Goal: Transaction & Acquisition: Purchase product/service

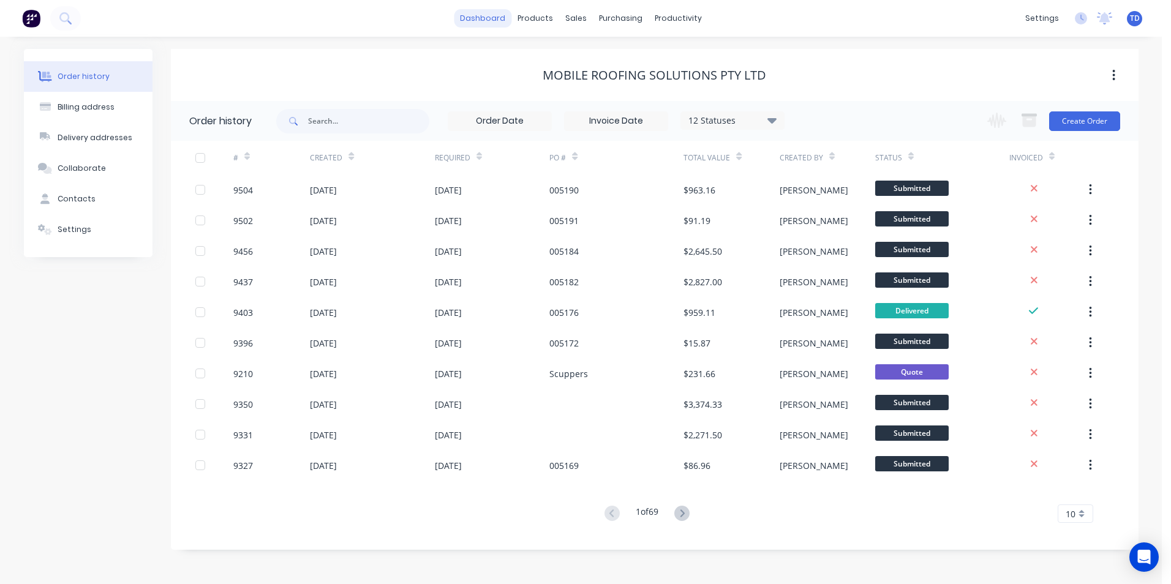
click at [490, 17] on link "dashboard" at bounding box center [483, 18] width 58 height 18
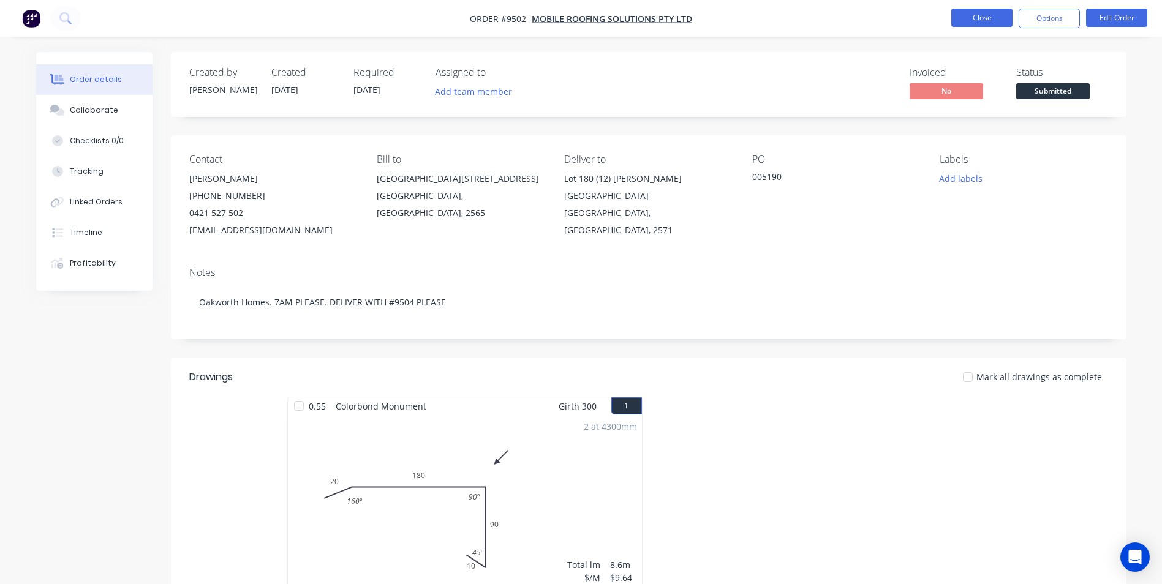
click at [970, 22] on button "Close" at bounding box center [981, 18] width 61 height 18
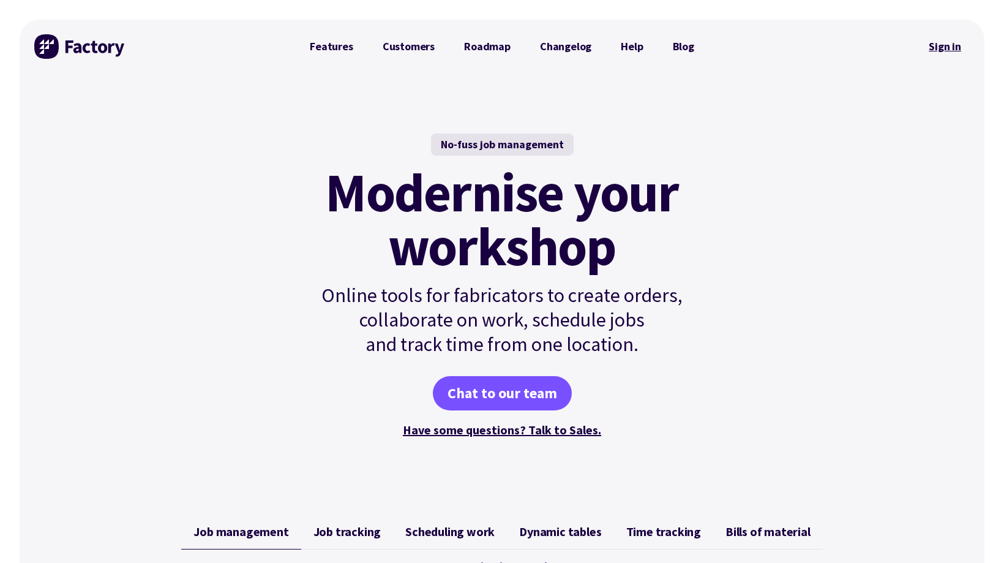
click at [959, 49] on link "Sign in" at bounding box center [945, 46] width 50 height 28
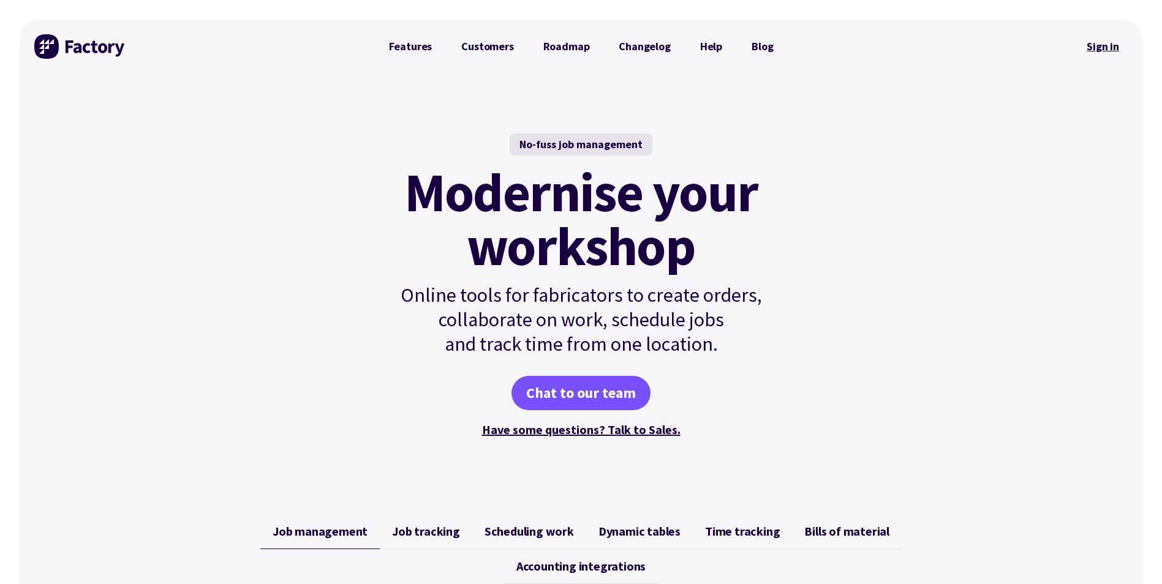
click at [1105, 45] on link "Sign in" at bounding box center [1103, 46] width 50 height 28
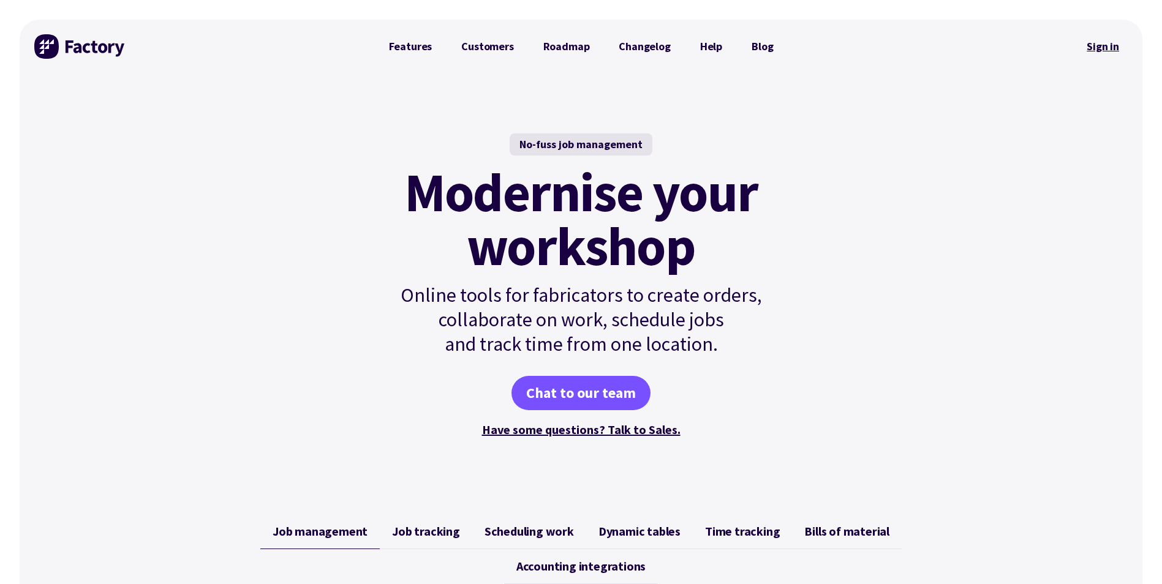
click at [1092, 45] on link "Sign in" at bounding box center [1103, 46] width 50 height 28
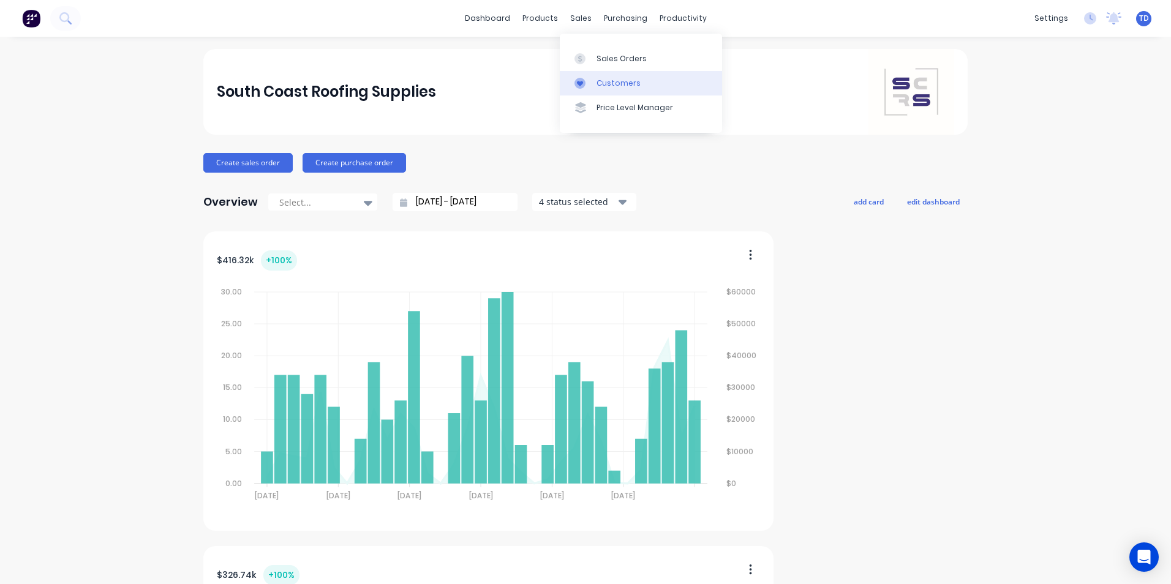
click at [606, 79] on div "Customers" at bounding box center [618, 83] width 44 height 11
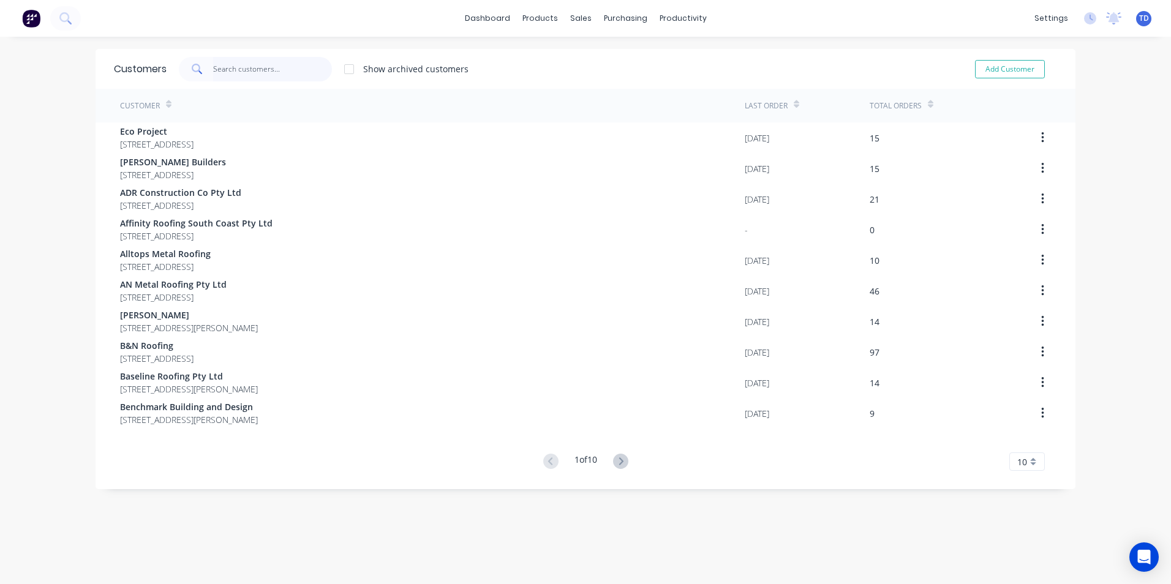
click at [260, 70] on input "text" at bounding box center [272, 69] width 119 height 24
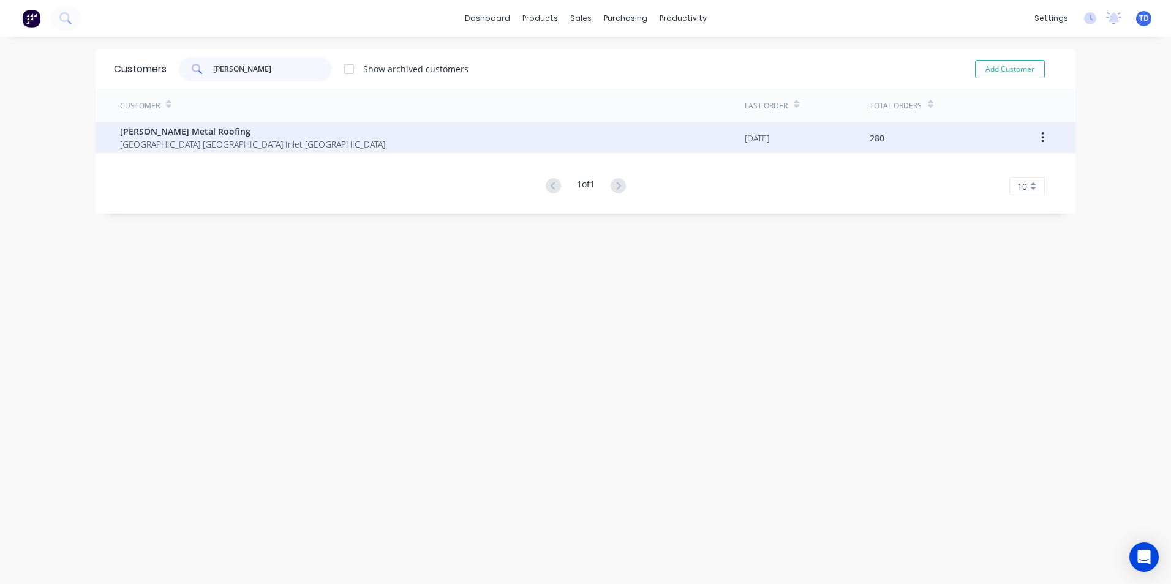
type input "tait"
click at [246, 130] on span "Tait Metal Roofing" at bounding box center [252, 131] width 265 height 13
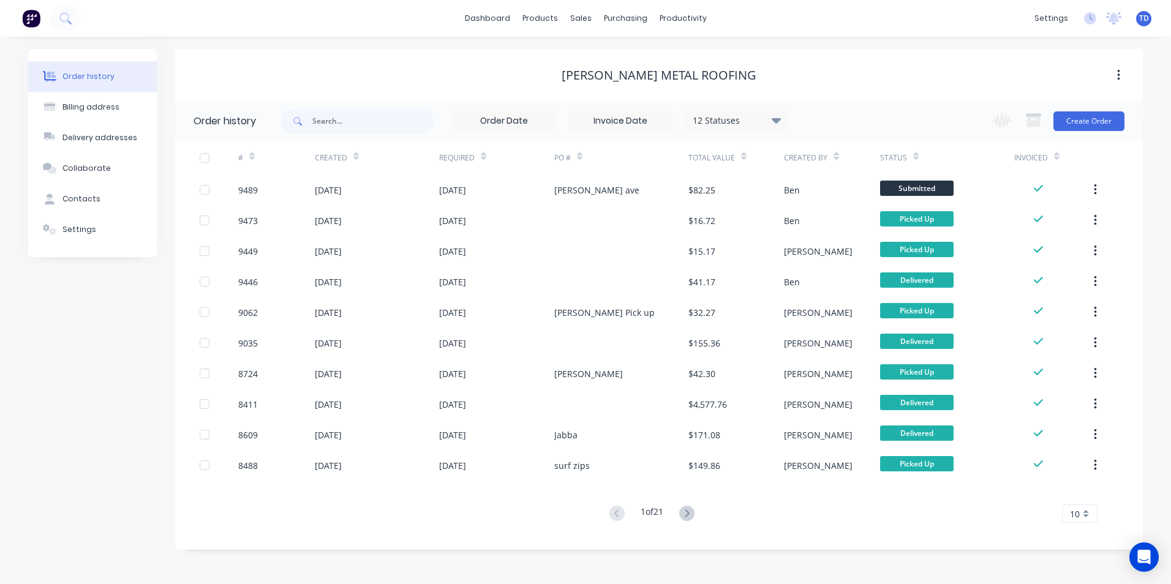
click at [694, 517] on icon at bounding box center [686, 513] width 15 height 15
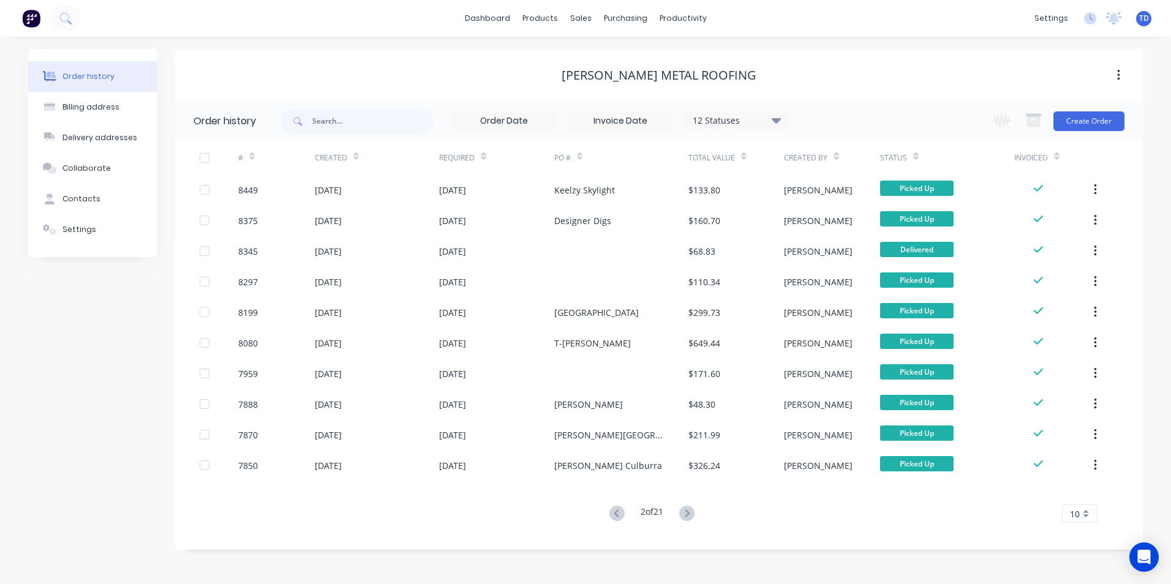
click at [697, 511] on button at bounding box center [686, 514] width 23 height 18
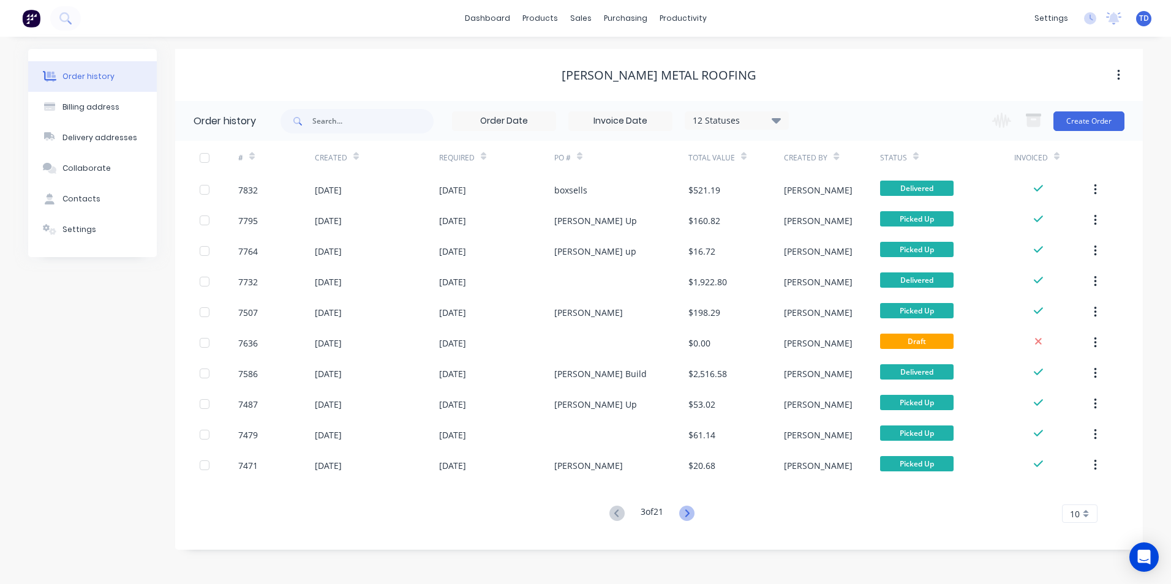
click at [688, 510] on icon at bounding box center [687, 512] width 4 height 7
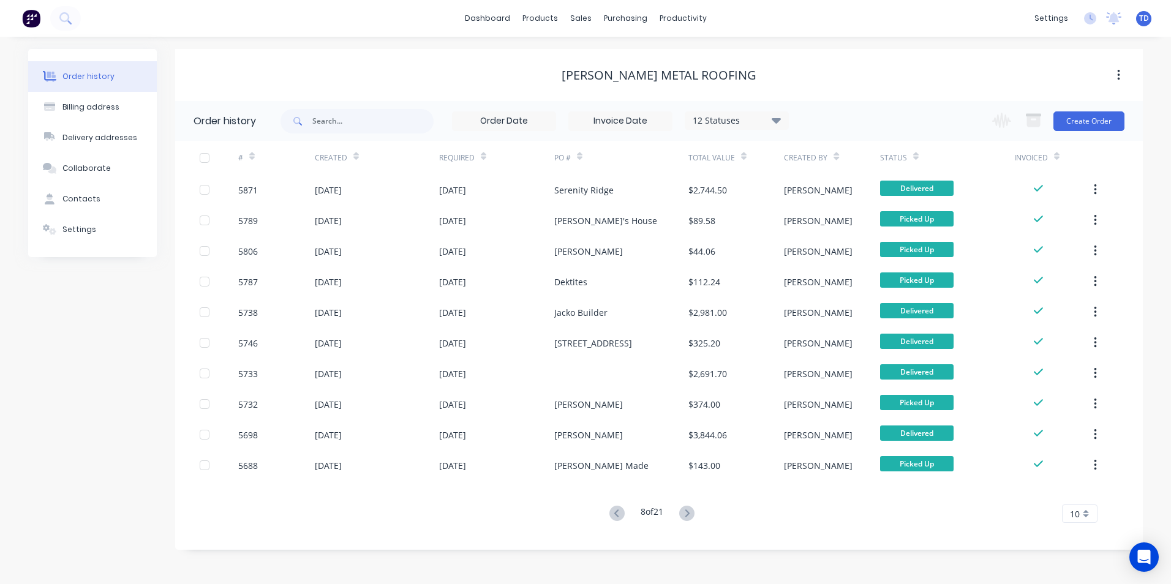
click at [688, 510] on icon at bounding box center [687, 512] width 4 height 7
click at [688, 510] on icon at bounding box center [689, 513] width 15 height 15
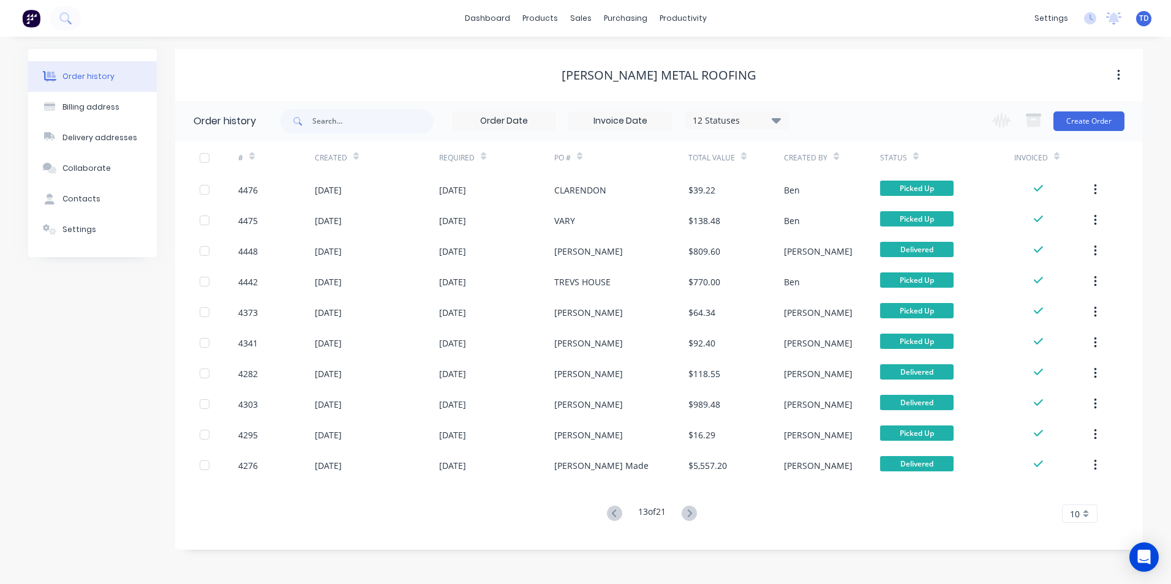
click at [688, 510] on icon at bounding box center [689, 513] width 15 height 15
click at [375, 129] on input "text" at bounding box center [372, 121] width 121 height 24
type input "210"
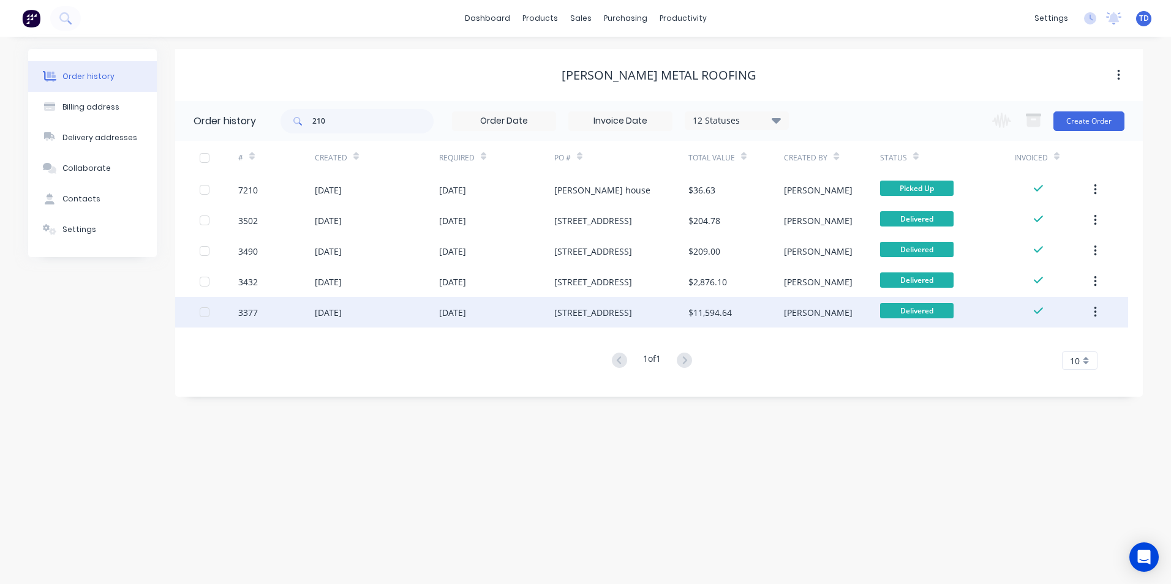
click at [513, 307] on div "29 Apr 2024" at bounding box center [496, 312] width 115 height 31
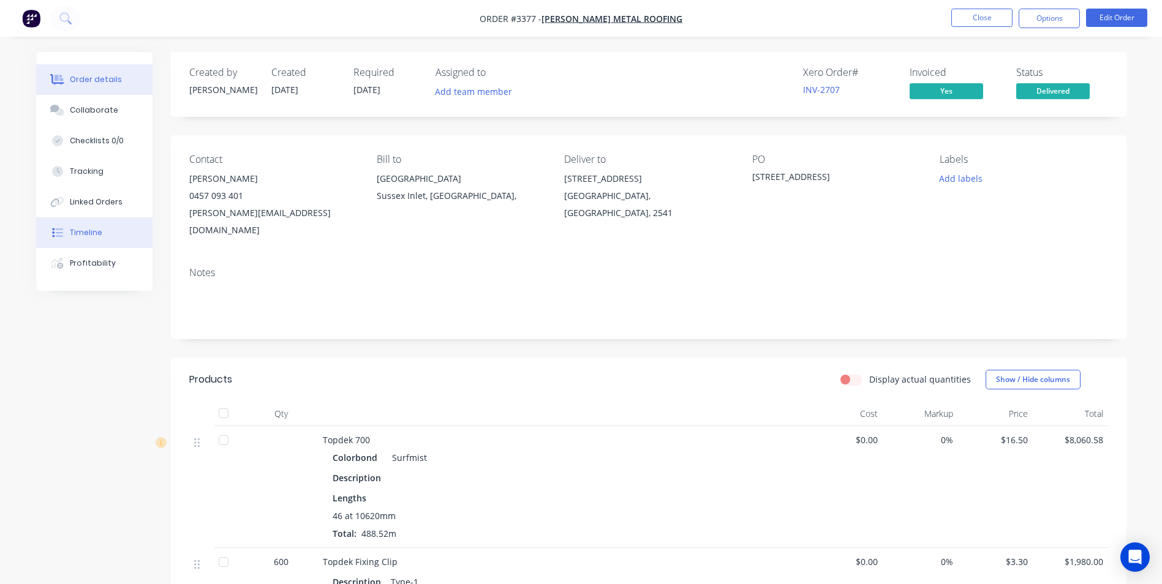
click at [81, 230] on div "Timeline" at bounding box center [86, 232] width 32 height 11
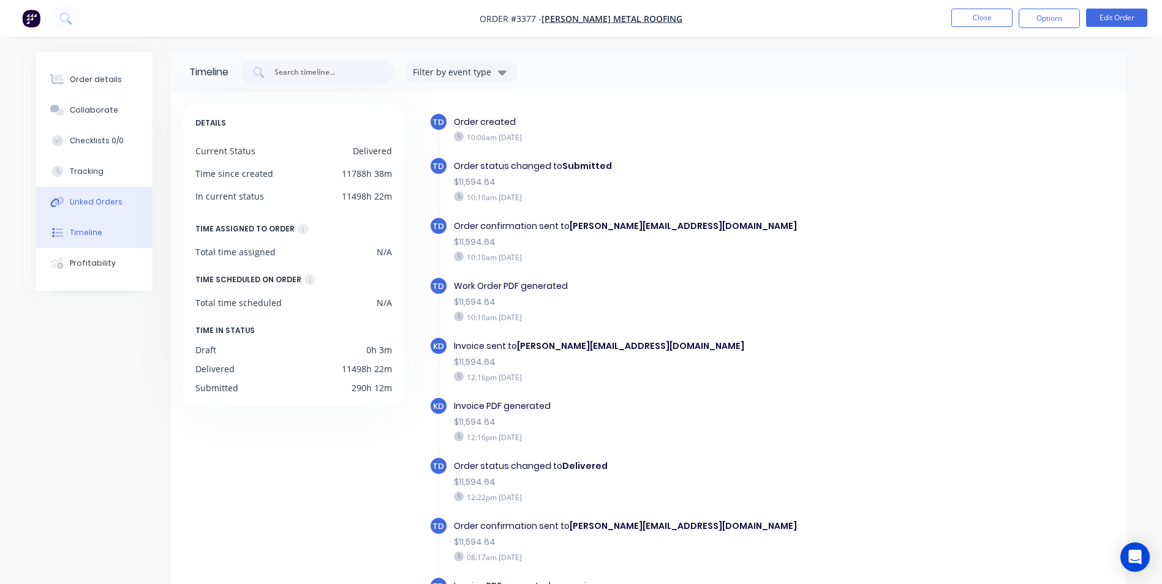
click at [93, 207] on div "Linked Orders" at bounding box center [96, 202] width 53 height 11
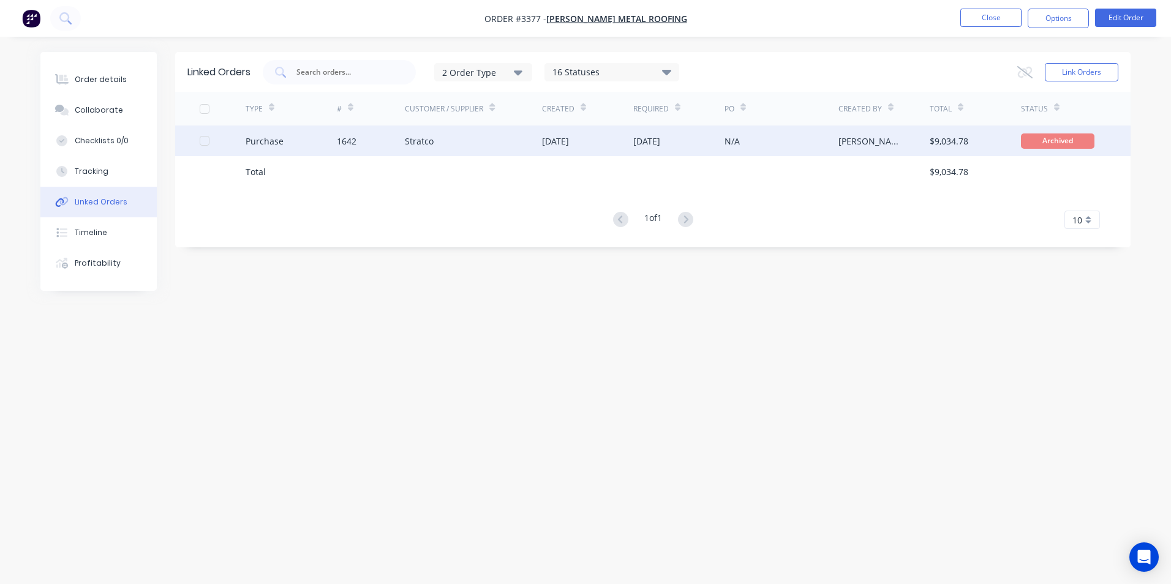
click at [353, 143] on div "1642" at bounding box center [347, 141] width 20 height 13
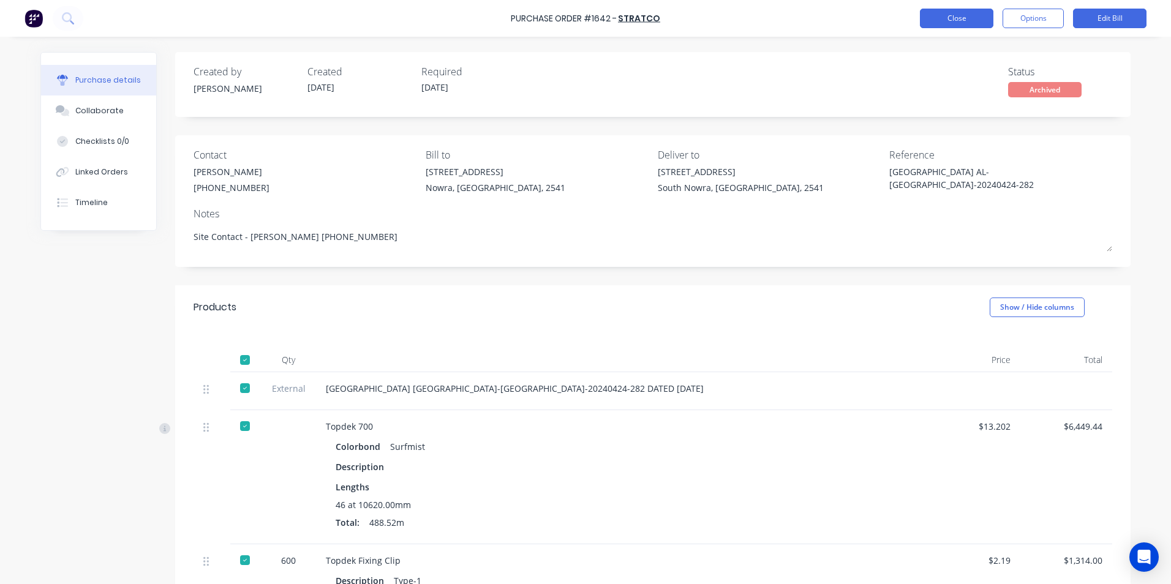
click at [944, 24] on button "Close" at bounding box center [956, 19] width 73 height 20
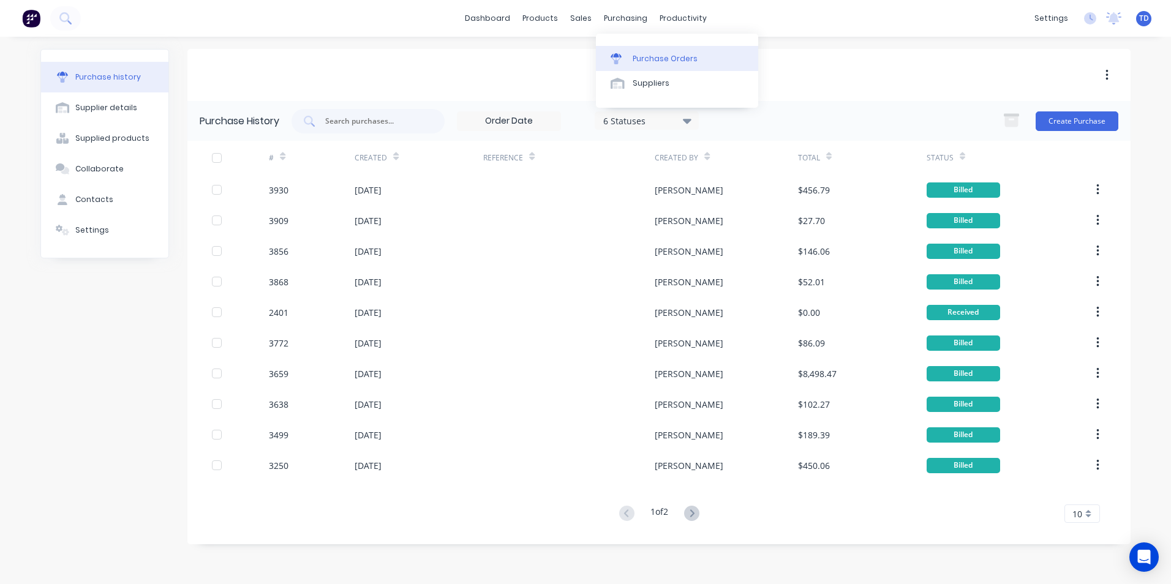
click at [649, 62] on div "Purchase Orders" at bounding box center [665, 58] width 65 height 11
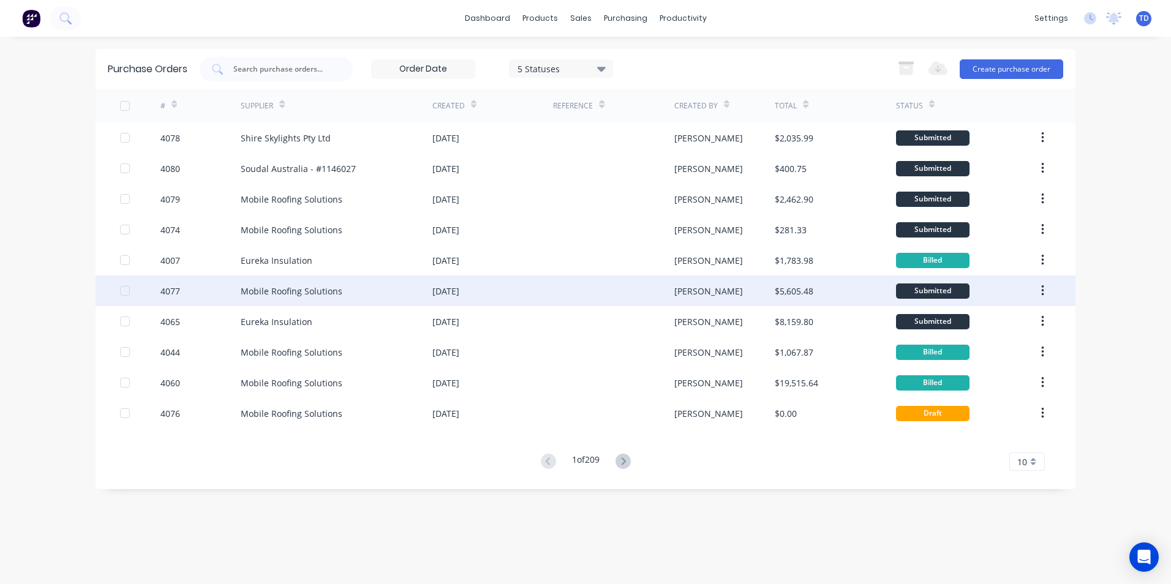
click at [570, 298] on div at bounding box center [613, 291] width 121 height 31
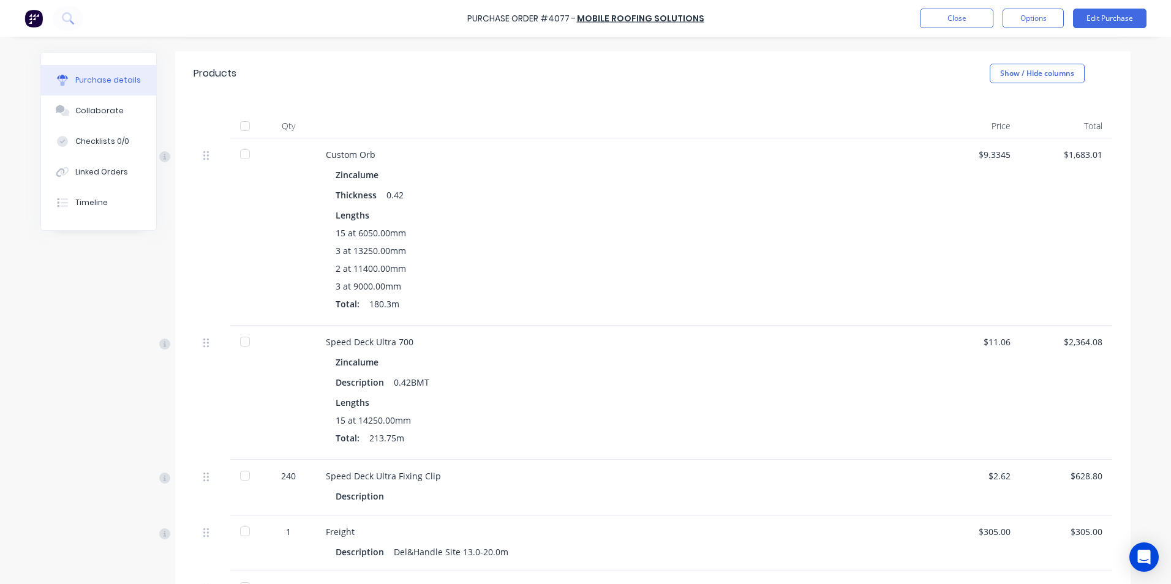
scroll to position [206, 0]
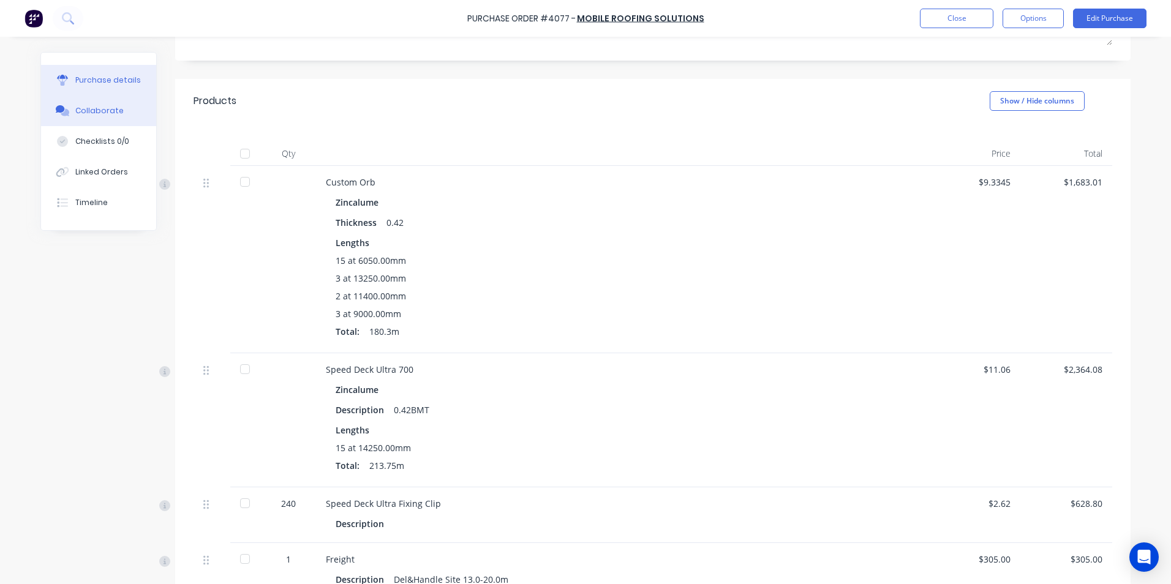
click at [95, 106] on div "Collaborate" at bounding box center [99, 110] width 48 height 11
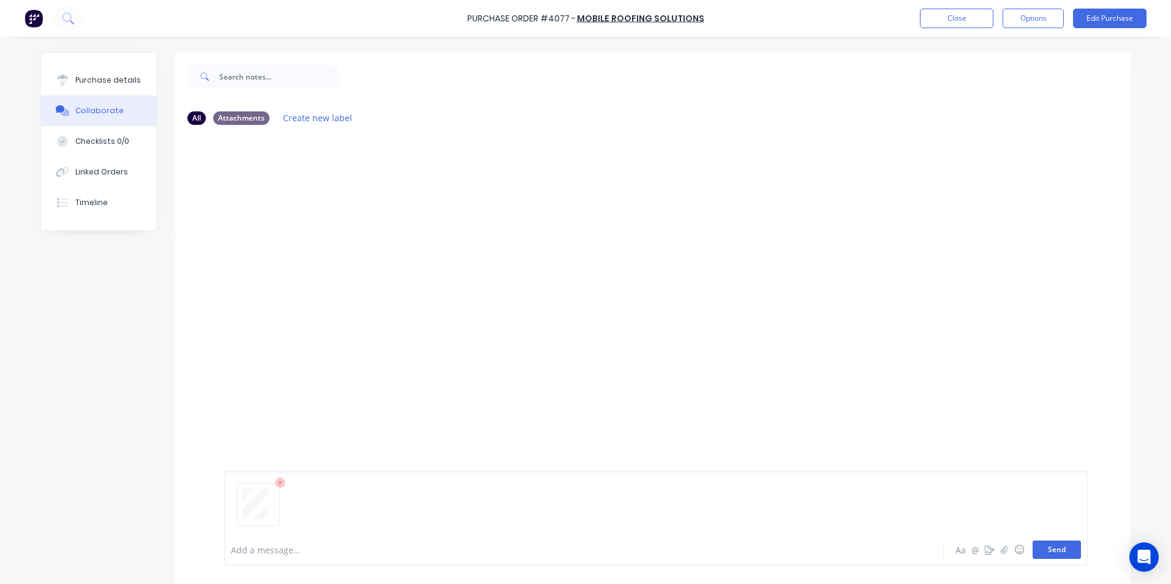
click at [1040, 557] on button "Send" at bounding box center [1056, 550] width 48 height 18
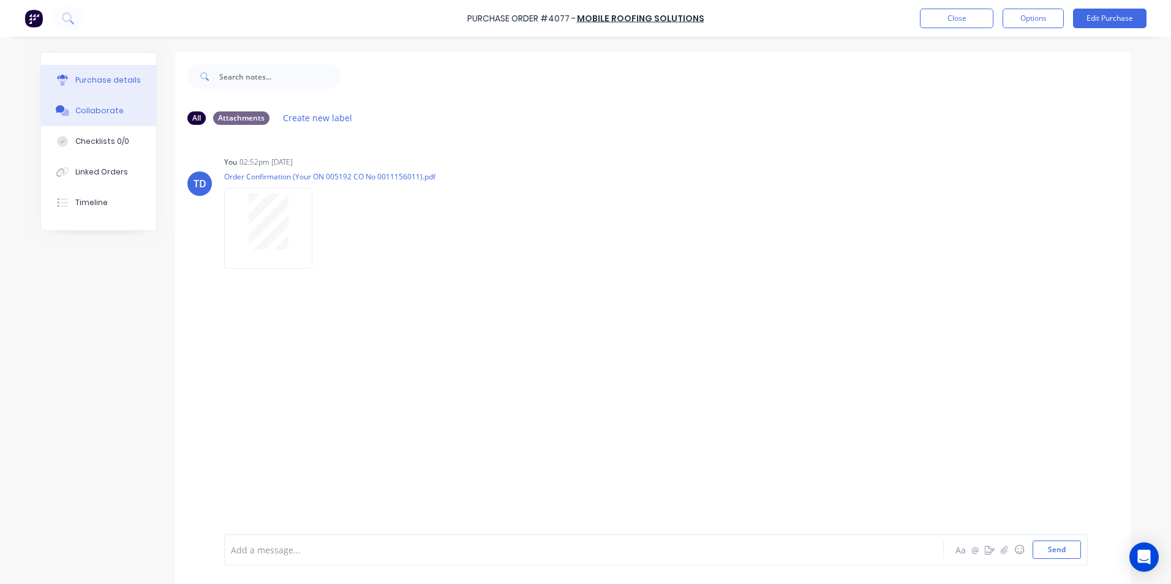
click at [86, 77] on div "Purchase details" at bounding box center [108, 80] width 66 height 11
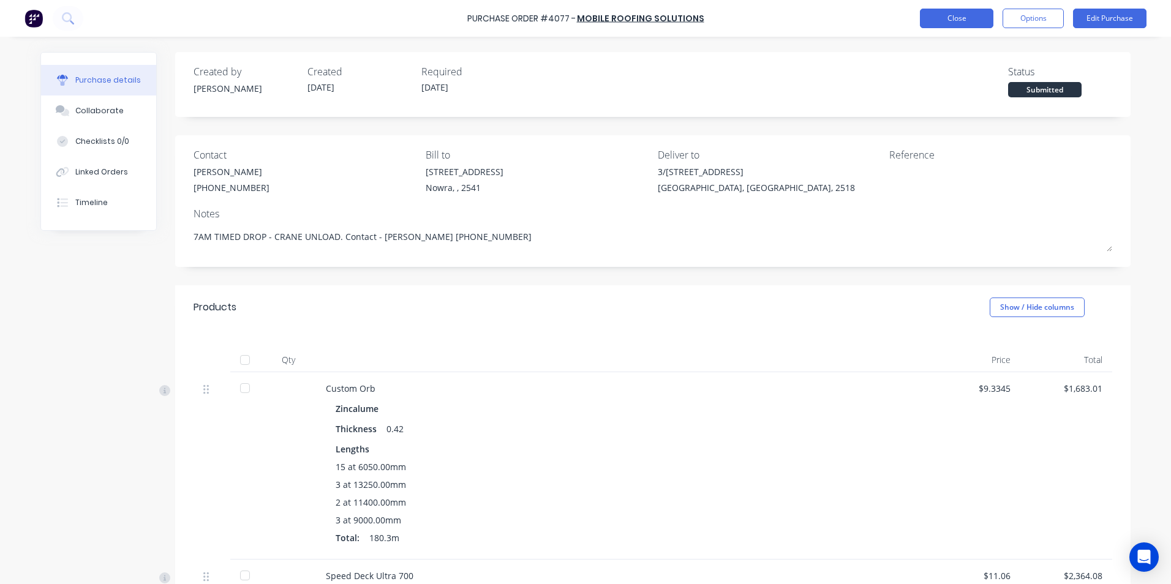
click at [958, 24] on button "Close" at bounding box center [956, 19] width 73 height 20
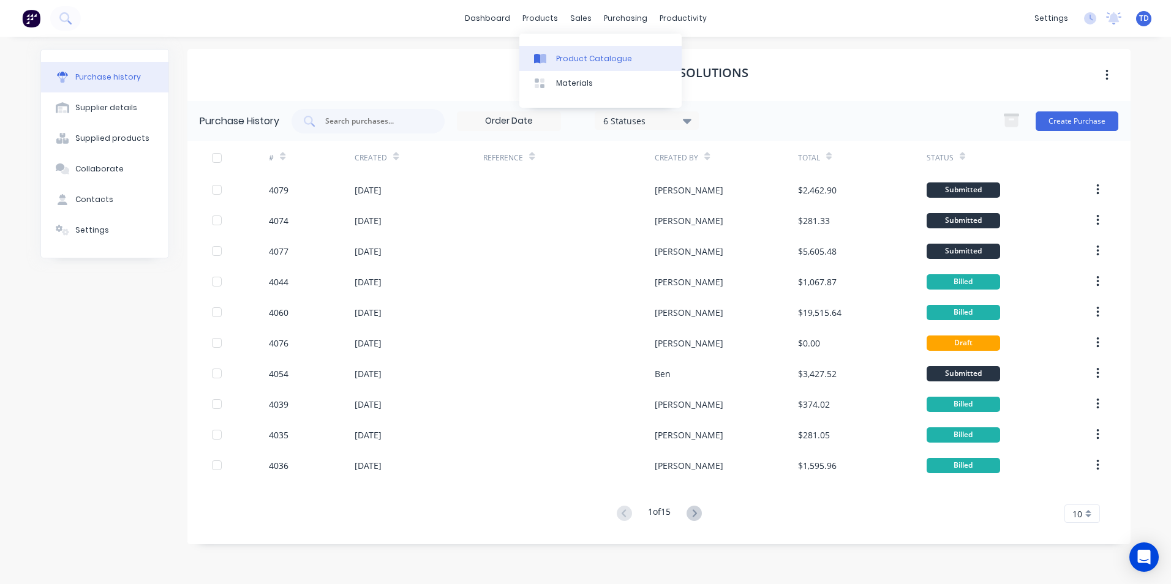
click at [567, 58] on div "Product Catalogue" at bounding box center [594, 58] width 76 height 11
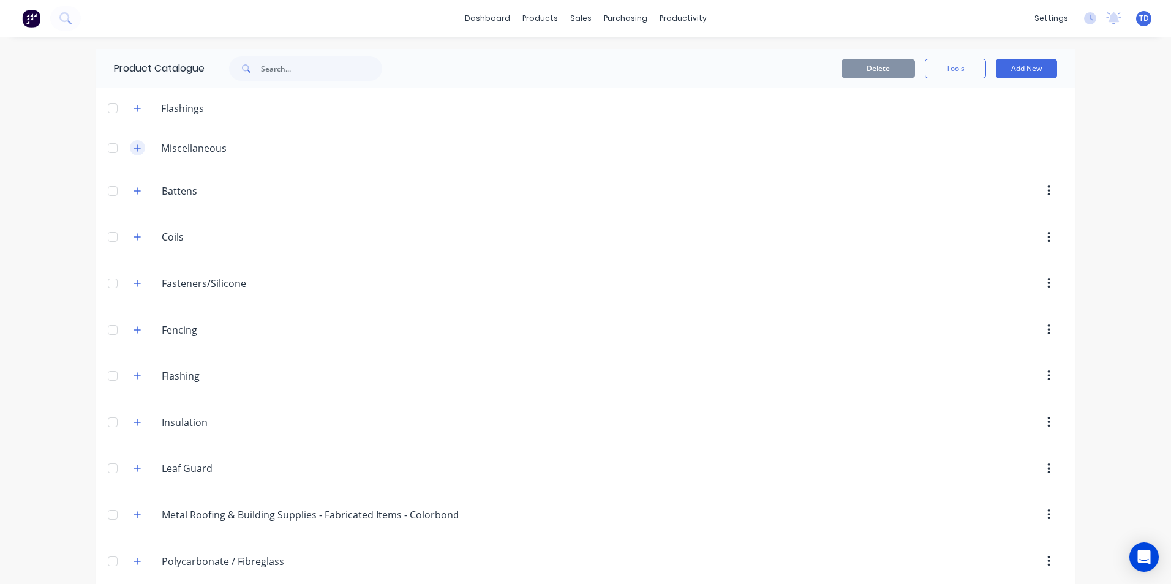
click at [133, 149] on icon "button" at bounding box center [136, 148] width 7 height 9
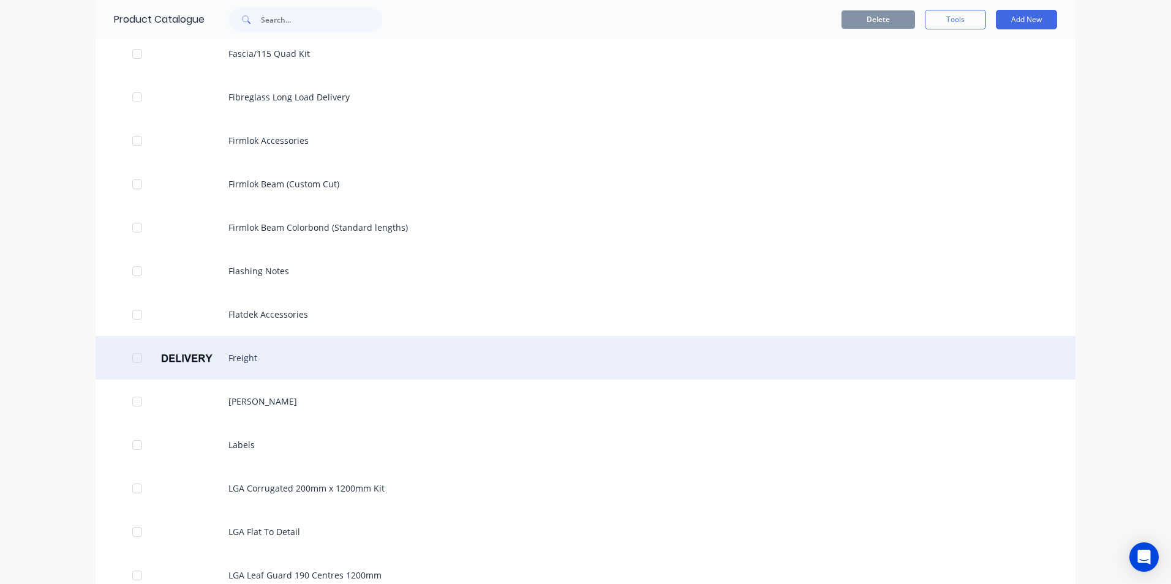
scroll to position [1041, 0]
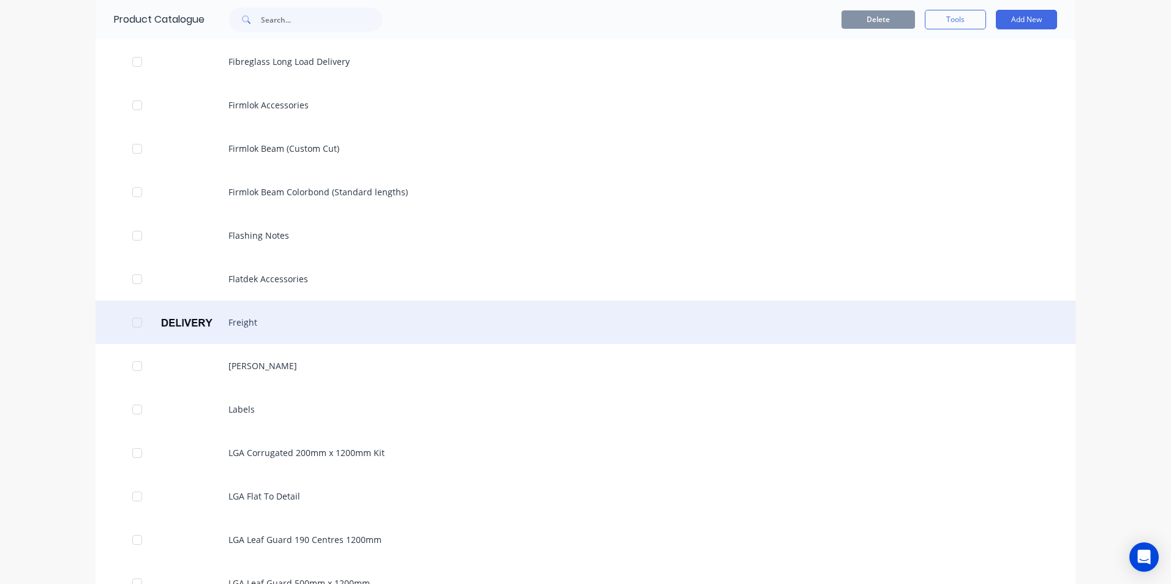
click at [235, 326] on div "Freight" at bounding box center [586, 322] width 980 height 43
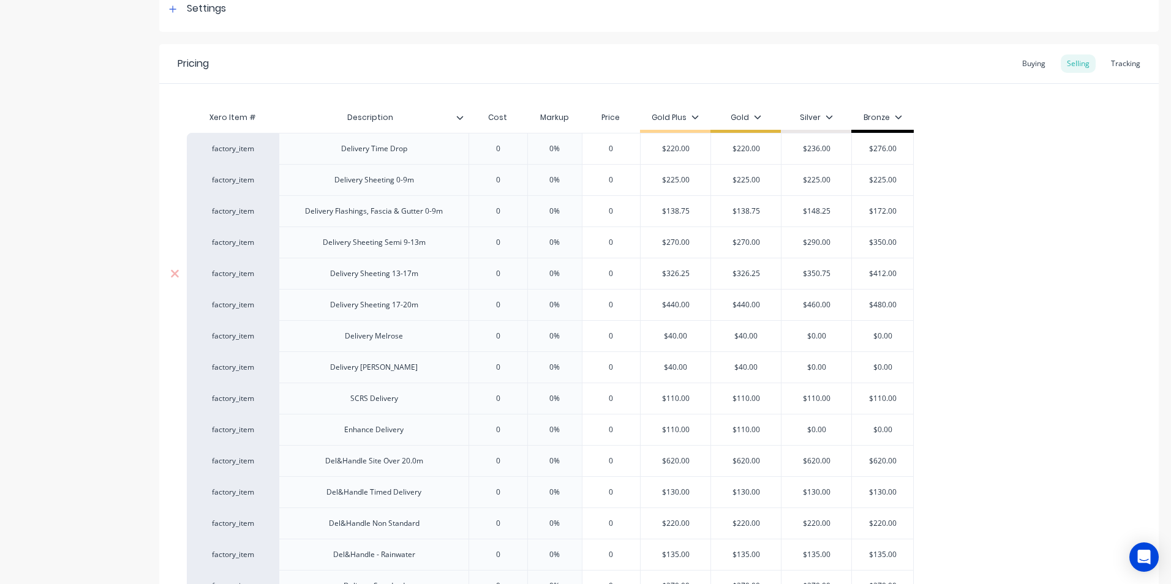
scroll to position [245, 0]
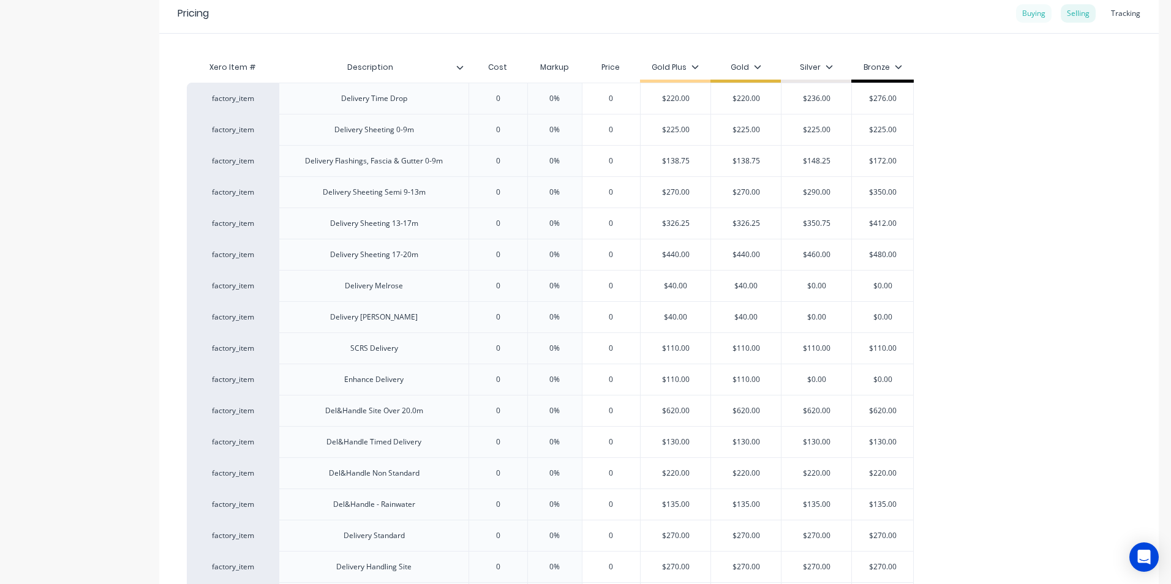
click at [1018, 20] on div "Buying" at bounding box center [1034, 13] width 36 height 18
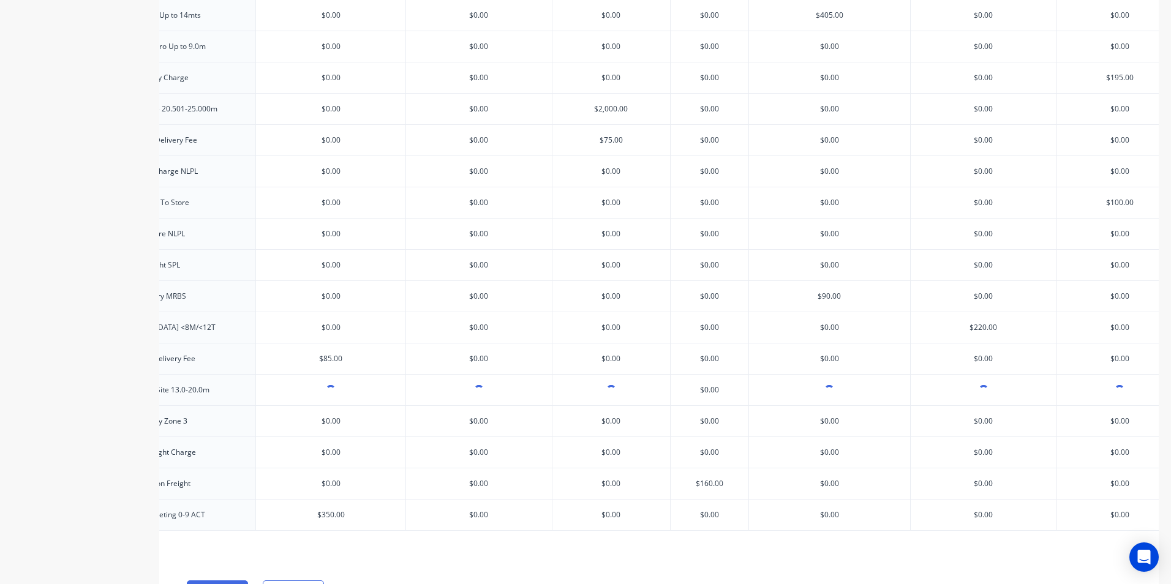
scroll to position [841, 0]
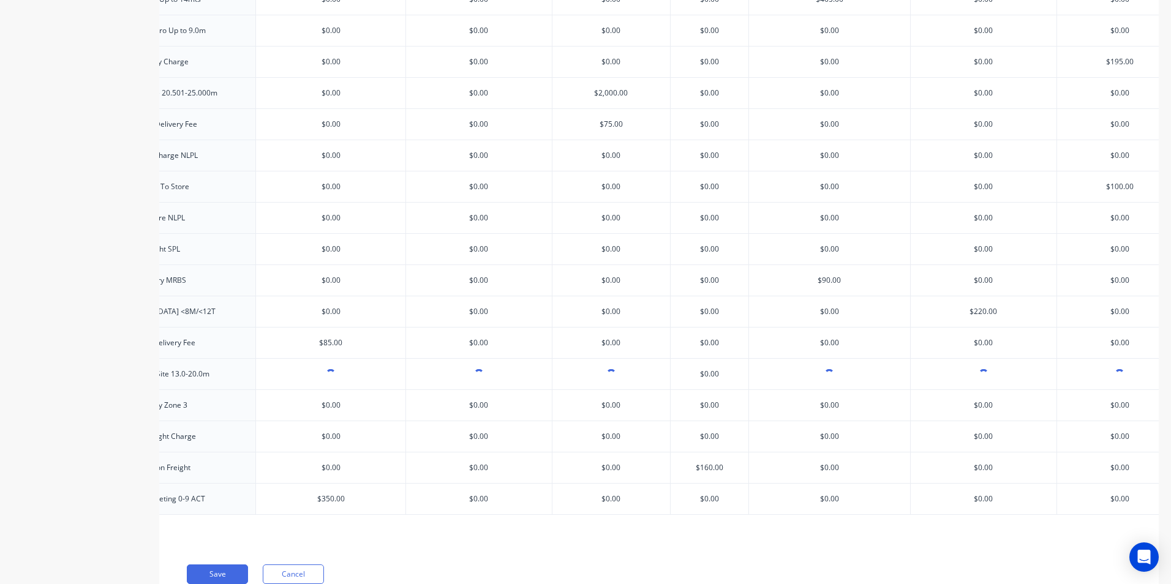
click at [1122, 378] on input "[object Object]" at bounding box center [1120, 374] width 126 height 11
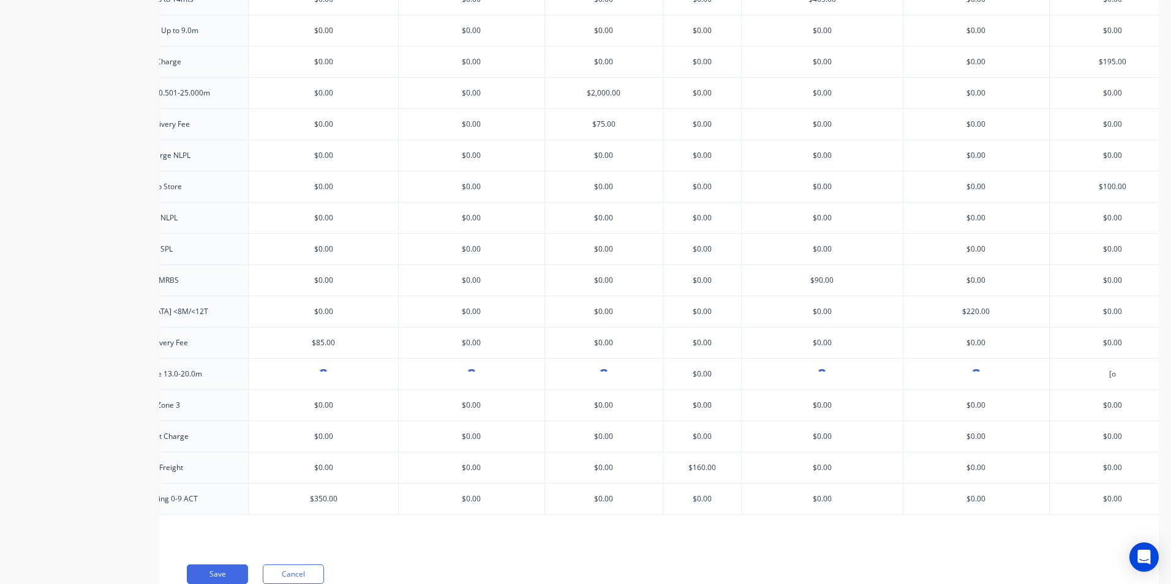
type input "["
type input "305.00"
type input "$0.00"
click at [1062, 408] on input "$0.00" at bounding box center [1113, 405] width 126 height 11
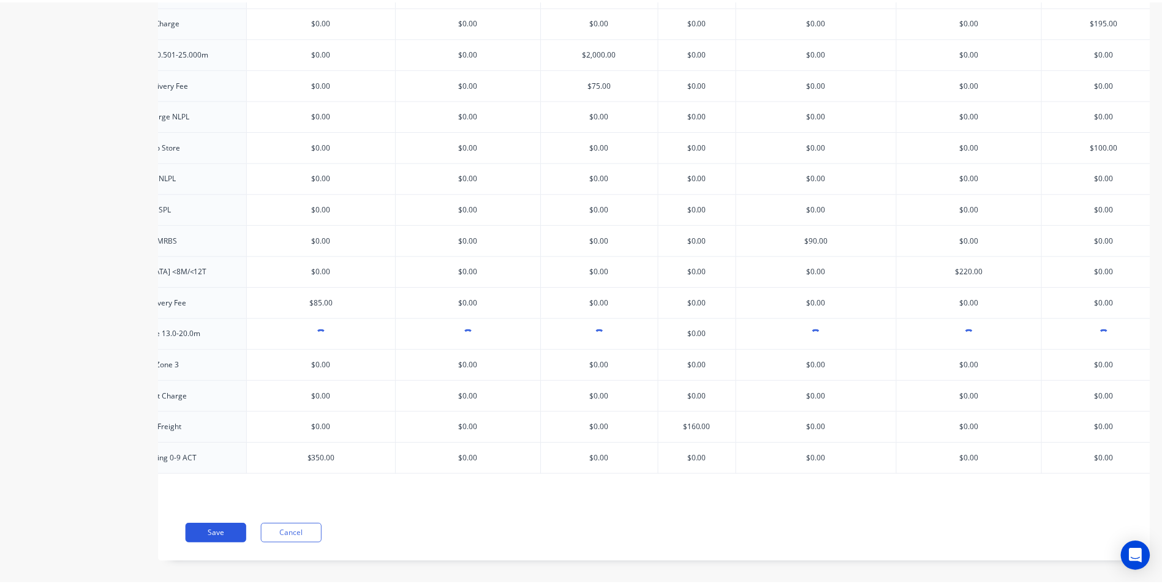
scroll to position [902, 0]
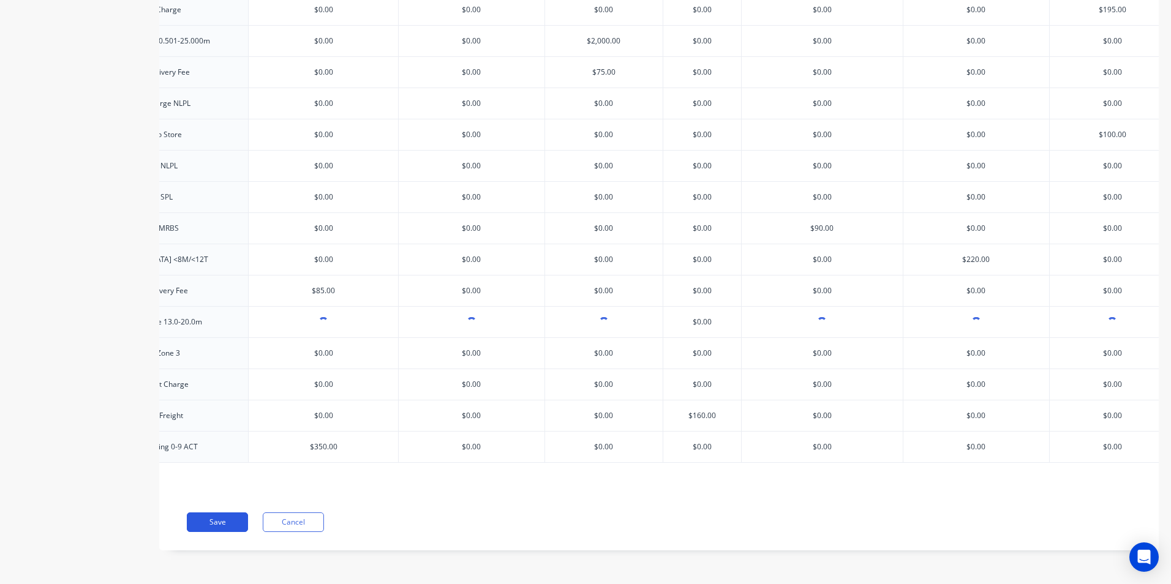
click at [222, 516] on button "Save" at bounding box center [217, 523] width 61 height 20
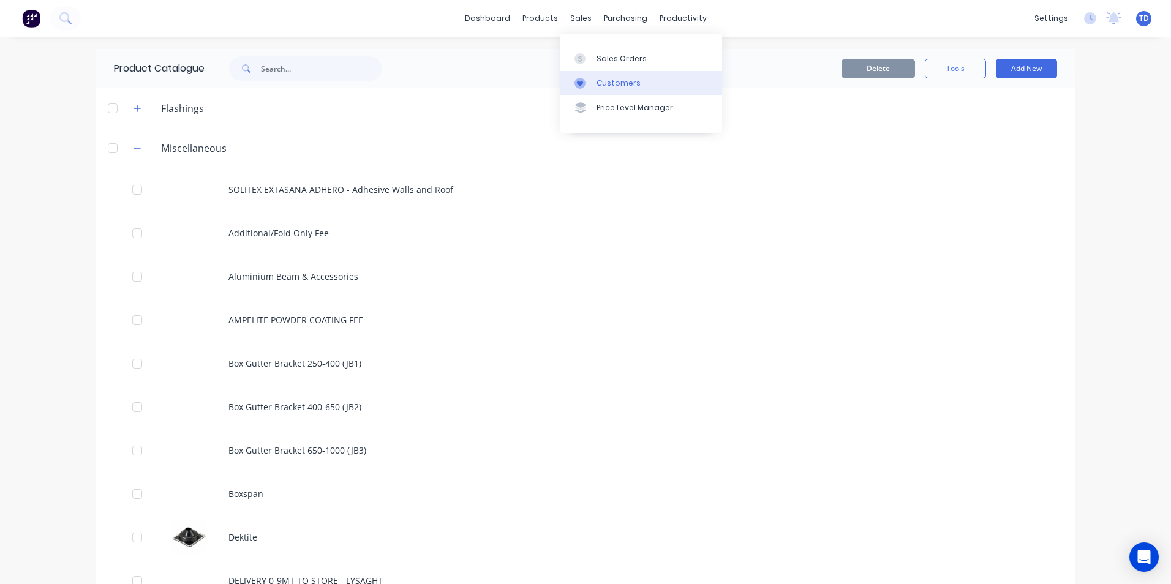
click at [628, 87] on div "Customers" at bounding box center [618, 83] width 44 height 11
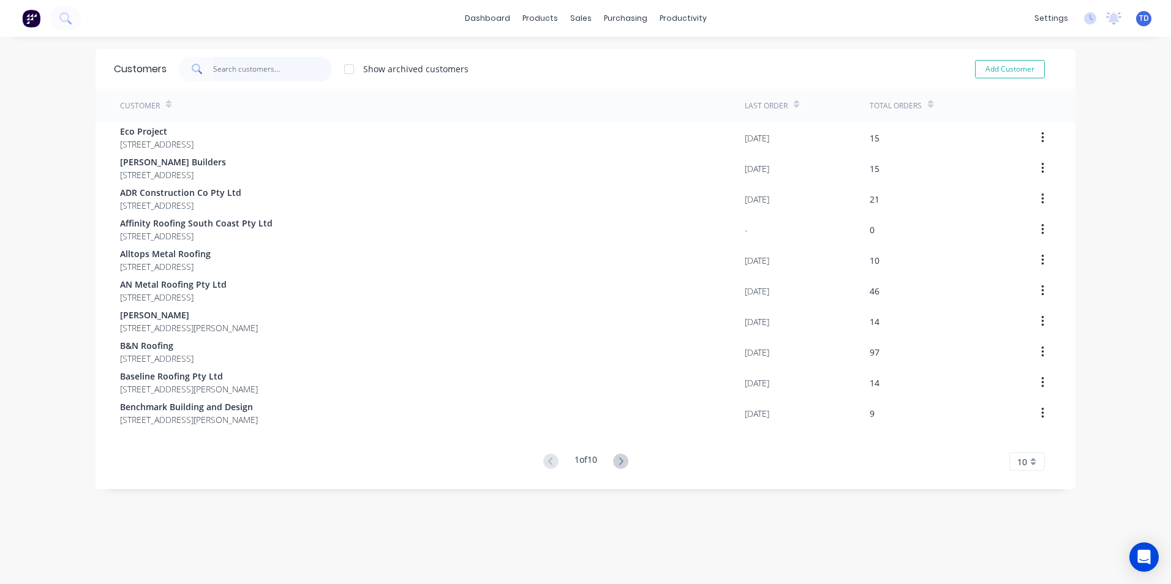
click at [258, 77] on input "text" at bounding box center [272, 69] width 119 height 24
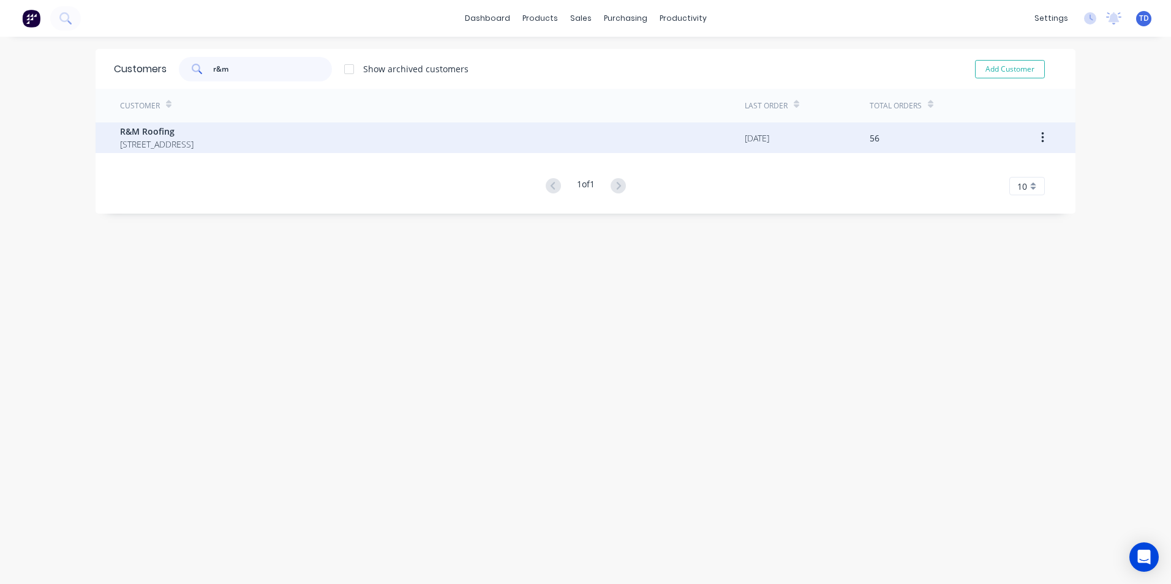
type input "r&m"
click at [193, 131] on span "R&M Roofing" at bounding box center [156, 131] width 73 height 13
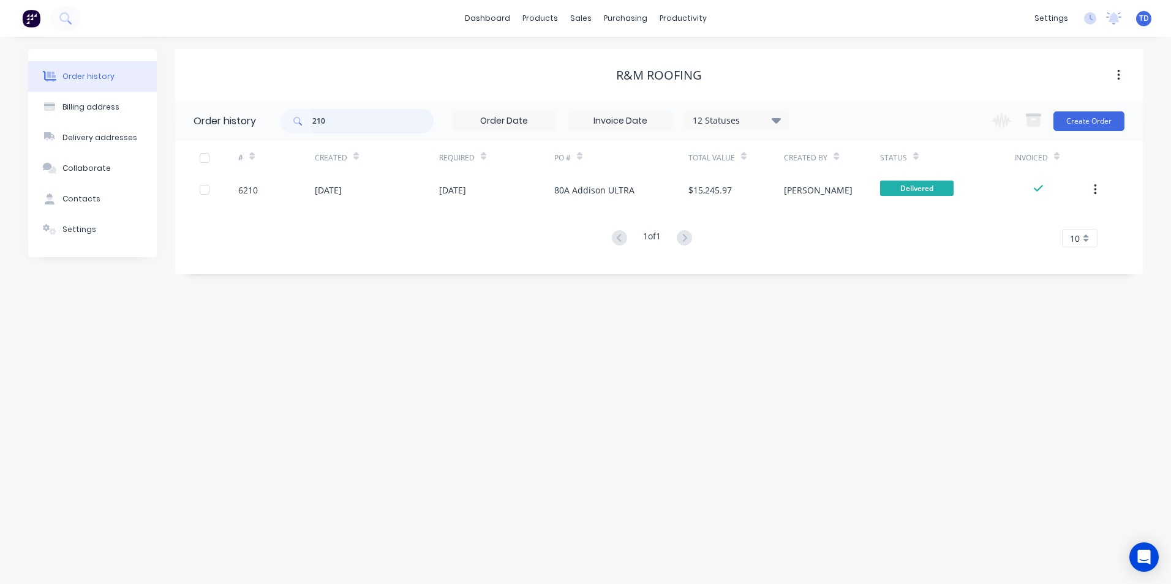
click at [359, 124] on input "210" at bounding box center [372, 121] width 121 height 24
type input "2"
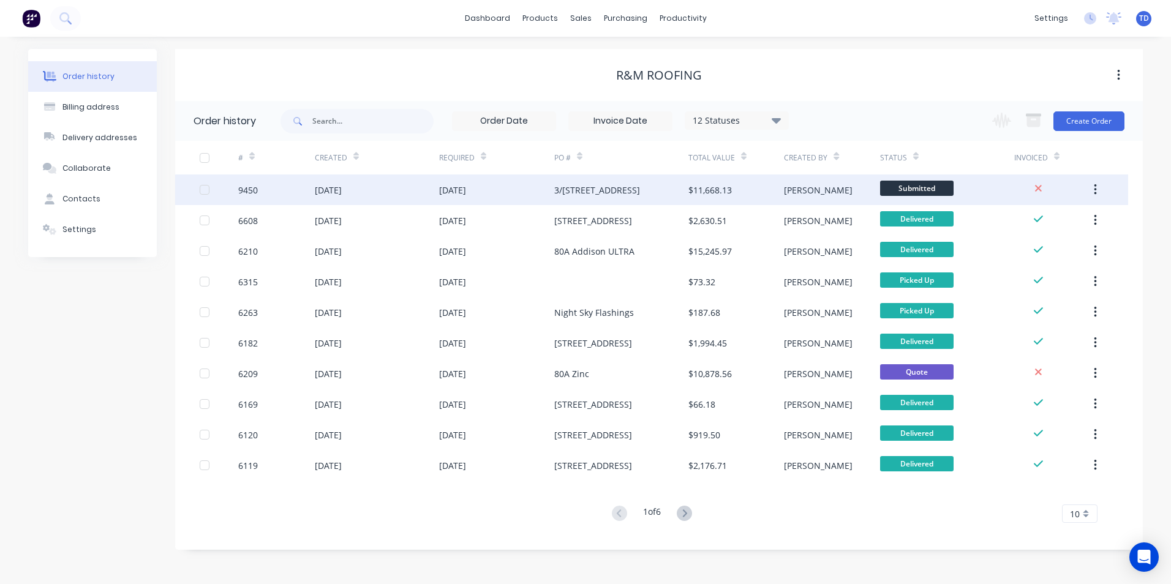
click at [576, 198] on div "3/82-84 Princes Highway" at bounding box center [621, 190] width 134 height 31
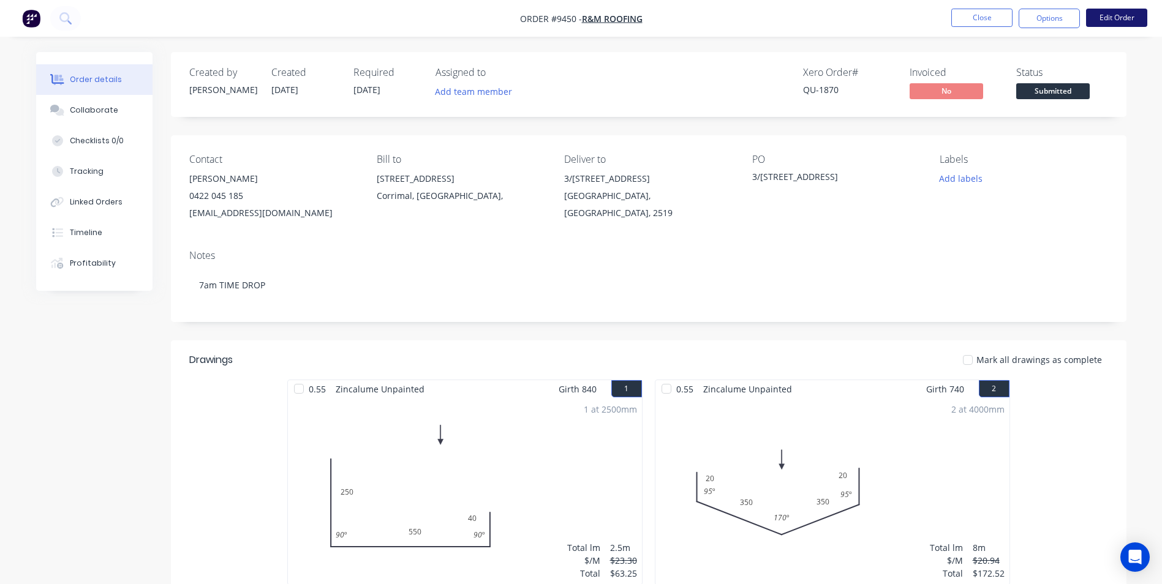
click at [1118, 21] on button "Edit Order" at bounding box center [1116, 18] width 61 height 18
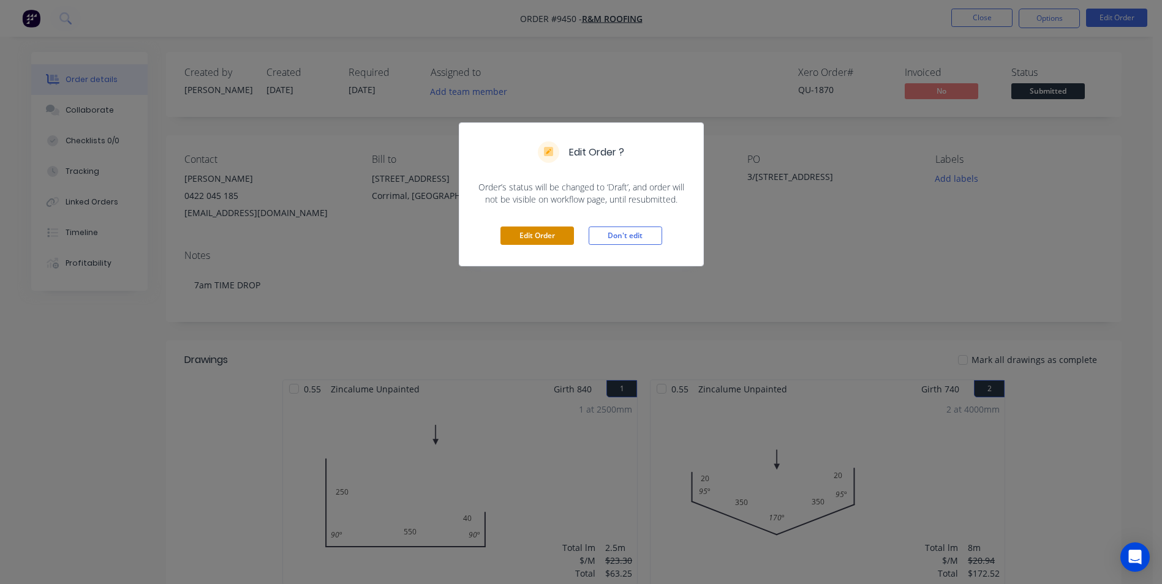
click at [531, 236] on button "Edit Order" at bounding box center [536, 236] width 73 height 18
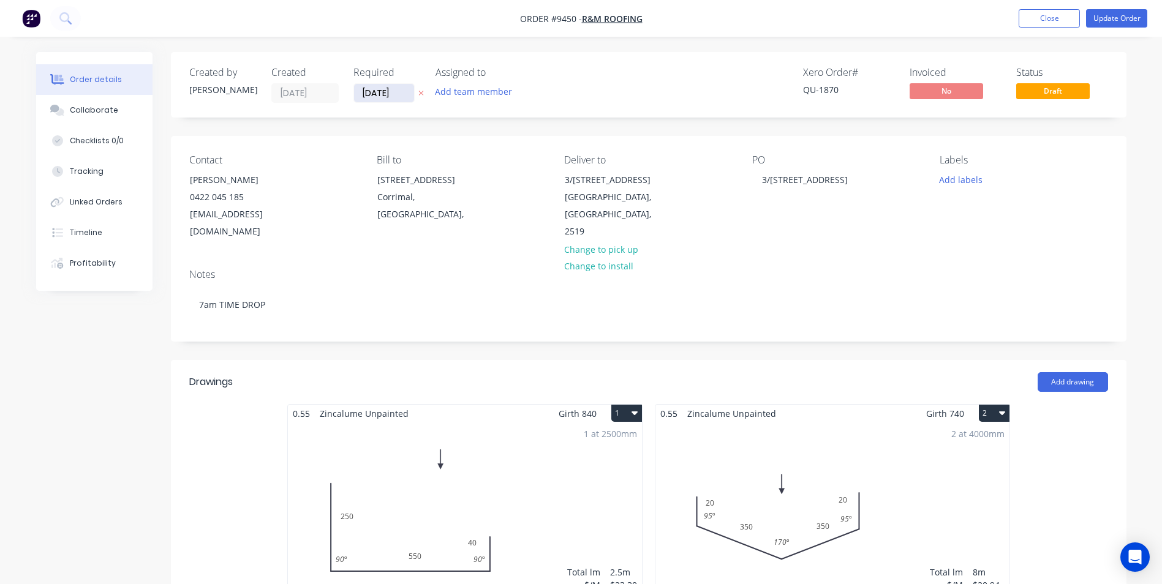
click at [413, 93] on input "03/09/25" at bounding box center [384, 93] width 60 height 18
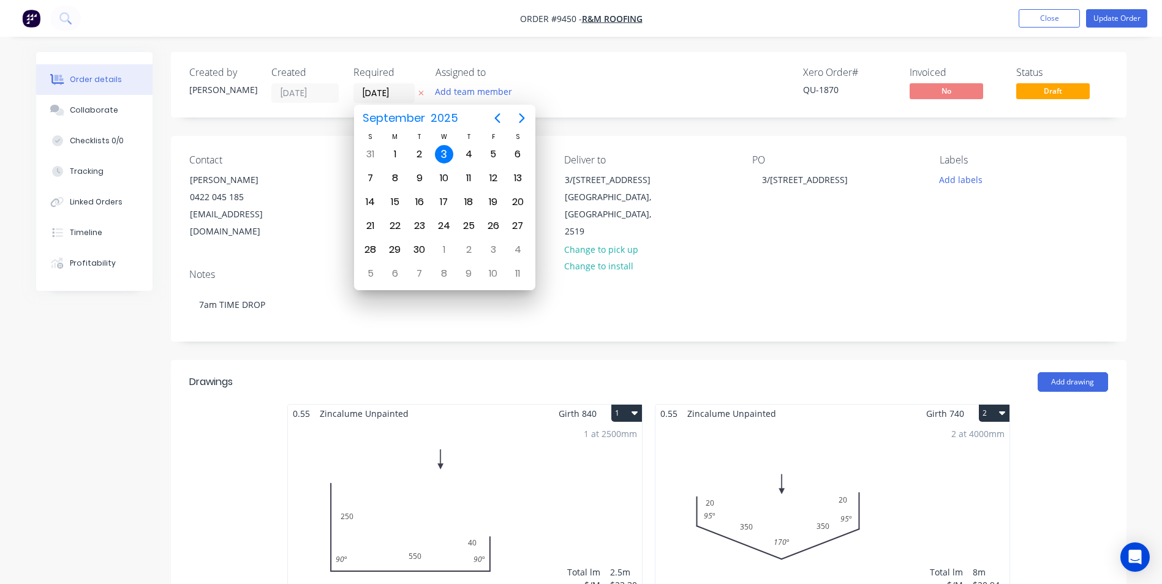
click at [621, 86] on div "Xero Order # QU-1870 Invoiced No Status Draft" at bounding box center [833, 85] width 550 height 36
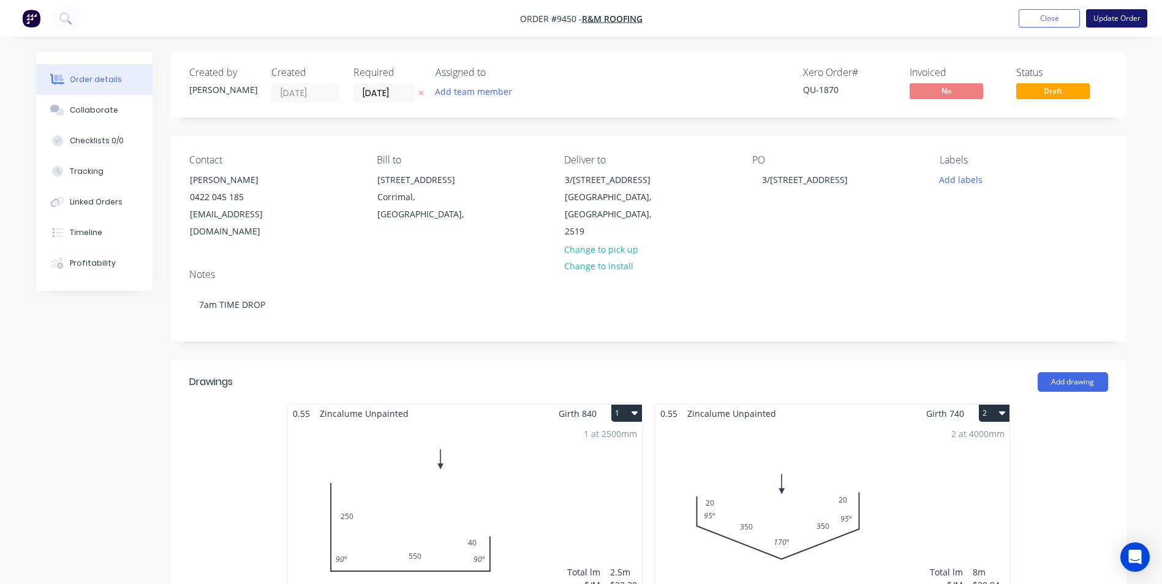
click at [1107, 20] on button "Update Order" at bounding box center [1116, 18] width 61 height 18
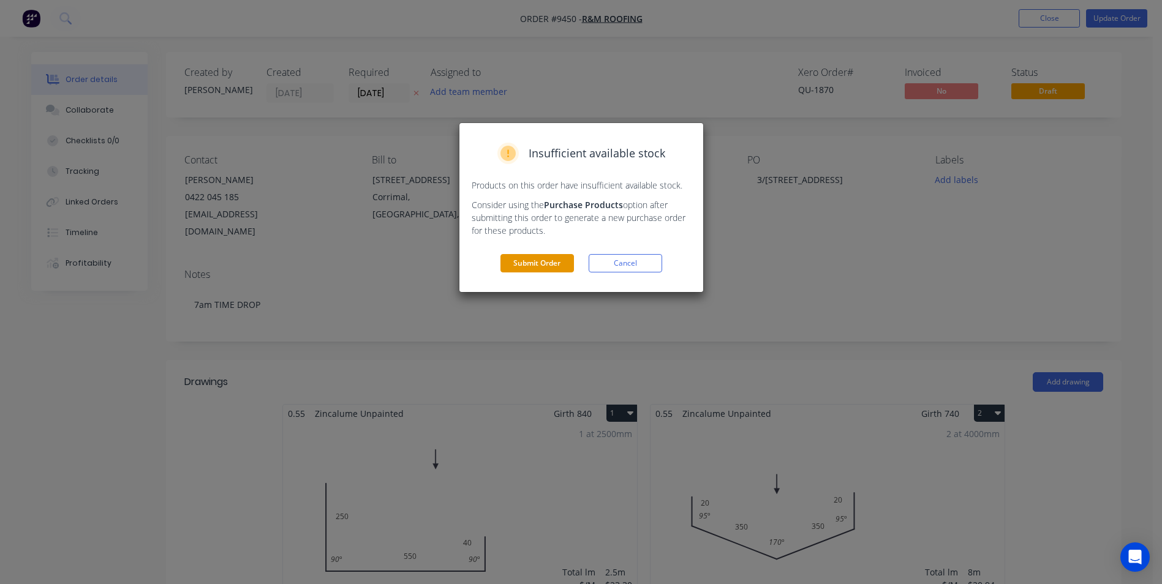
click at [557, 263] on button "Submit Order" at bounding box center [536, 263] width 73 height 18
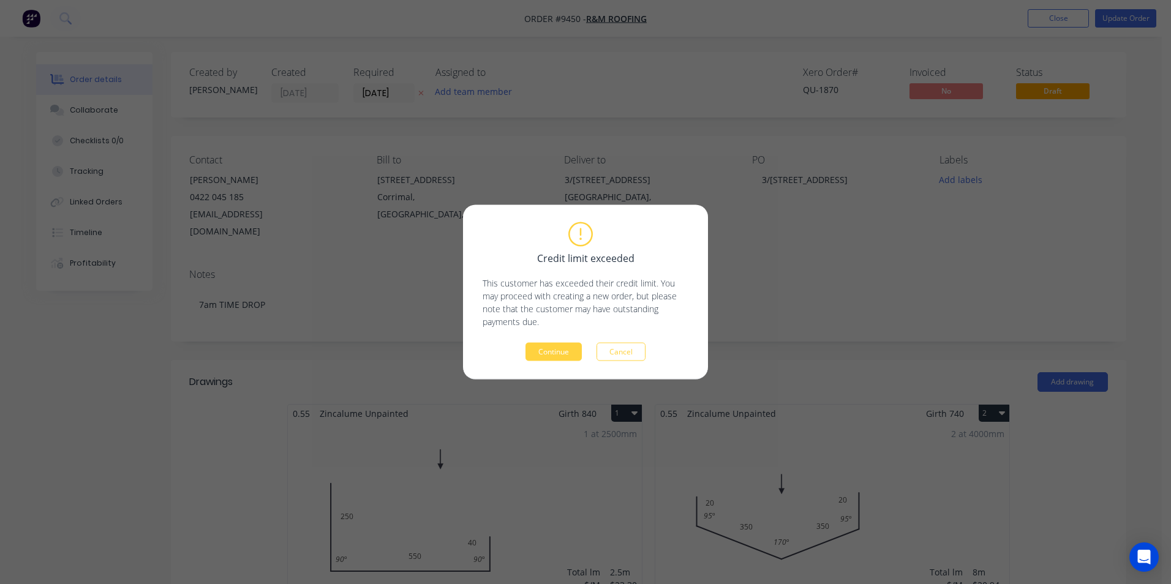
drag, startPoint x: 557, startPoint y: 354, endPoint x: 622, endPoint y: 358, distance: 65.0
click at [557, 355] on button "Continue" at bounding box center [553, 352] width 56 height 18
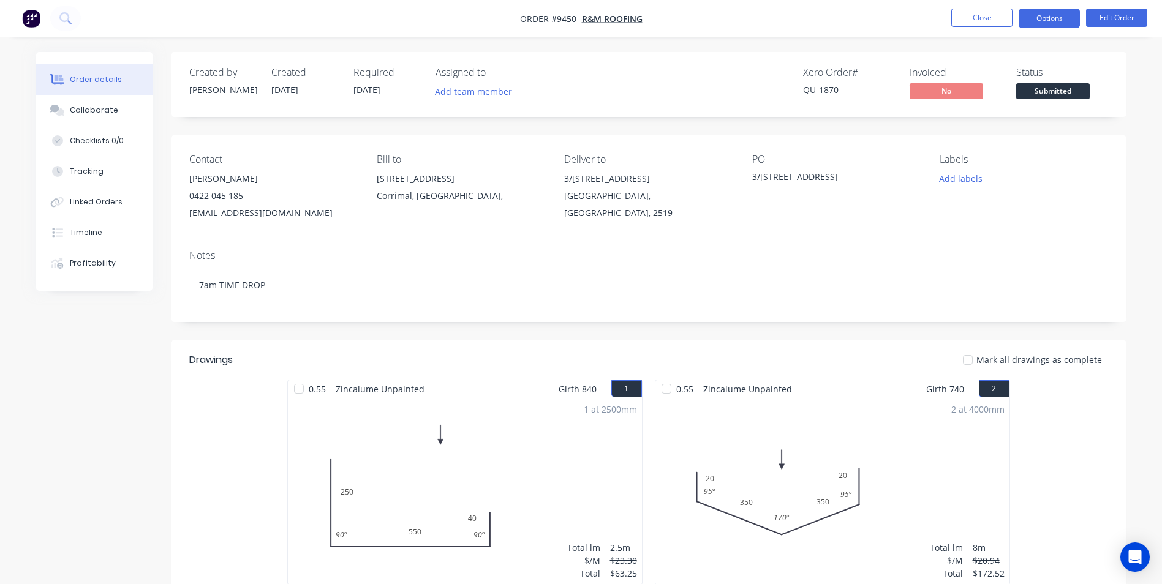
click at [1048, 21] on button "Options" at bounding box center [1048, 19] width 61 height 20
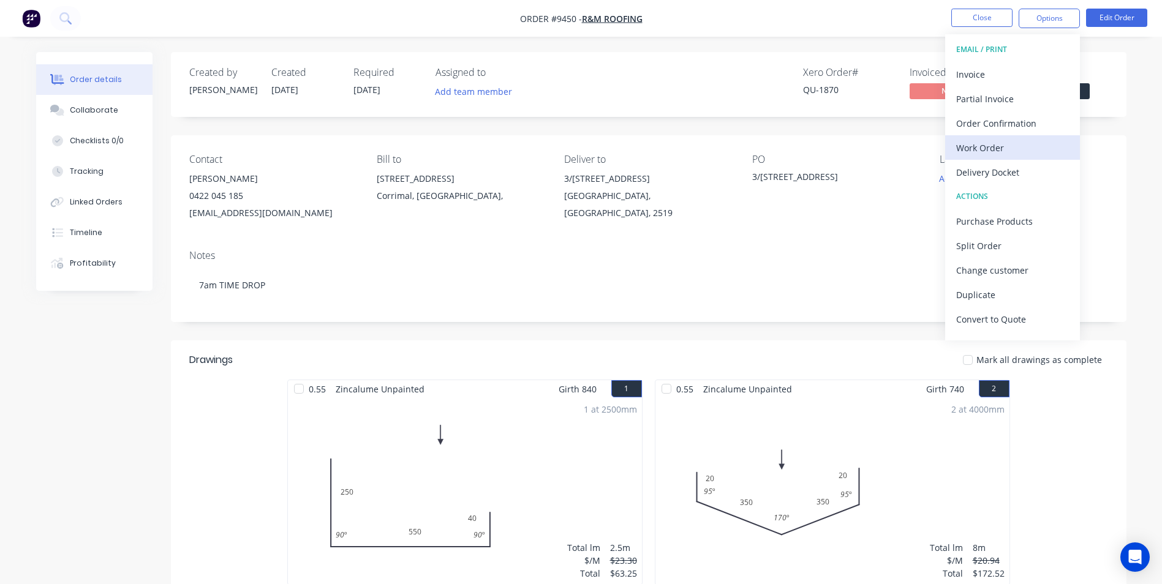
click at [993, 148] on div "Work Order" at bounding box center [1012, 148] width 113 height 18
click at [993, 148] on div "Custom" at bounding box center [1012, 148] width 113 height 18
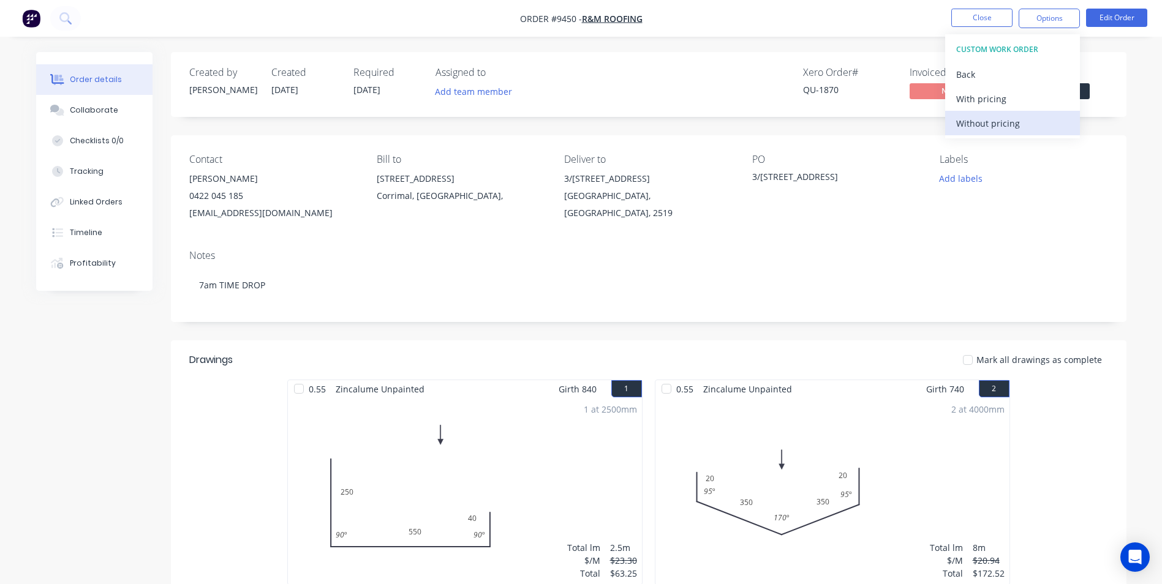
click at [995, 126] on div "Without pricing" at bounding box center [1012, 124] width 113 height 18
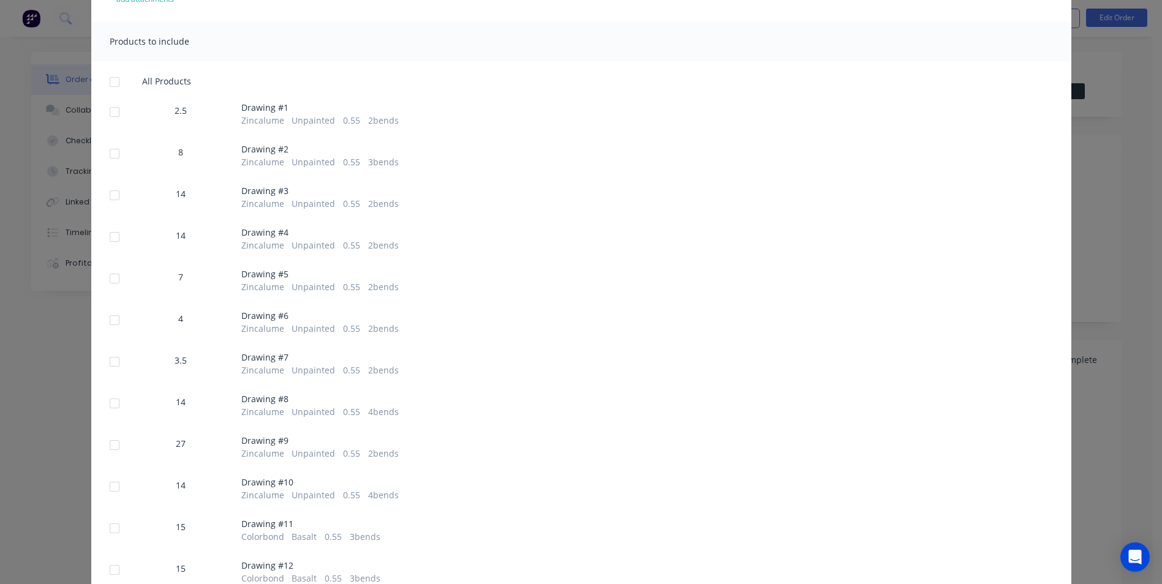
scroll to position [184, 0]
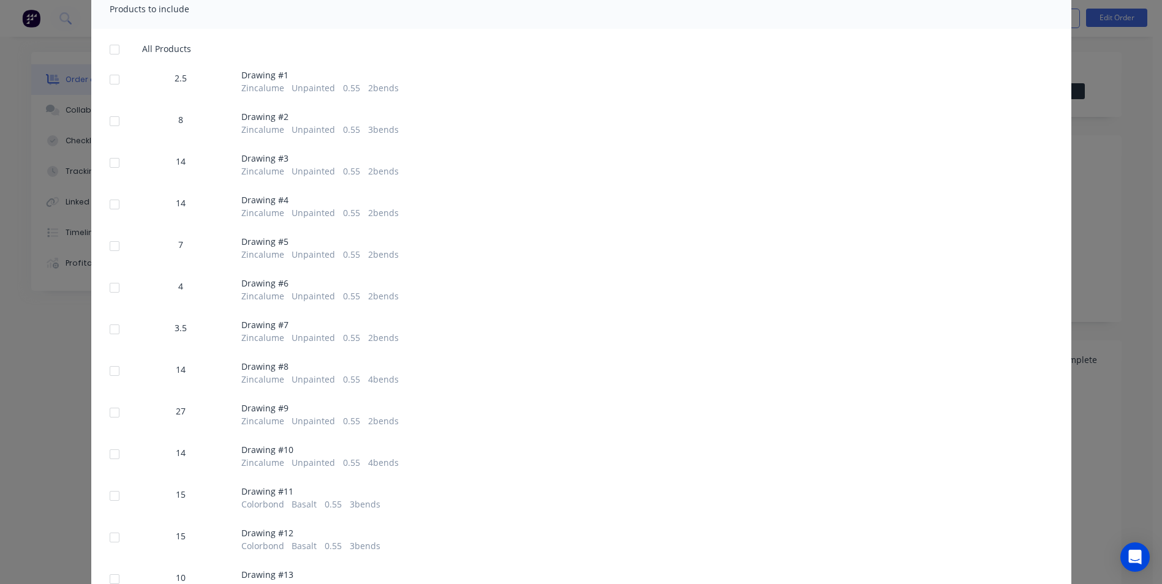
click at [105, 81] on div at bounding box center [114, 79] width 24 height 24
click at [116, 129] on div at bounding box center [114, 121] width 24 height 24
click at [115, 163] on div at bounding box center [114, 163] width 24 height 24
click at [113, 217] on div at bounding box center [115, 210] width 10 height 20
drag, startPoint x: 111, startPoint y: 208, endPoint x: 111, endPoint y: 227, distance: 19.0
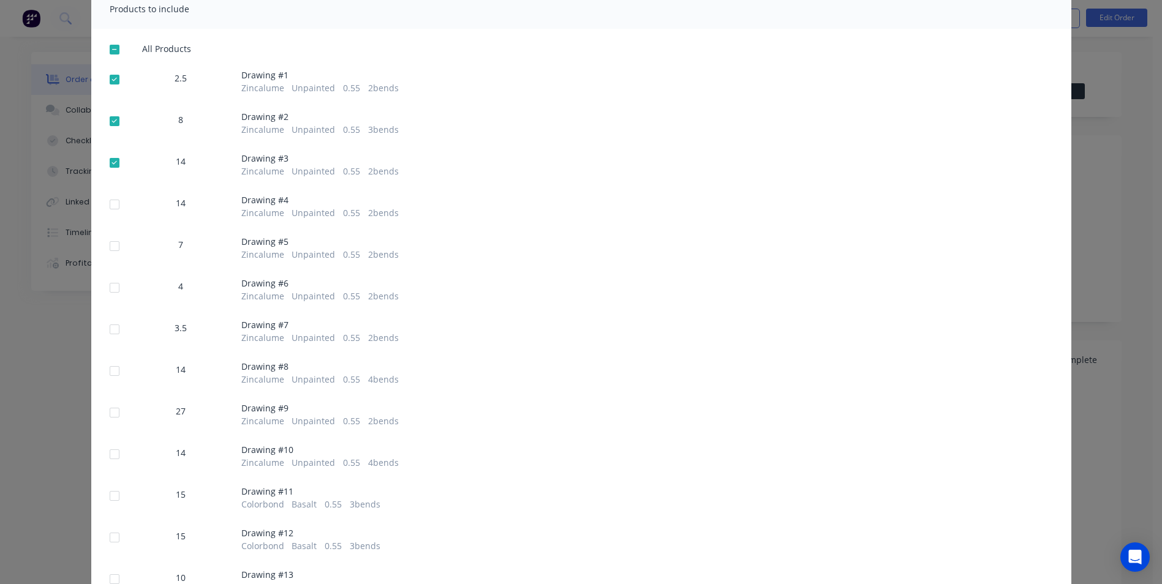
click at [111, 208] on div at bounding box center [114, 204] width 24 height 24
click at [108, 241] on div at bounding box center [114, 246] width 24 height 24
click at [110, 287] on div at bounding box center [114, 288] width 24 height 24
drag, startPoint x: 106, startPoint y: 328, endPoint x: 109, endPoint y: 337, distance: 9.1
click at [106, 329] on div at bounding box center [114, 329] width 24 height 24
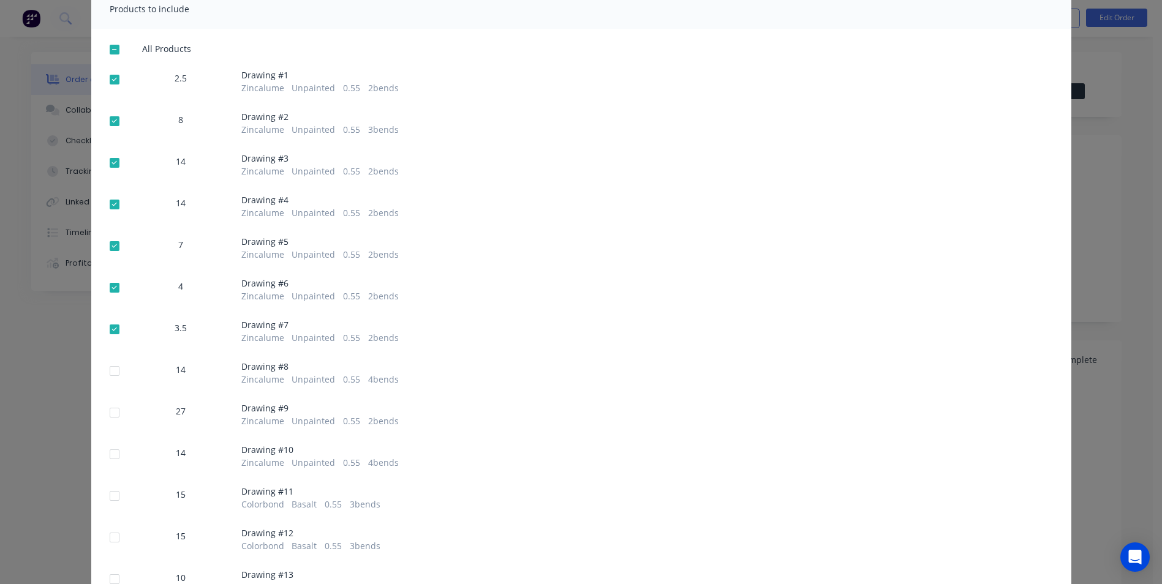
click at [108, 371] on div at bounding box center [114, 371] width 24 height 24
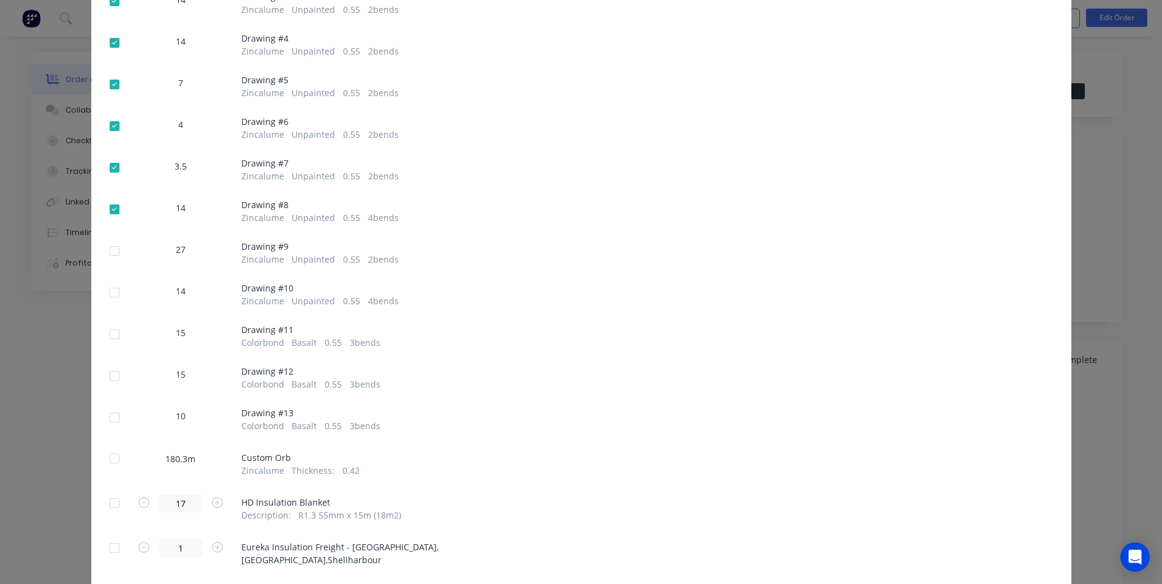
scroll to position [367, 0]
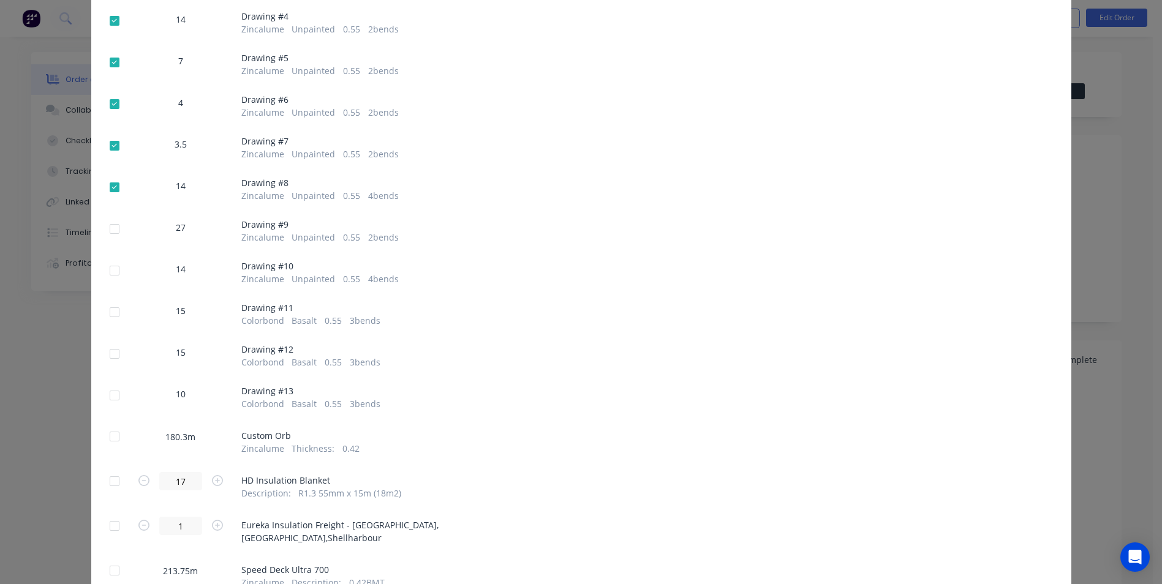
click at [111, 233] on div at bounding box center [114, 229] width 24 height 24
click at [108, 273] on div at bounding box center [114, 270] width 24 height 24
click at [109, 309] on div at bounding box center [114, 312] width 24 height 24
click at [111, 344] on div at bounding box center [114, 354] width 24 height 24
click at [108, 388] on div at bounding box center [114, 395] width 24 height 24
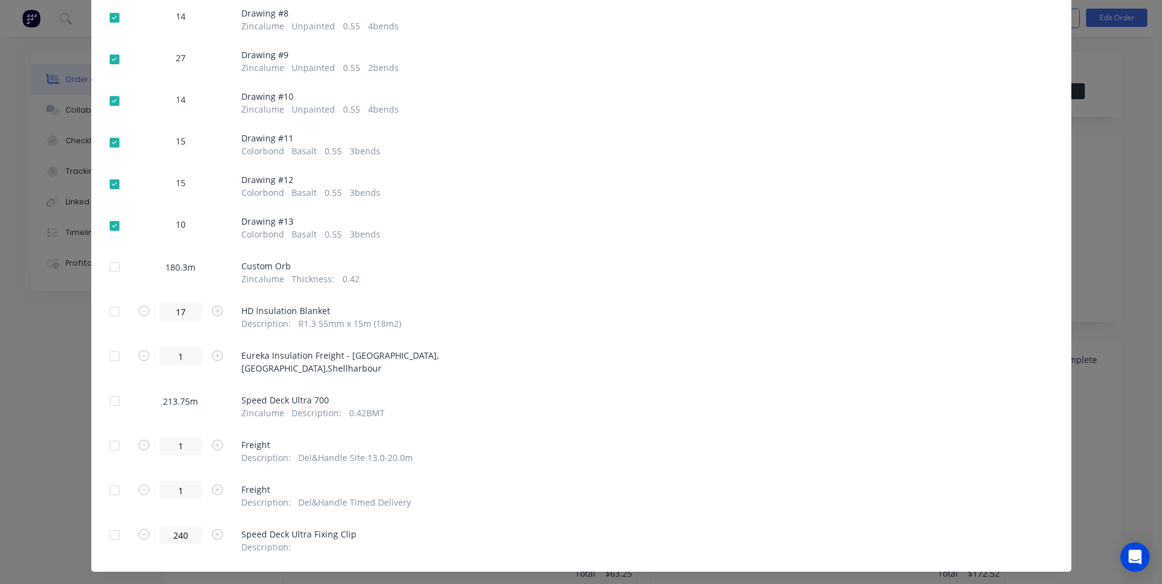
scroll to position [551, 0]
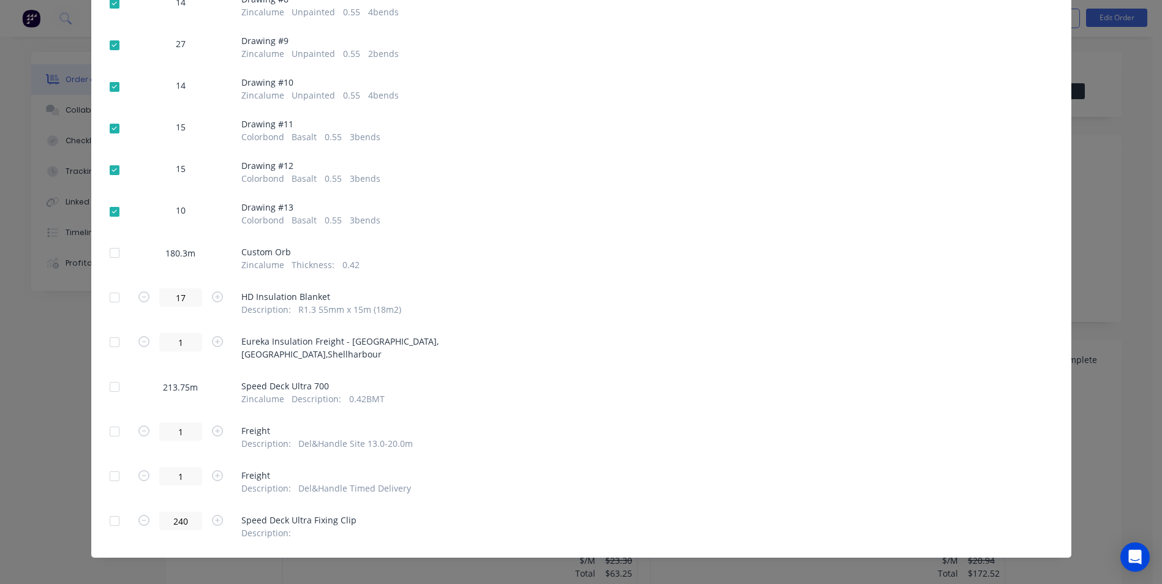
click at [113, 299] on div at bounding box center [114, 297] width 24 height 24
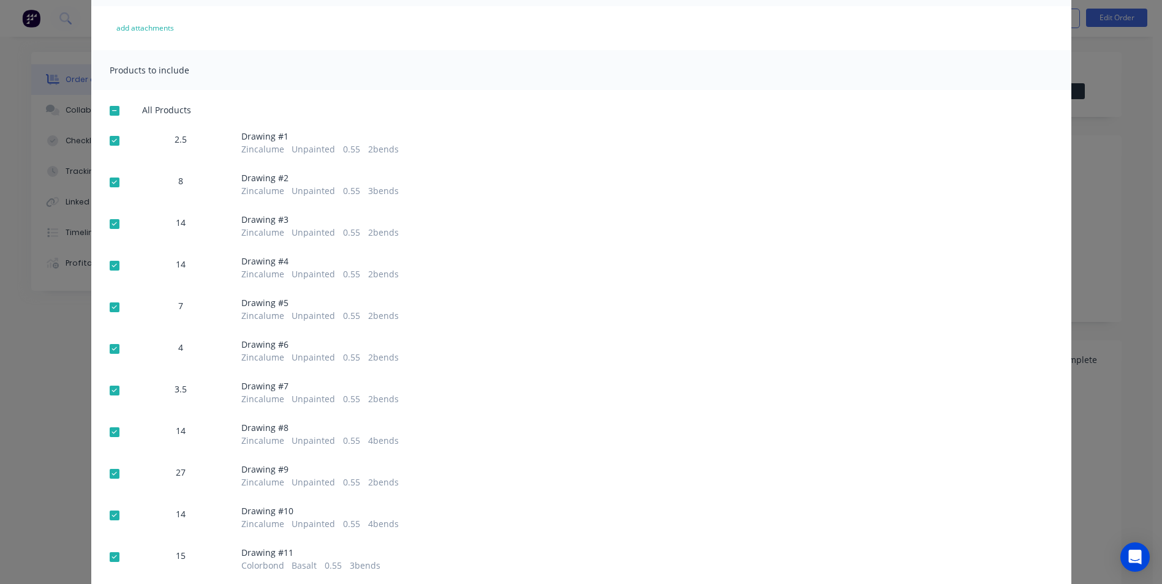
scroll to position [0, 0]
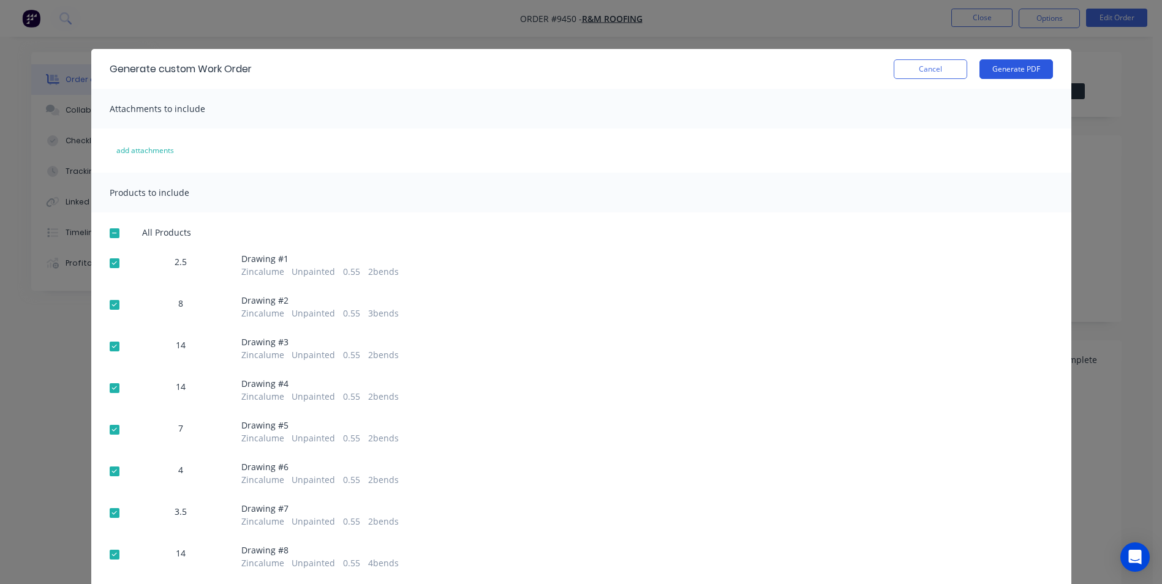
click at [1026, 76] on button "Generate PDF" at bounding box center [1015, 69] width 73 height 20
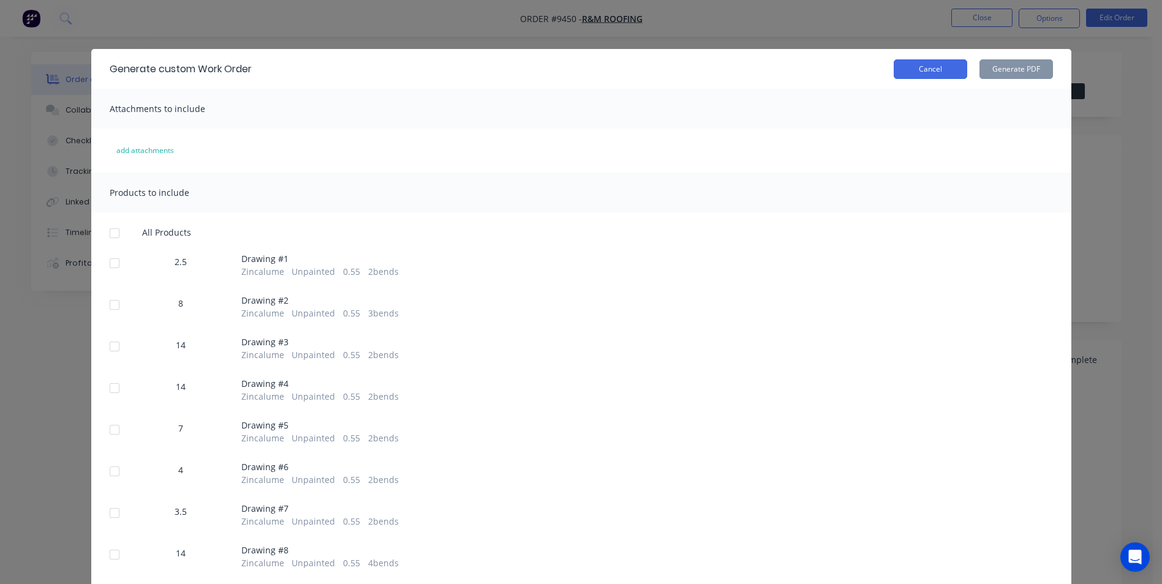
click at [897, 73] on button "Cancel" at bounding box center [929, 69] width 73 height 20
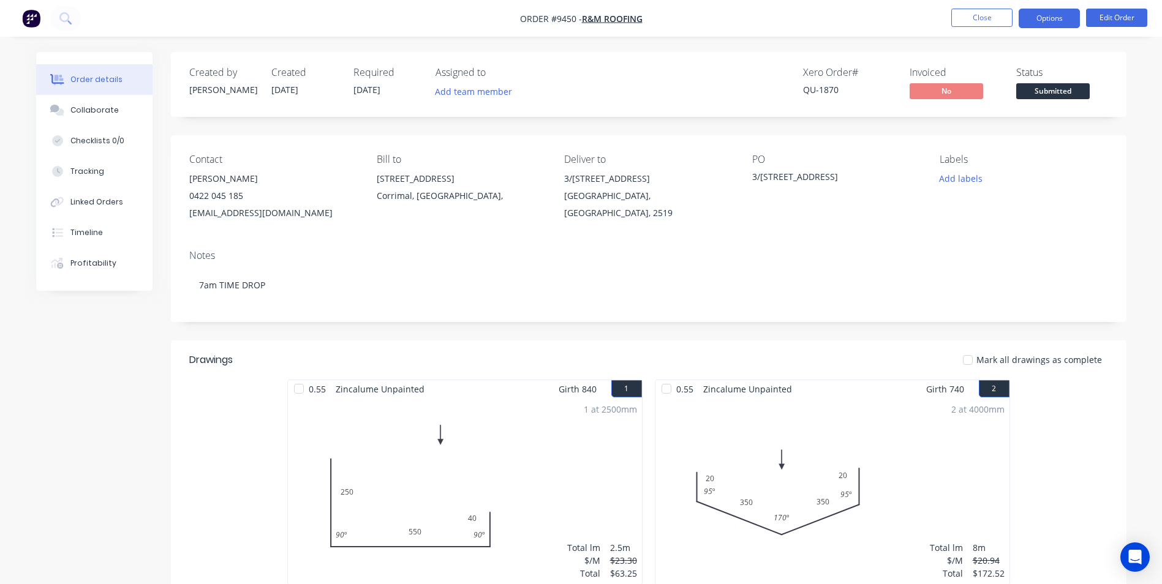
click at [1042, 20] on button "Options" at bounding box center [1048, 19] width 61 height 20
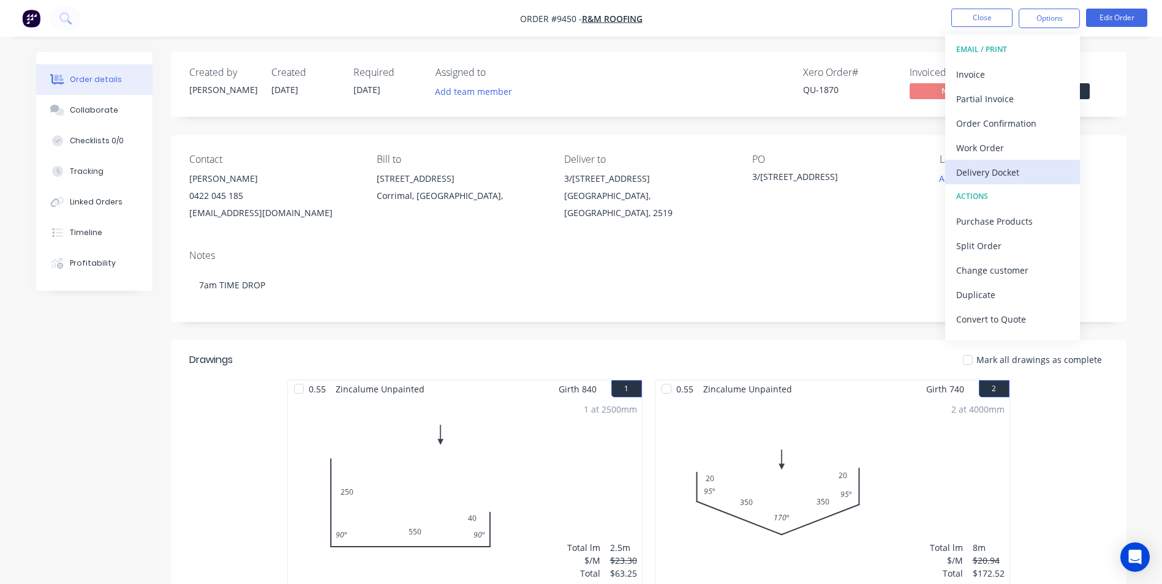
click at [990, 178] on div "Delivery Docket" at bounding box center [1012, 172] width 113 height 18
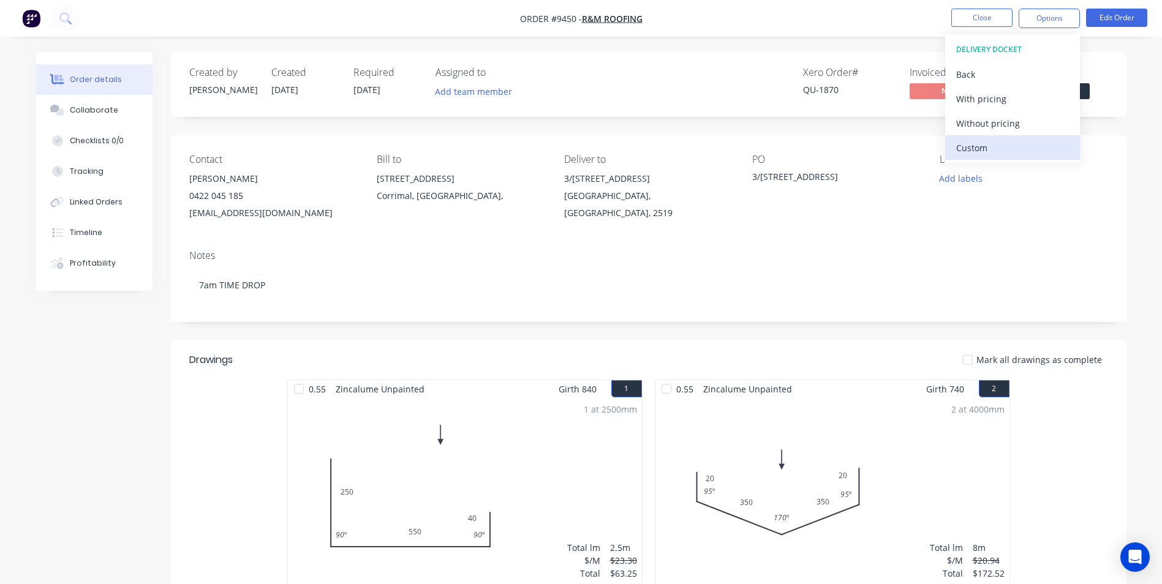
click at [993, 150] on div "Custom" at bounding box center [1012, 148] width 113 height 18
click at [996, 130] on div "Without pricing" at bounding box center [1012, 124] width 113 height 18
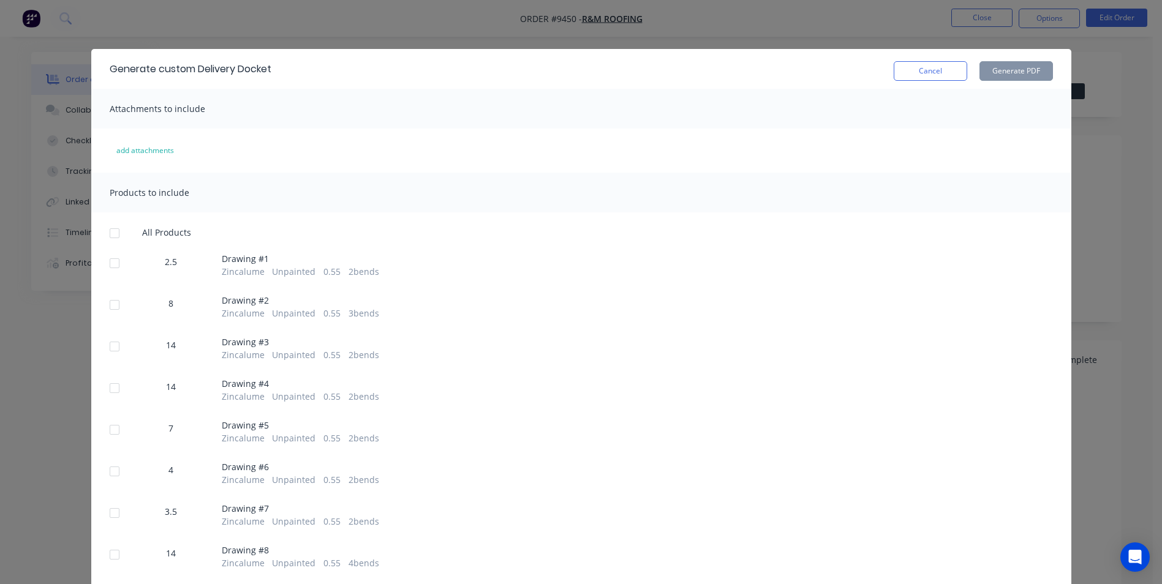
drag, startPoint x: 111, startPoint y: 261, endPoint x: 117, endPoint y: 289, distance: 28.2
click at [111, 262] on div at bounding box center [114, 263] width 24 height 24
click at [117, 305] on div at bounding box center [114, 305] width 24 height 24
click at [112, 352] on div at bounding box center [114, 346] width 24 height 24
click at [112, 391] on div at bounding box center [114, 388] width 24 height 24
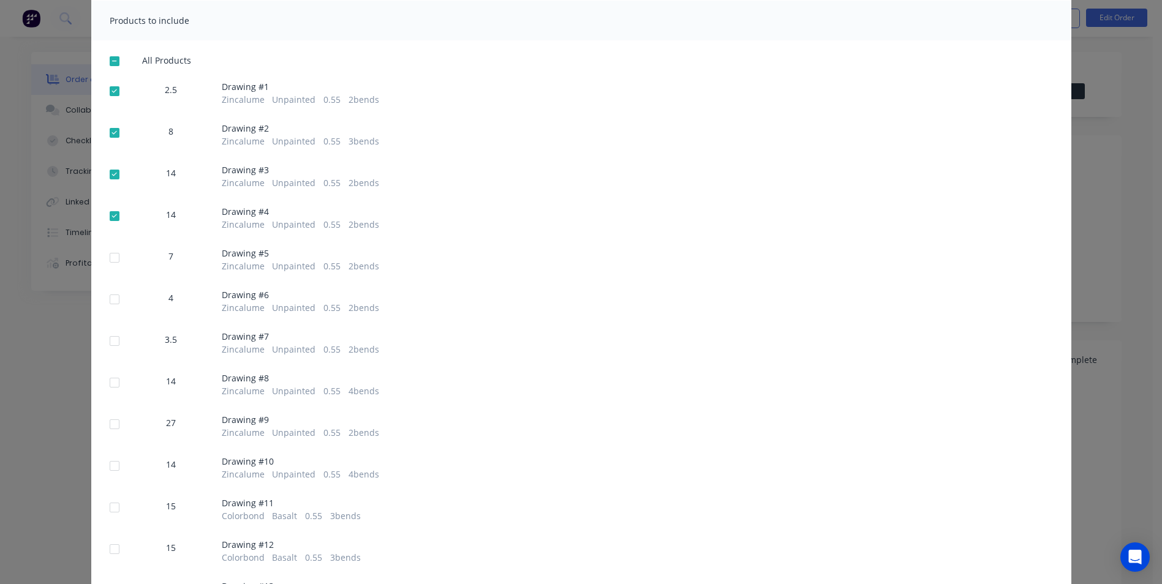
scroll to position [245, 0]
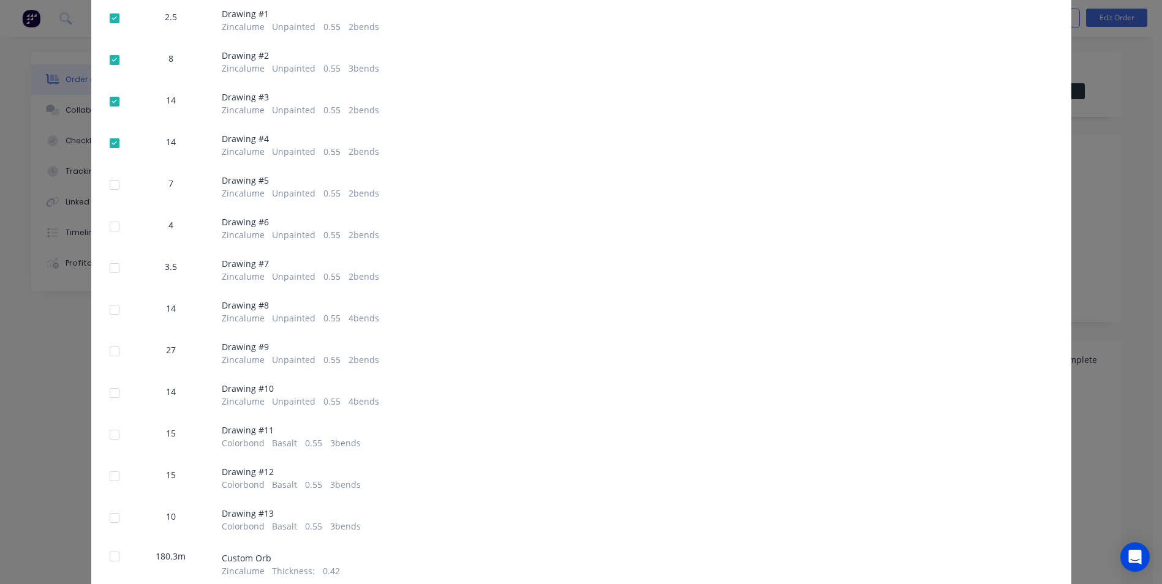
click at [112, 181] on div at bounding box center [114, 185] width 24 height 24
click at [107, 229] on div at bounding box center [114, 226] width 24 height 24
drag, startPoint x: 111, startPoint y: 267, endPoint x: 127, endPoint y: 292, distance: 30.1
click at [113, 269] on div at bounding box center [114, 268] width 24 height 24
click at [118, 311] on div at bounding box center [114, 310] width 24 height 24
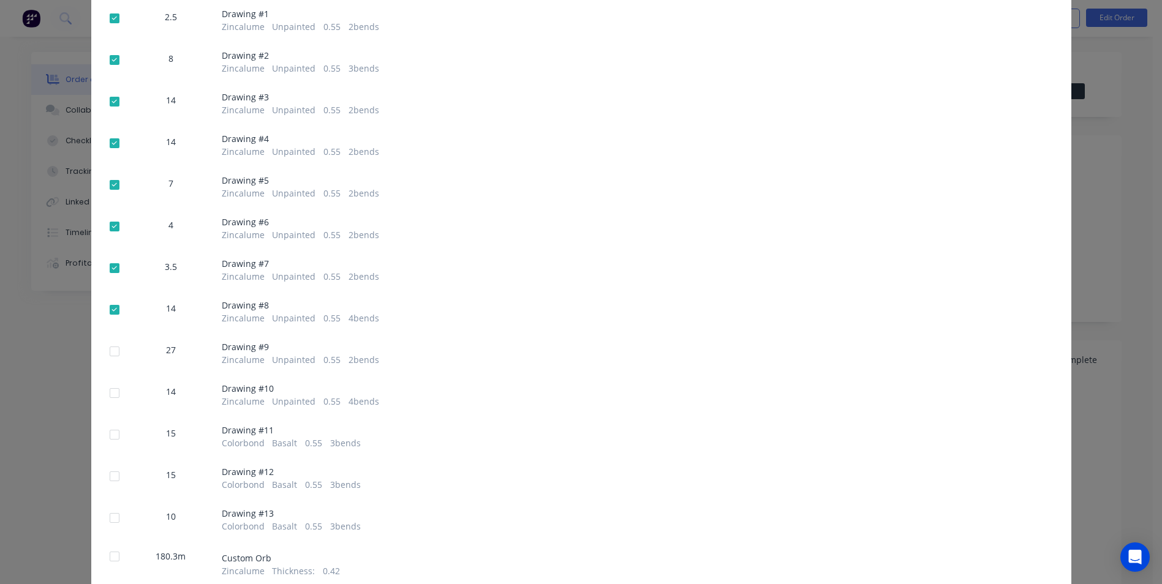
click at [107, 355] on div at bounding box center [114, 351] width 24 height 24
click at [111, 386] on div at bounding box center [114, 393] width 24 height 24
click at [108, 436] on div at bounding box center [114, 435] width 24 height 24
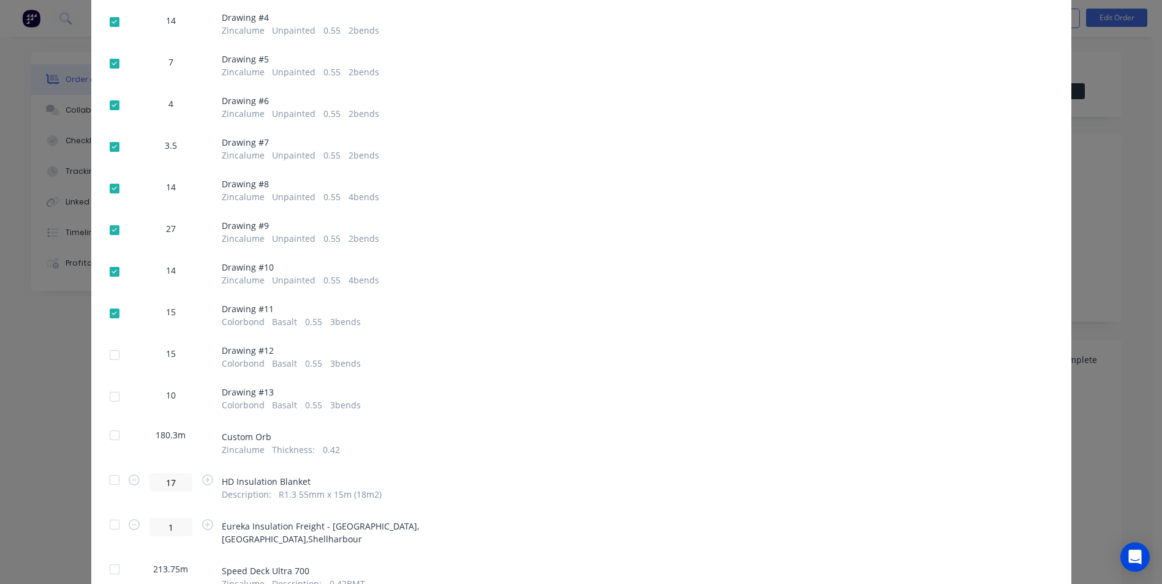
scroll to position [367, 0]
click at [107, 354] on div at bounding box center [114, 354] width 24 height 24
drag, startPoint x: 103, startPoint y: 393, endPoint x: 116, endPoint y: 393, distance: 13.5
click at [105, 393] on div at bounding box center [114, 395] width 24 height 24
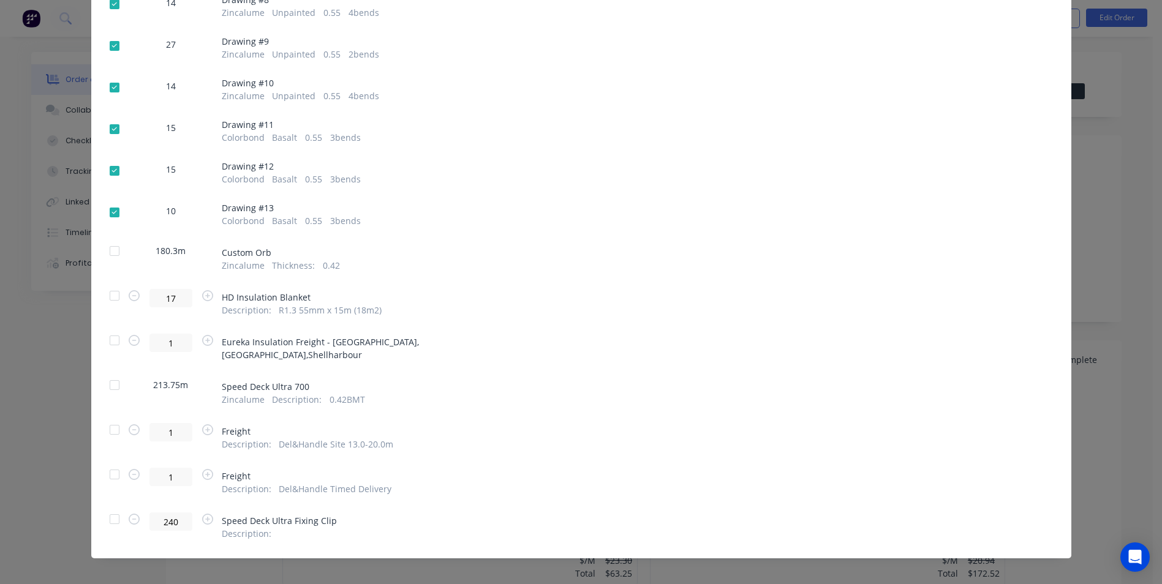
scroll to position [551, 0]
click at [108, 290] on div at bounding box center [114, 295] width 24 height 24
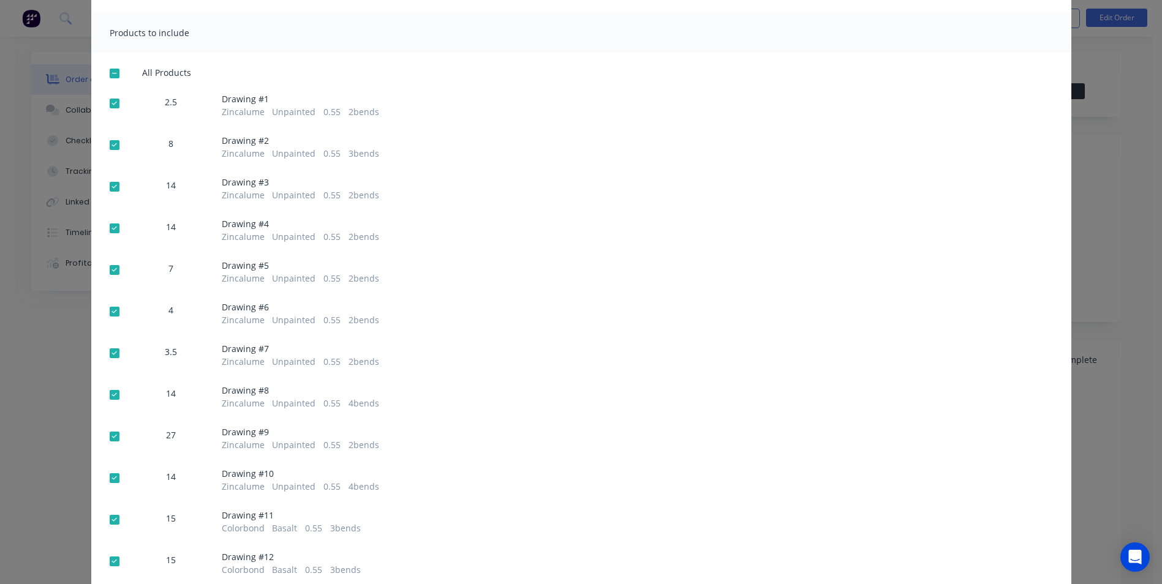
scroll to position [0, 0]
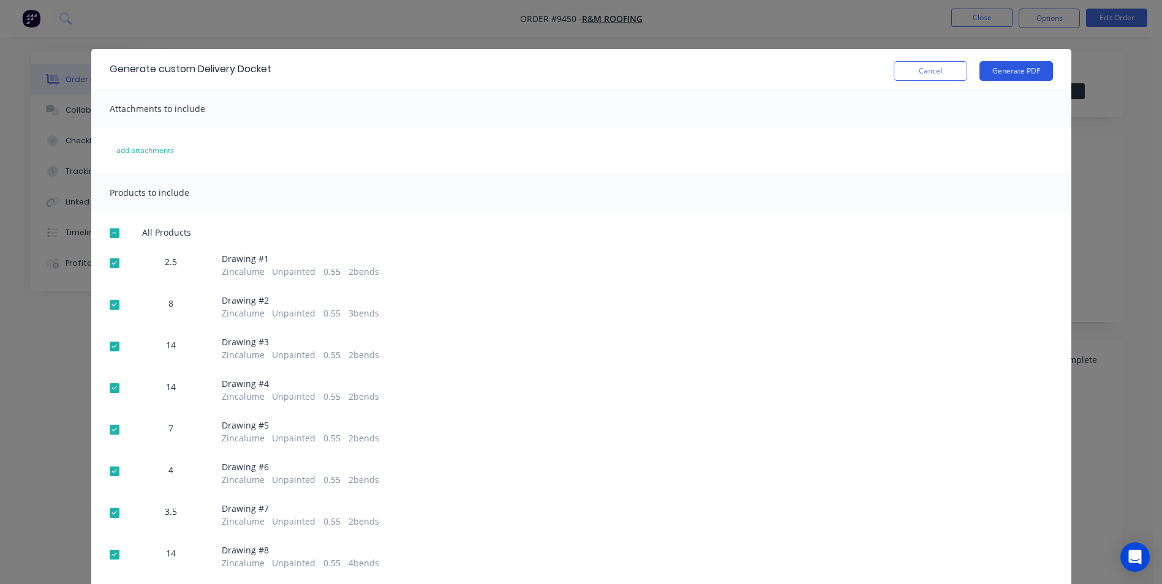
click at [1007, 67] on button "Generate PDF" at bounding box center [1015, 71] width 73 height 20
click at [910, 69] on button "Cancel" at bounding box center [929, 71] width 73 height 20
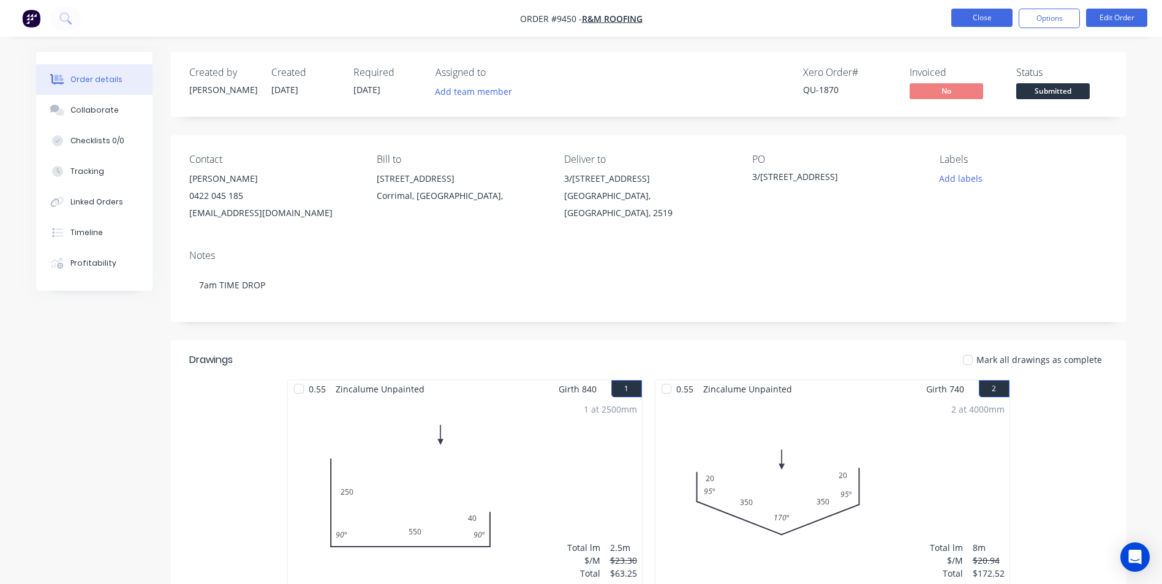
click at [979, 24] on button "Close" at bounding box center [981, 18] width 61 height 18
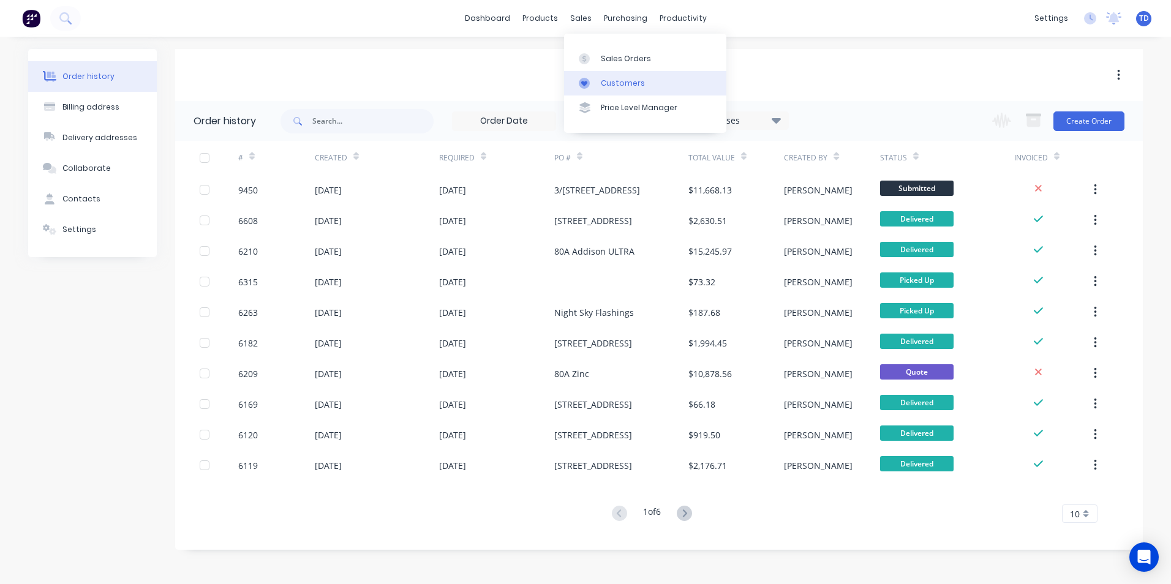
click at [599, 80] on link "Customers" at bounding box center [645, 83] width 162 height 24
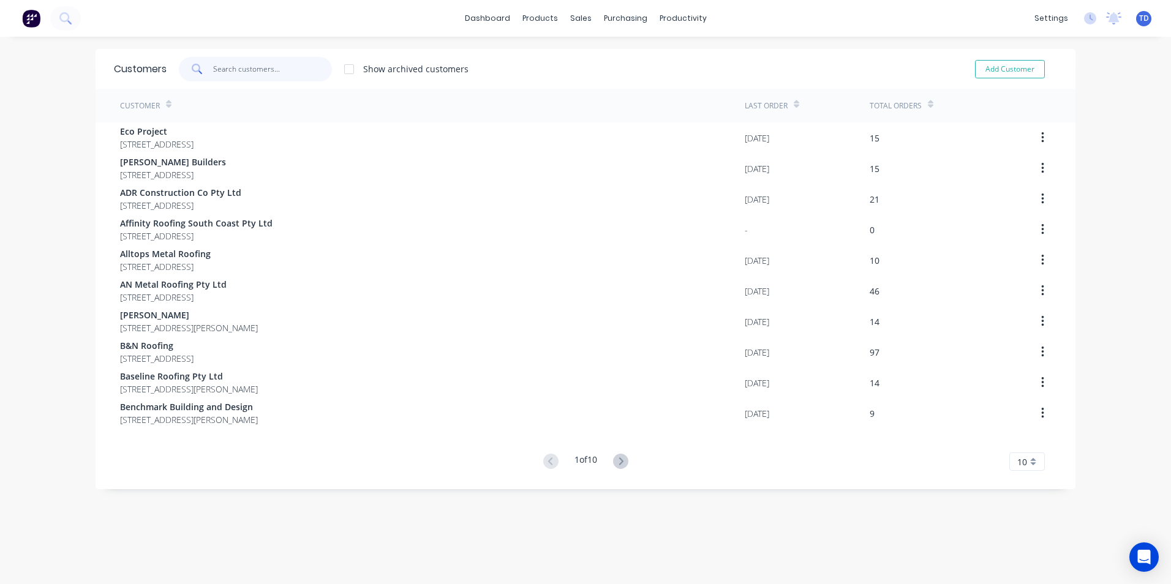
click at [248, 70] on input "text" at bounding box center [272, 69] width 119 height 24
type input "r"
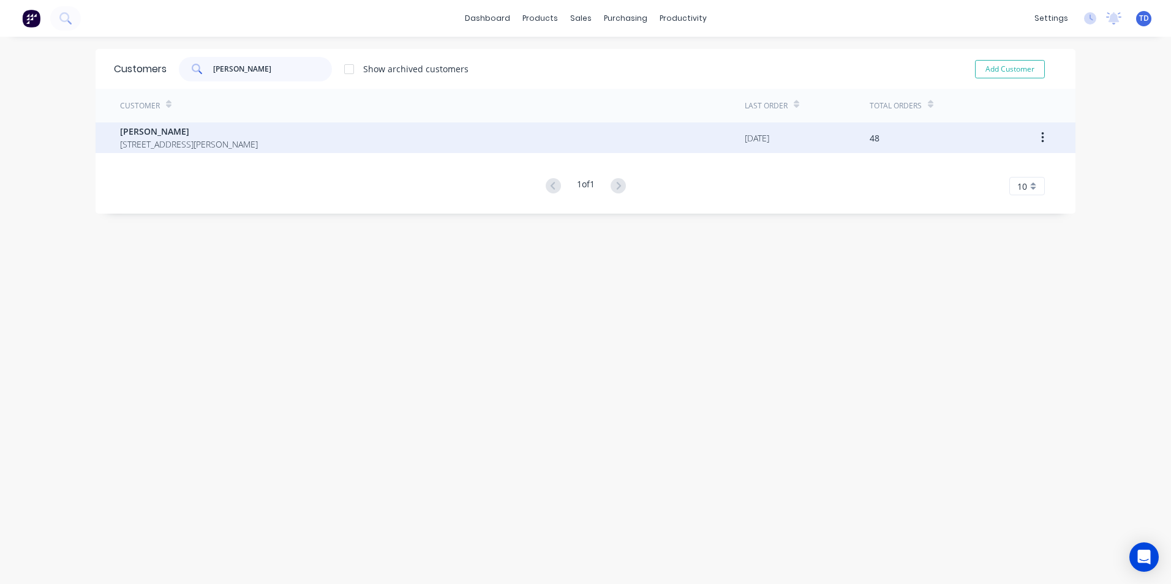
type input "jarred"
click at [258, 143] on span "6 Nita Place Bomaderry New South Wales 2541" at bounding box center [189, 144] width 138 height 13
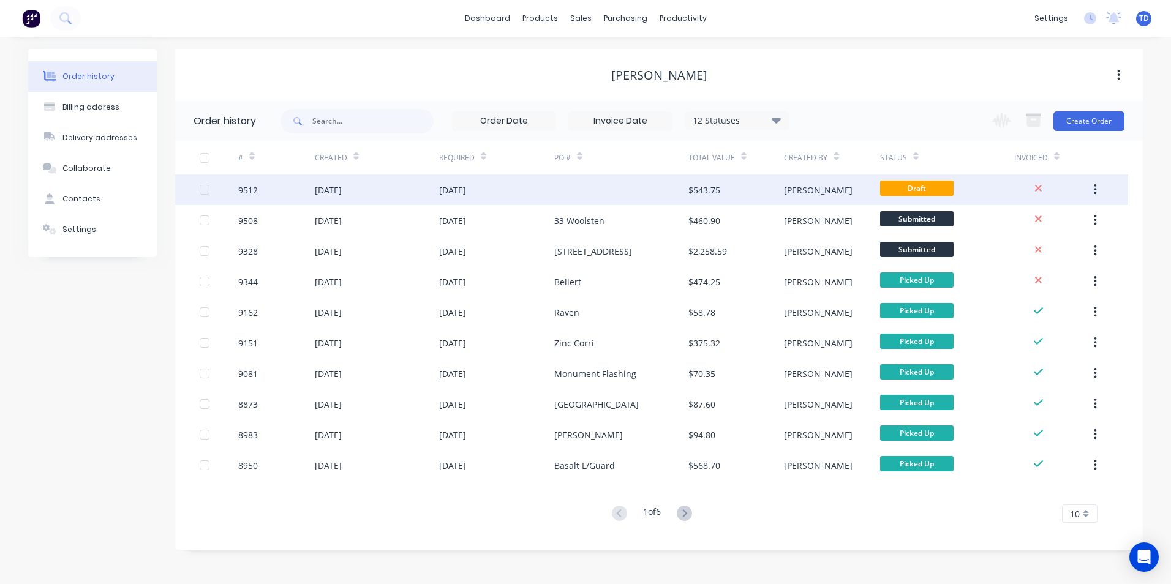
click at [642, 197] on div at bounding box center [621, 190] width 134 height 31
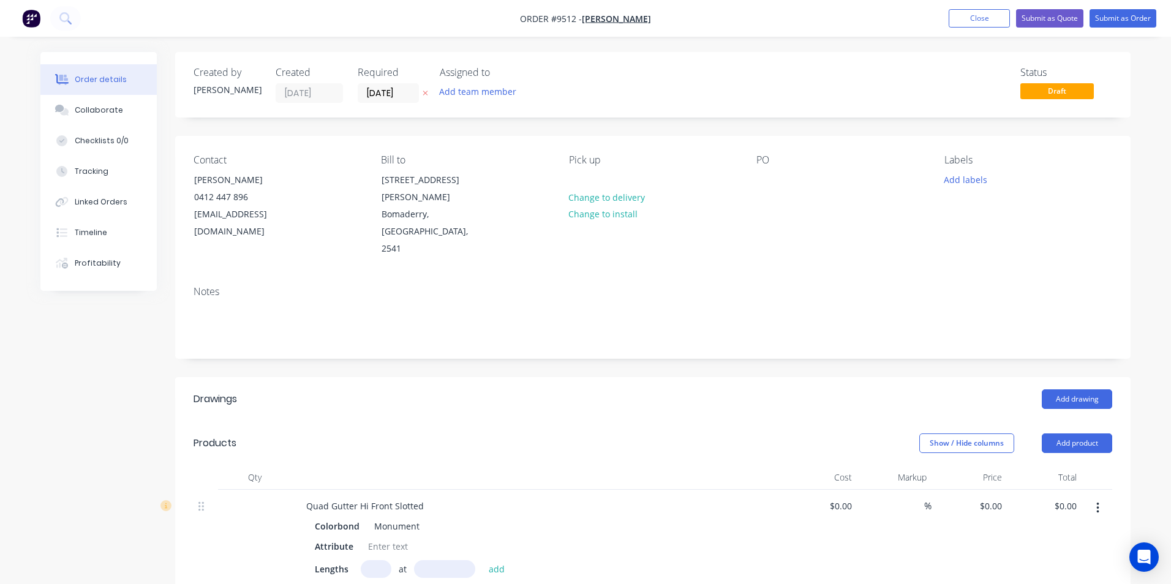
type input "$7.96"
type input "$494.32"
click at [769, 180] on div at bounding box center [762, 180] width 20 height 18
click at [612, 308] on div "Notes" at bounding box center [648, 317] width 955 height 82
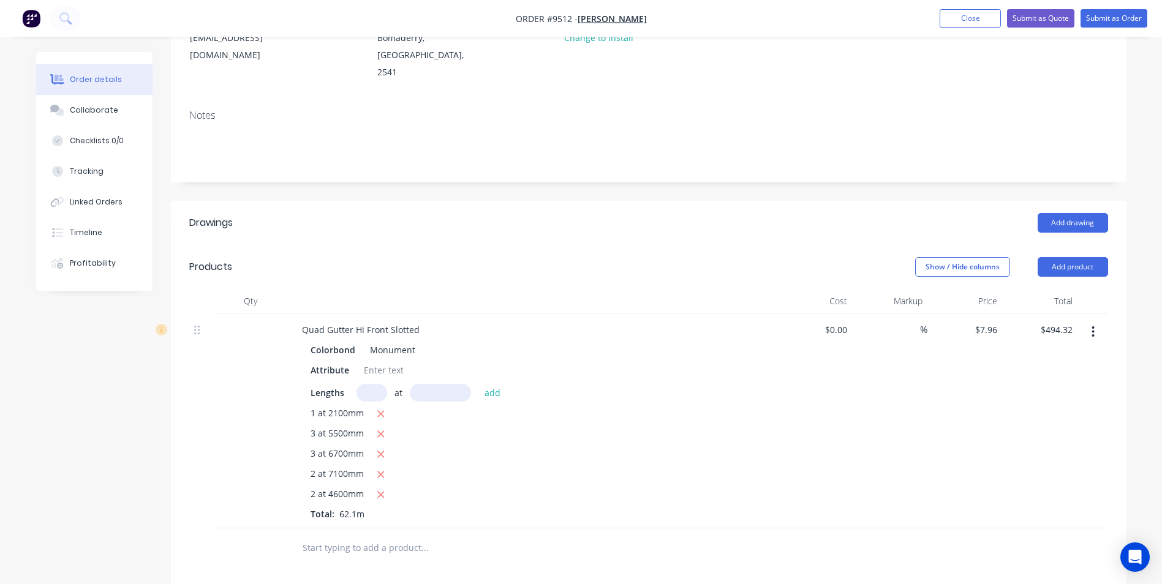
scroll to position [184, 0]
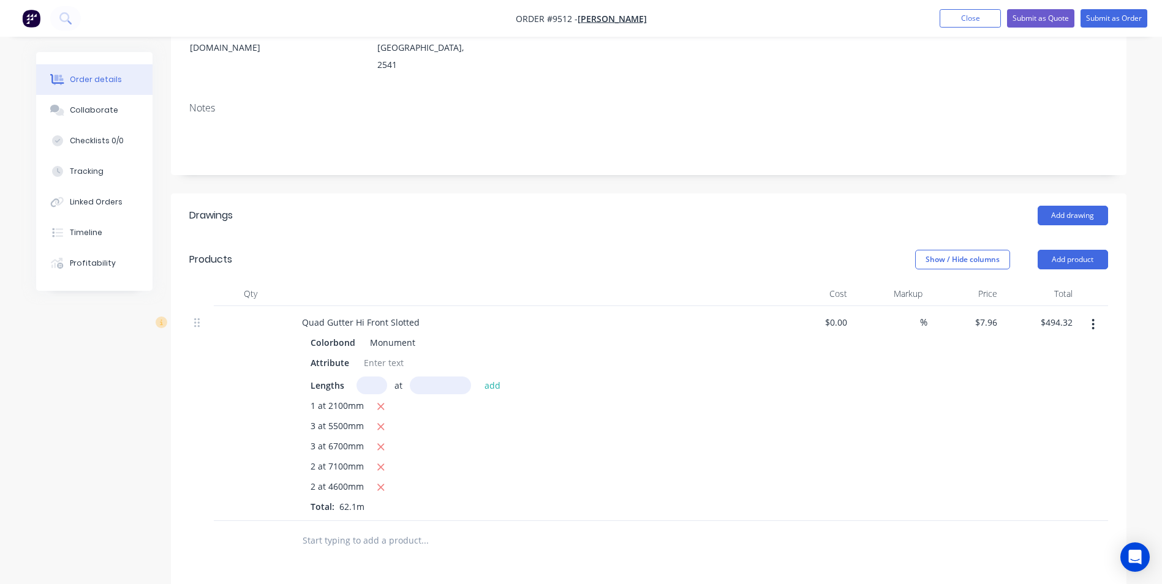
click at [394, 528] on input "text" at bounding box center [424, 540] width 245 height 24
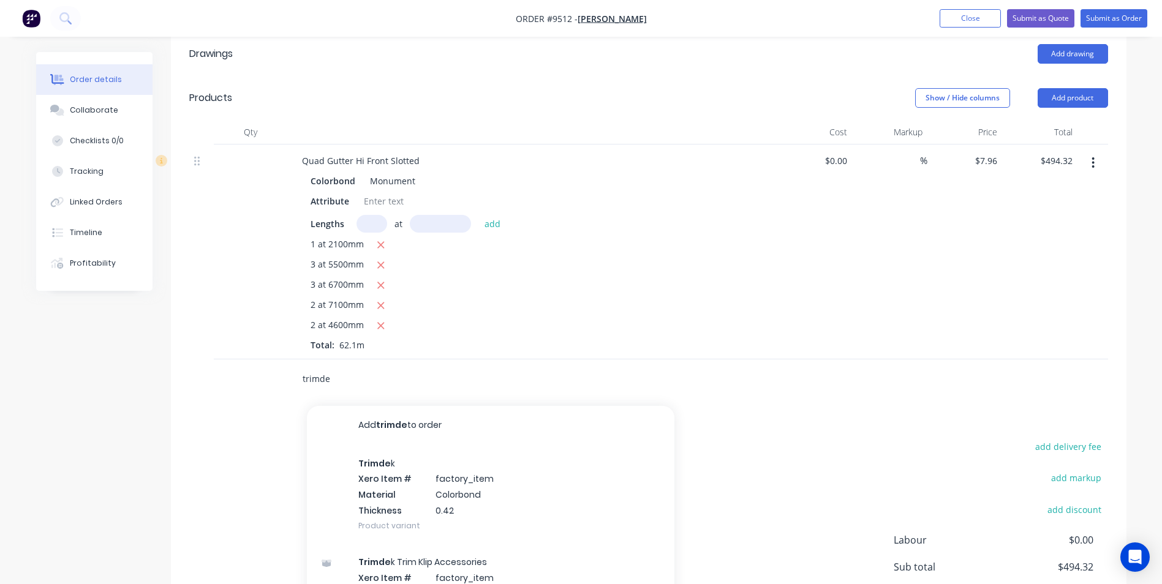
scroll to position [367, 0]
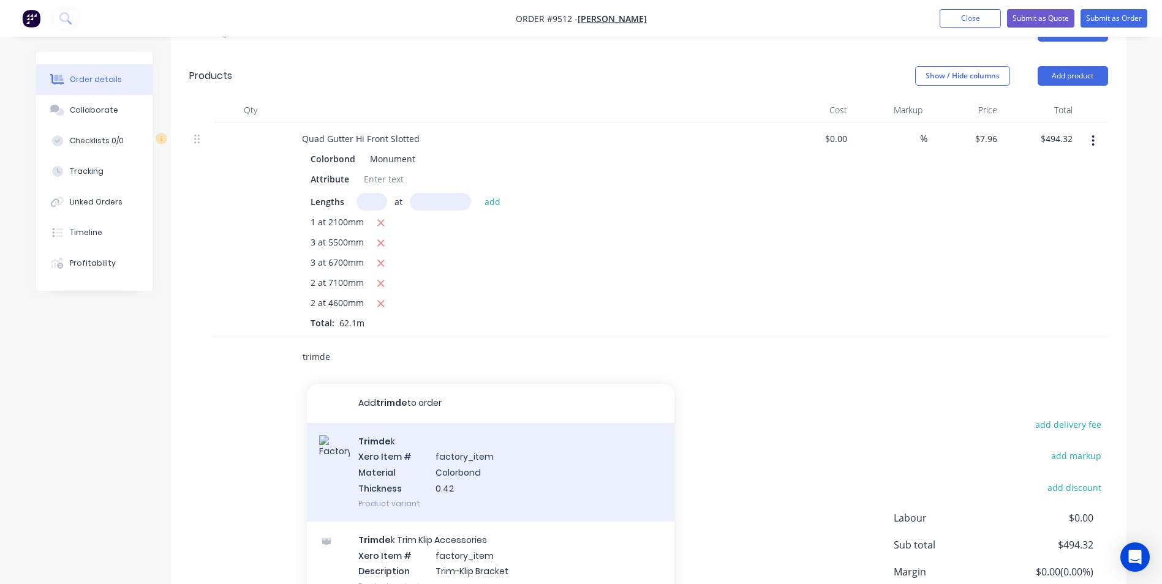
type input "trimde"
click at [409, 423] on div "Trimde k Xero Item # factory_item Material Colorbond Thickness 0.42 Product var…" at bounding box center [490, 472] width 367 height 99
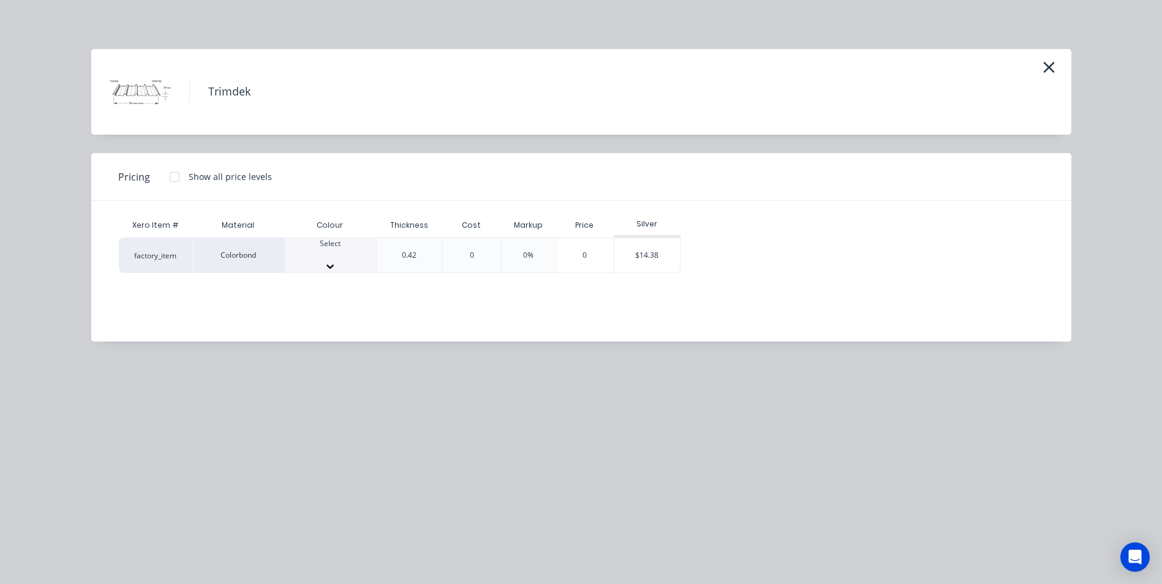
click at [332, 249] on div at bounding box center [330, 254] width 91 height 11
click at [637, 255] on div "$14.38" at bounding box center [647, 259] width 66 height 42
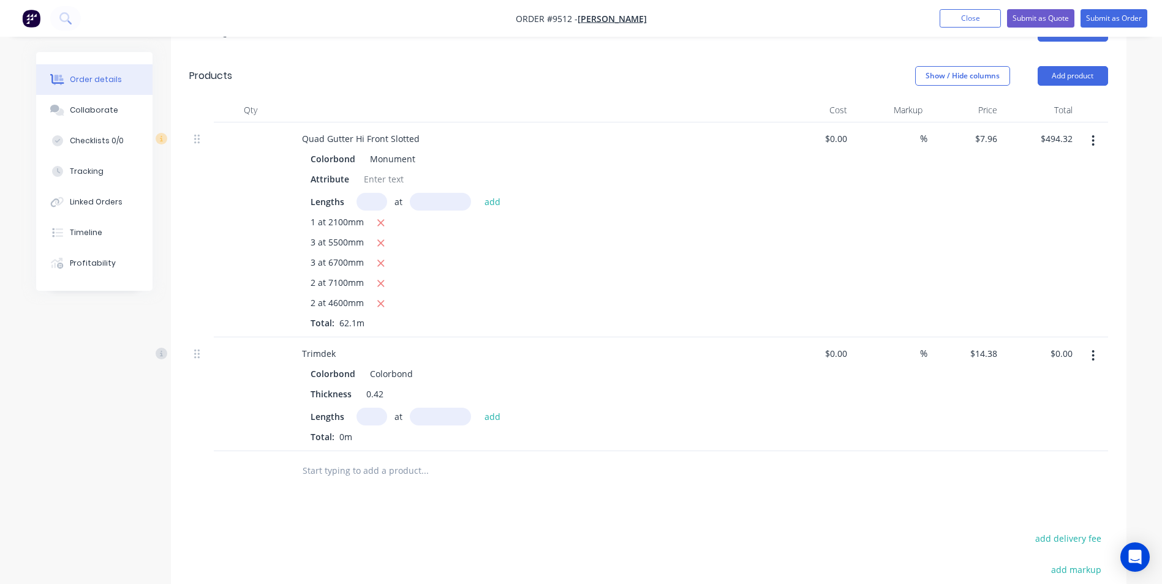
click at [379, 408] on input "text" at bounding box center [371, 417] width 31 height 18
type input "1"
type input "3400"
click at [478, 408] on button "add" at bounding box center [492, 416] width 29 height 17
type input "$48.89"
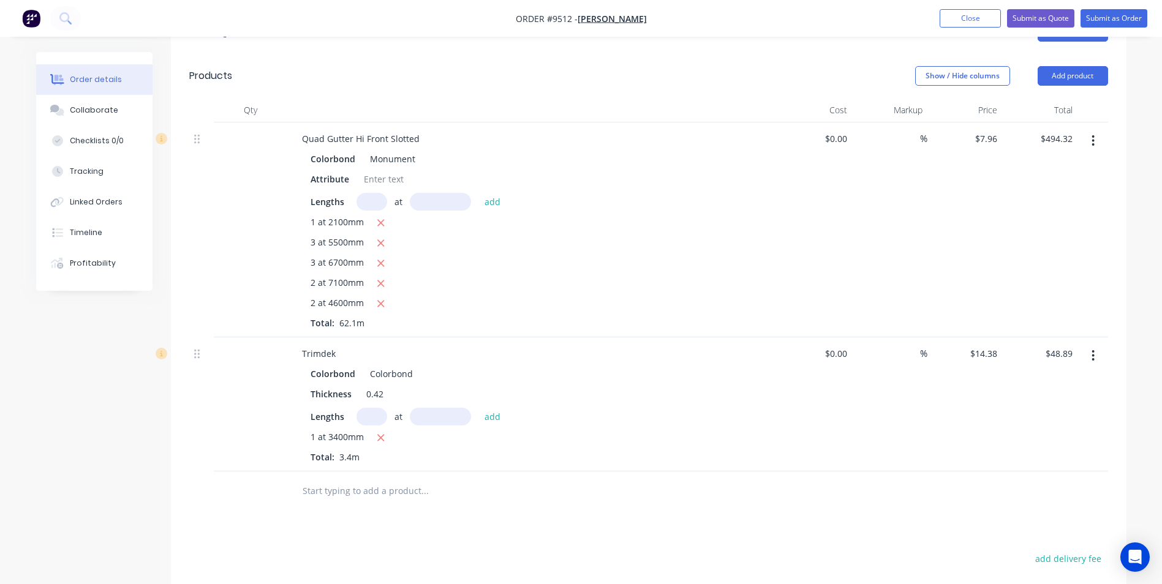
click at [342, 479] on input "text" at bounding box center [424, 491] width 245 height 24
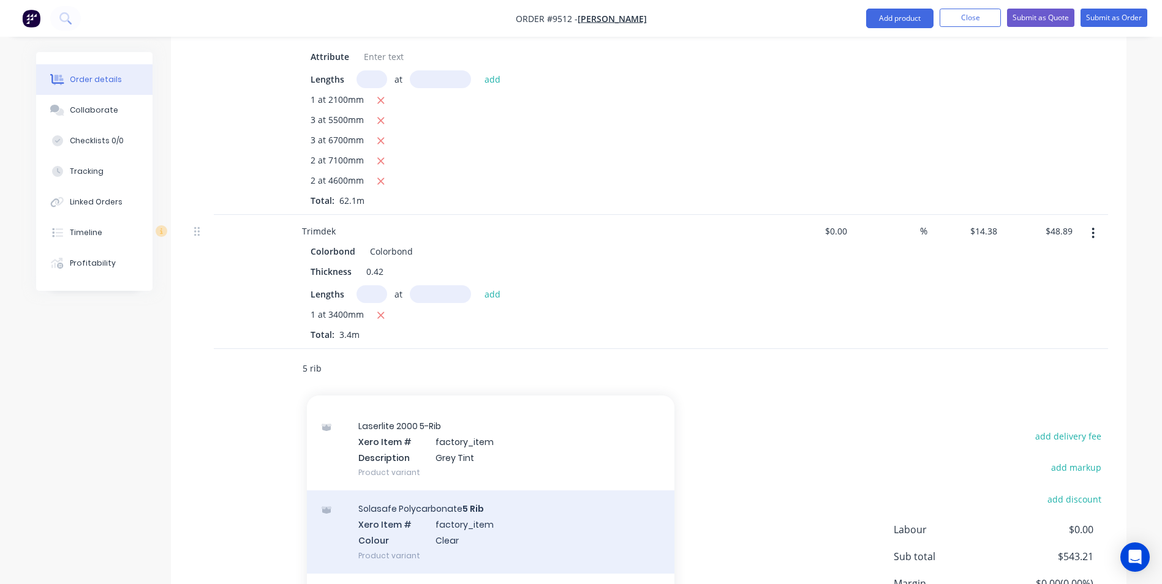
scroll to position [122, 0]
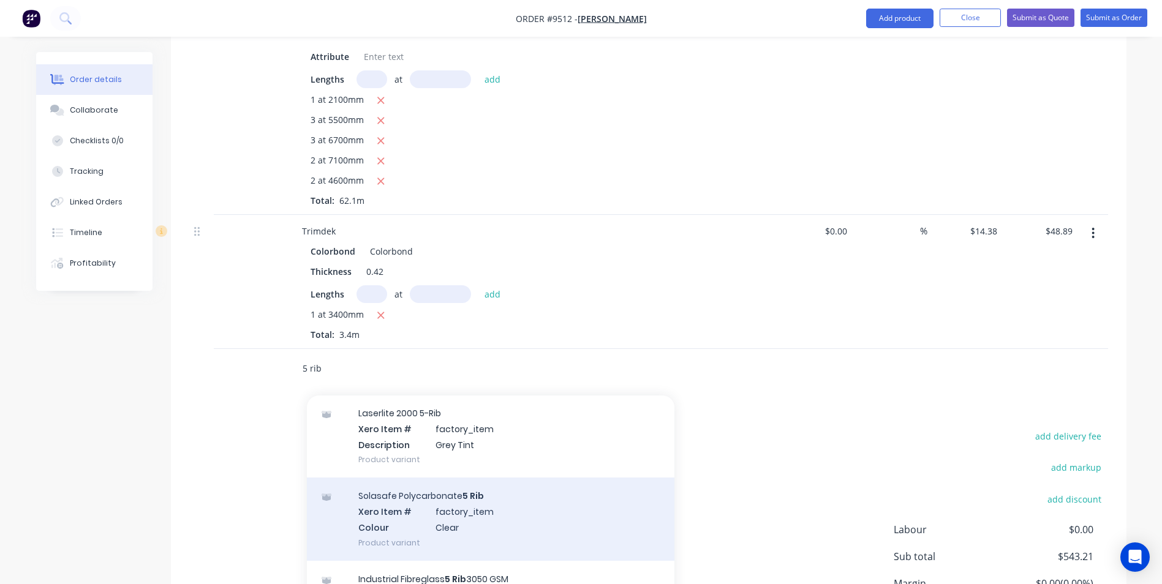
type input "5 rib"
click at [437, 479] on div "Solasafe Polycarbonate 5 Rib Xero Item # factory_item Colour Clear Product vari…" at bounding box center [490, 519] width 367 height 83
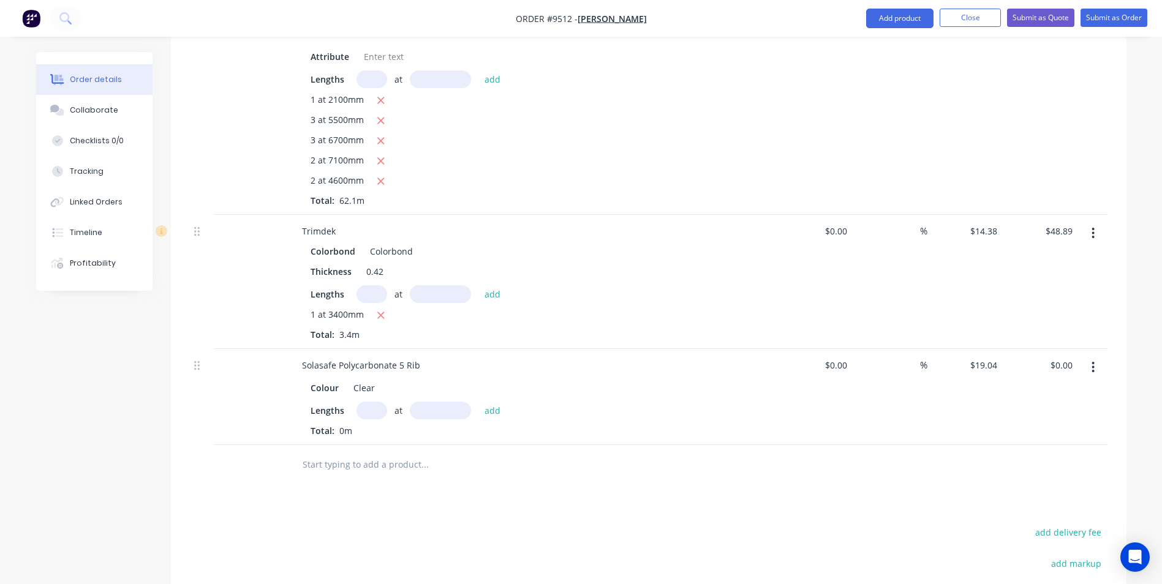
click at [372, 402] on input "text" at bounding box center [371, 411] width 31 height 18
type input "4"
type input "360"
click at [478, 402] on button "add" at bounding box center [492, 410] width 29 height 17
type input "$27.42"
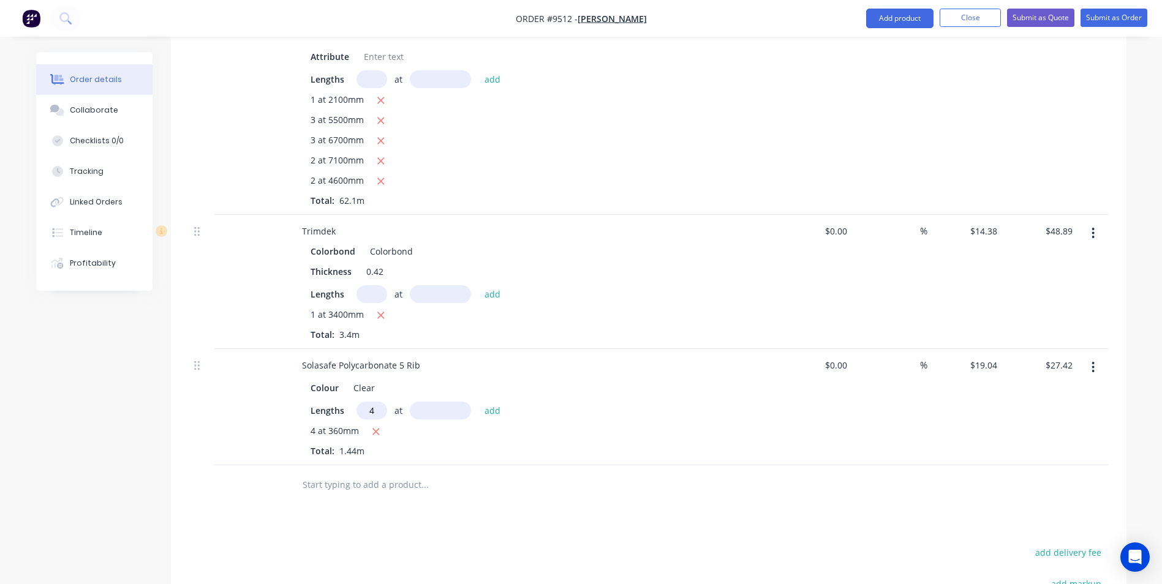
type input "4"
type input "3600"
click at [478, 402] on button "add" at bounding box center [492, 410] width 29 height 17
type input "$301.59"
click at [378, 379] on div "Clear" at bounding box center [363, 388] width 31 height 18
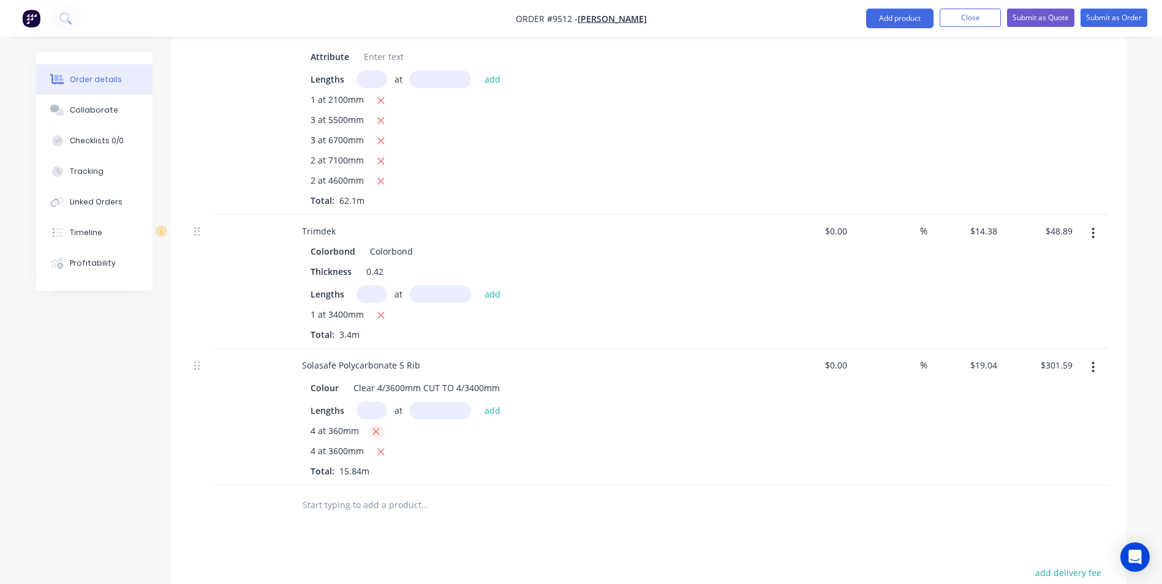
click at [376, 426] on icon "button" at bounding box center [376, 431] width 8 height 11
type input "$274.18"
click at [389, 473] on input "text" at bounding box center [424, 485] width 245 height 24
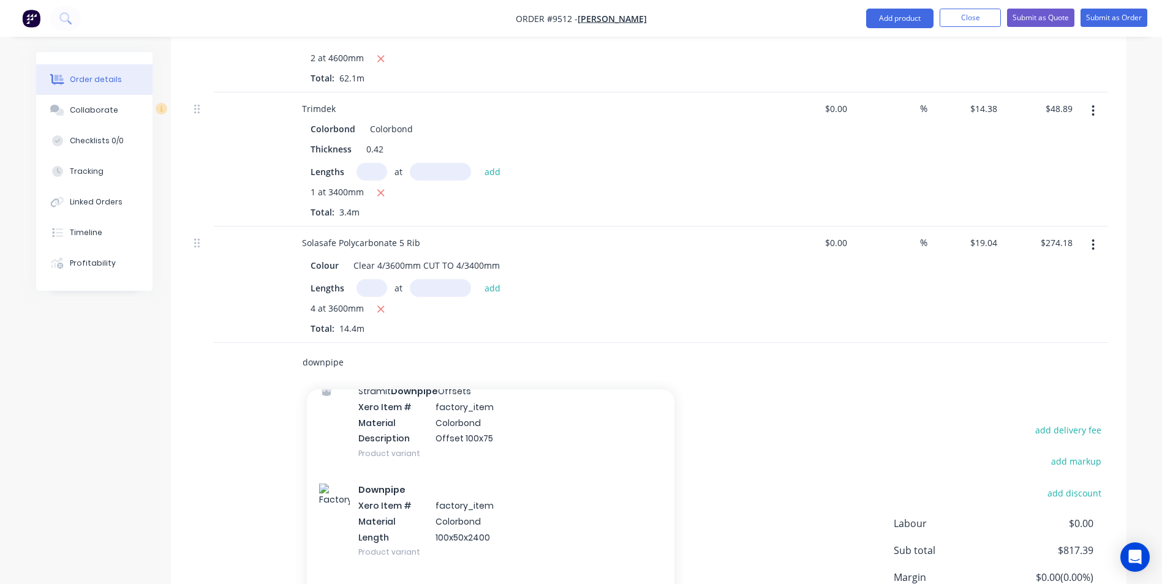
scroll to position [735, 0]
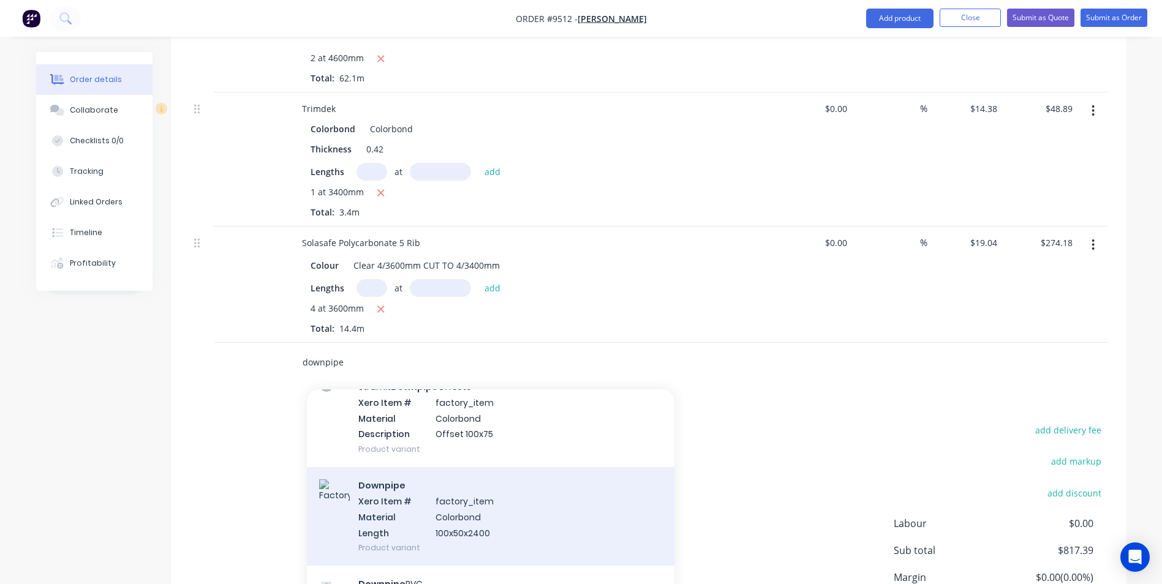
type input "downpipe"
click at [483, 488] on div "Downpipe Xero Item # factory_item Material Colorbond Length 100x50x2400 Product…" at bounding box center [490, 516] width 367 height 99
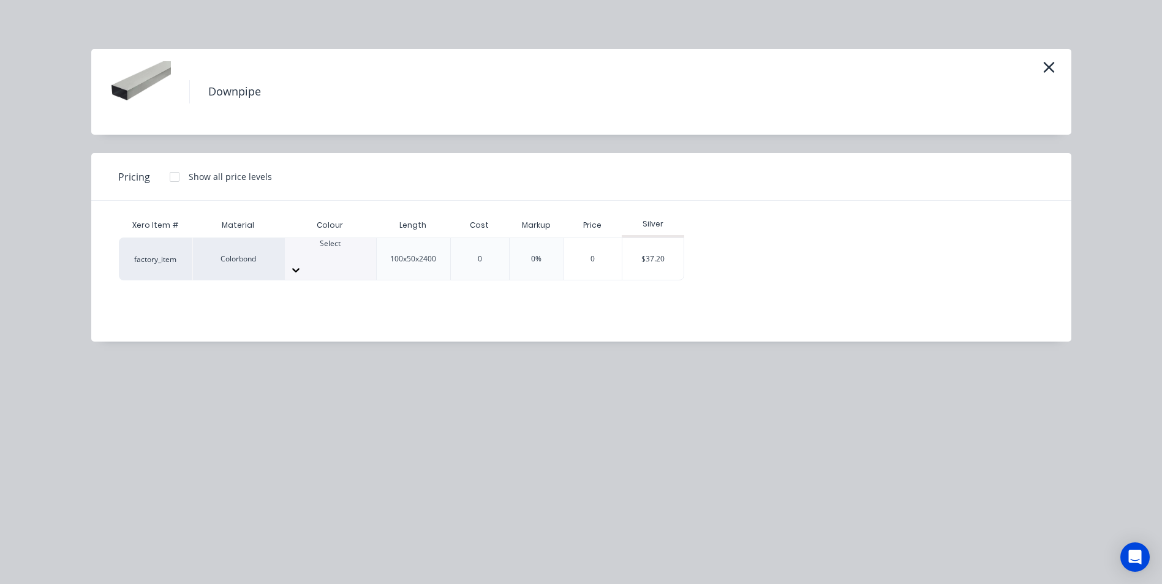
click at [347, 252] on div at bounding box center [330, 254] width 91 height 11
click at [637, 253] on div "$37.20" at bounding box center [652, 259] width 61 height 42
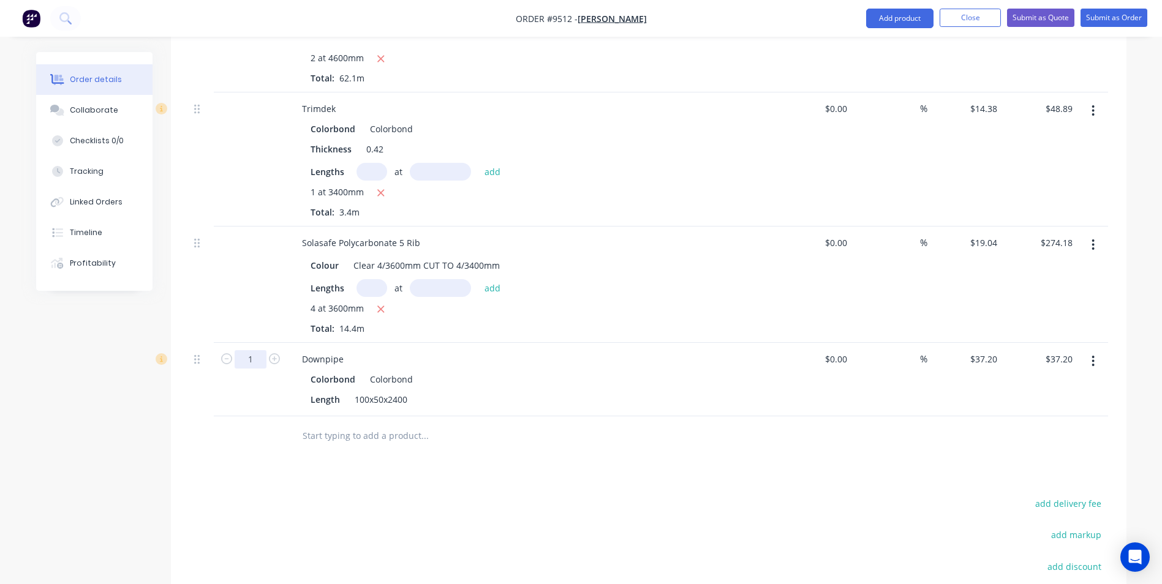
click at [258, 350] on input "1" at bounding box center [251, 359] width 32 height 18
type input "8"
type input "$297.60"
drag, startPoint x: 269, startPoint y: 421, endPoint x: 282, endPoint y: 411, distance: 15.7
click at [270, 421] on div at bounding box center [250, 436] width 73 height 40
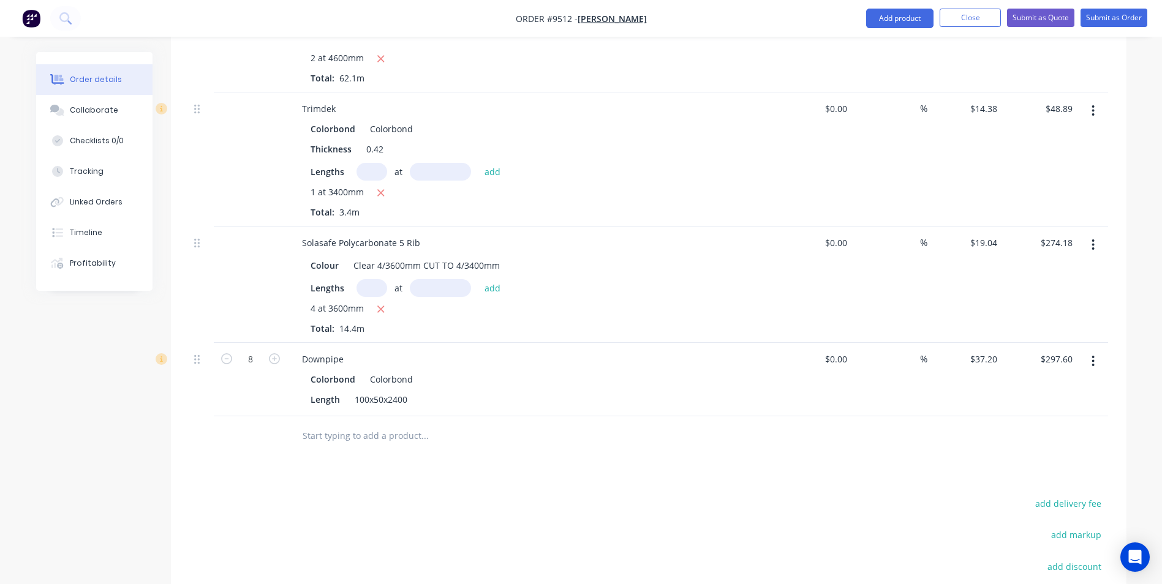
click at [309, 424] on input "text" at bounding box center [424, 436] width 245 height 24
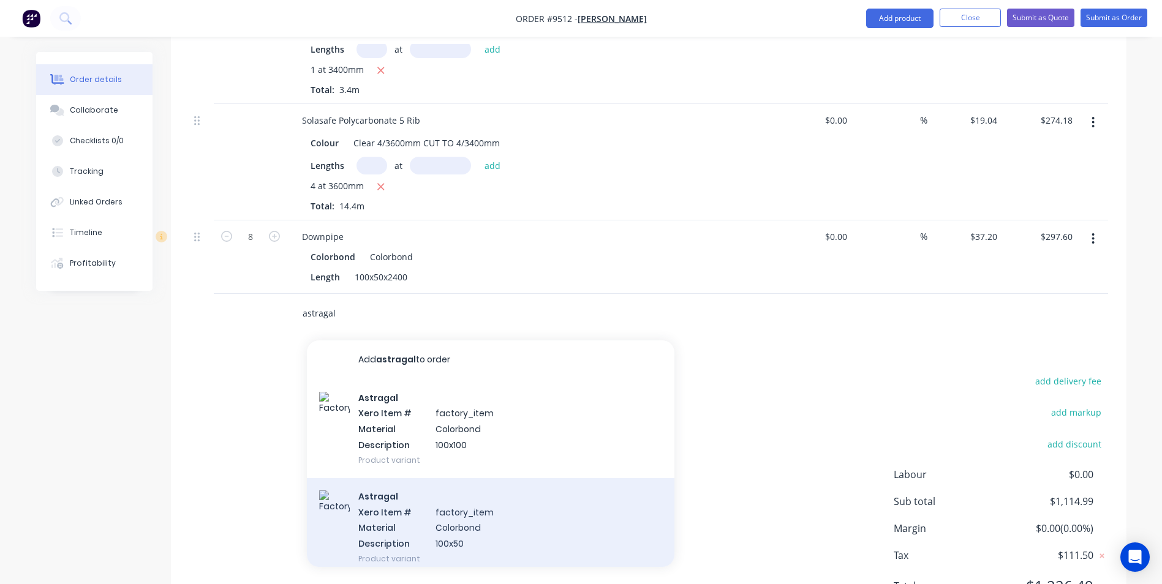
type input "astragal"
click at [397, 484] on div "Astragal Xero Item # factory_item Material Colorbond Description 100x50 Product…" at bounding box center [490, 527] width 367 height 99
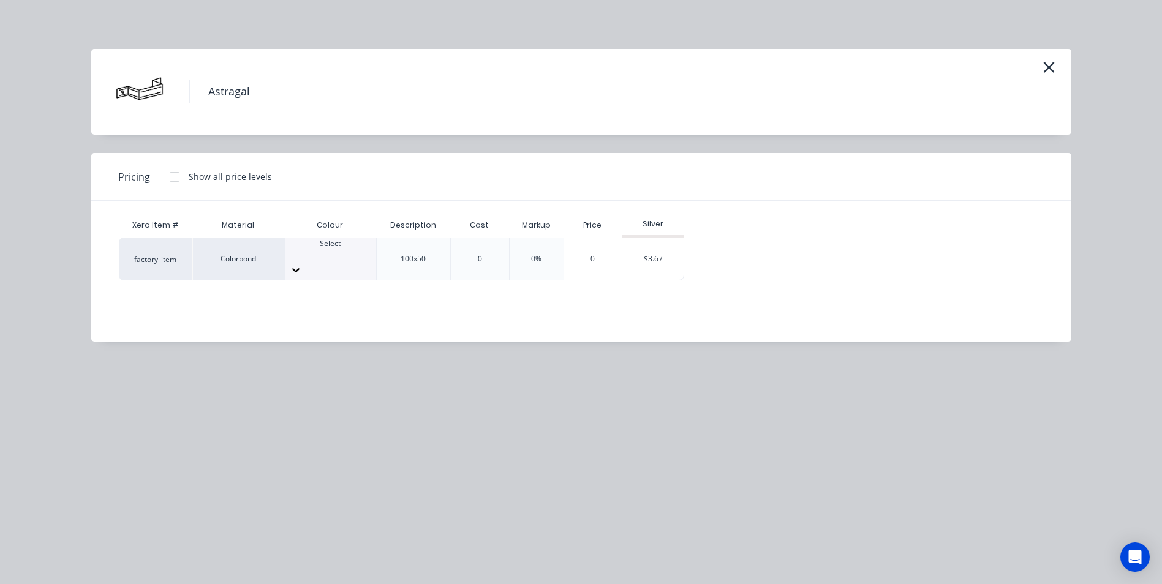
click at [306, 257] on div at bounding box center [330, 254] width 91 height 11
click at [642, 253] on div "$3.67" at bounding box center [652, 259] width 61 height 42
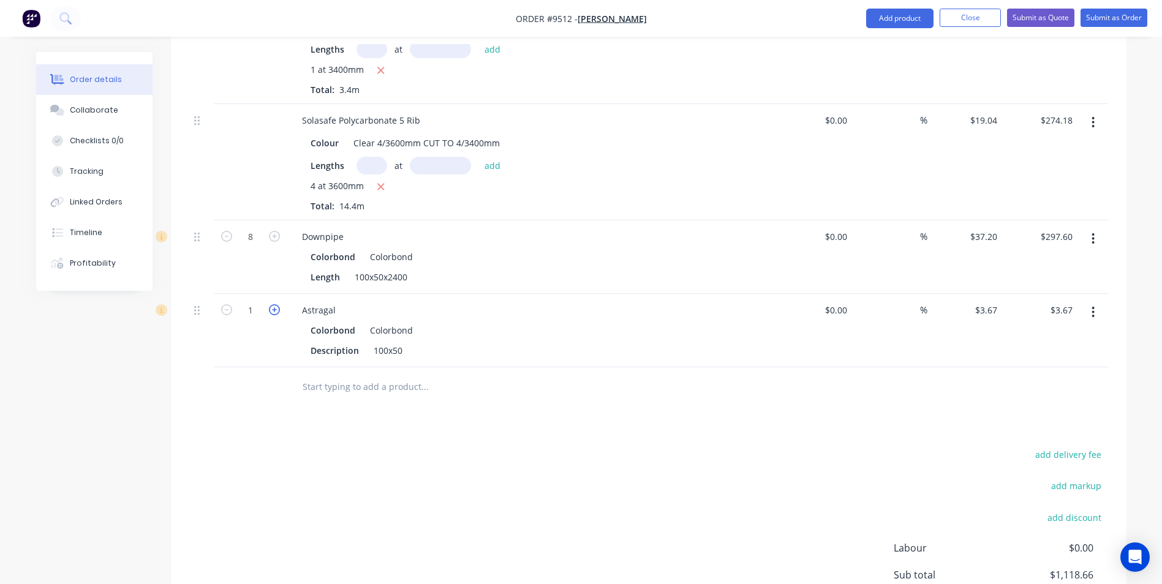
click at [279, 304] on icon "button" at bounding box center [274, 309] width 11 height 11
type input "2"
type input "$7.34"
click at [279, 304] on icon "button" at bounding box center [274, 309] width 11 height 11
type input "3"
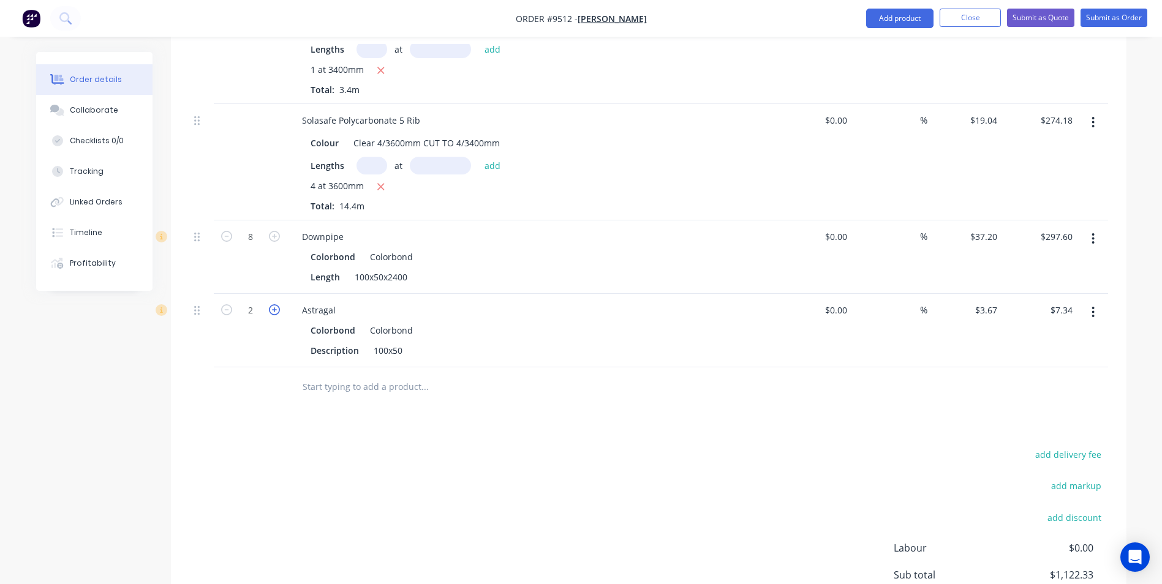
type input "$11.01"
click at [279, 304] on icon "button" at bounding box center [274, 309] width 11 height 11
type input "4"
type input "$14.68"
click at [279, 304] on icon "button" at bounding box center [274, 309] width 11 height 11
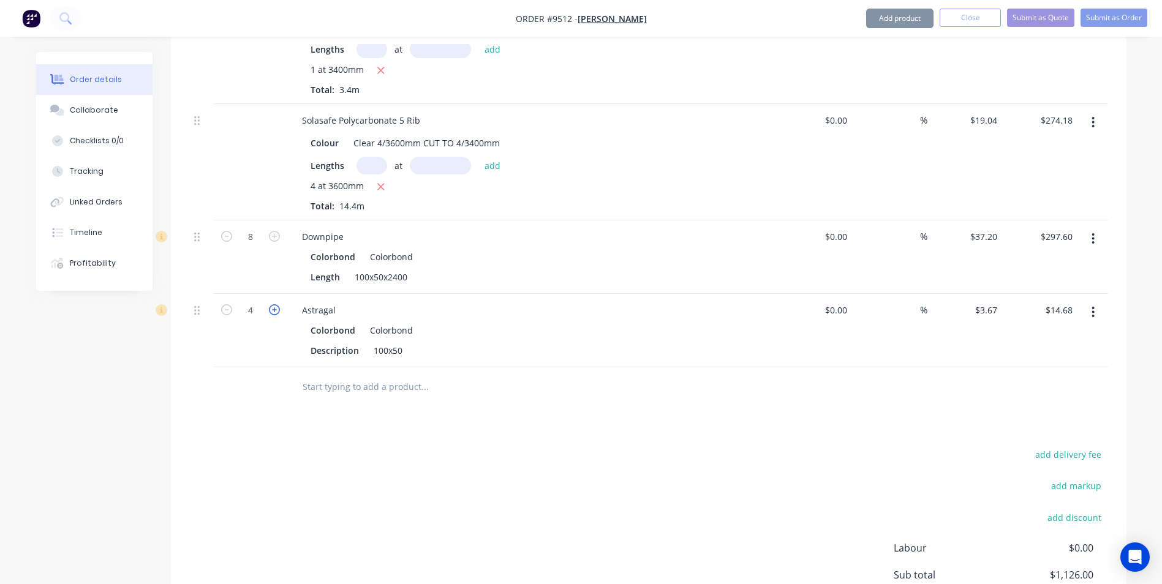
type input "5"
type input "$18.35"
click at [279, 304] on icon "button" at bounding box center [274, 309] width 11 height 11
type input "6"
type input "$22.02"
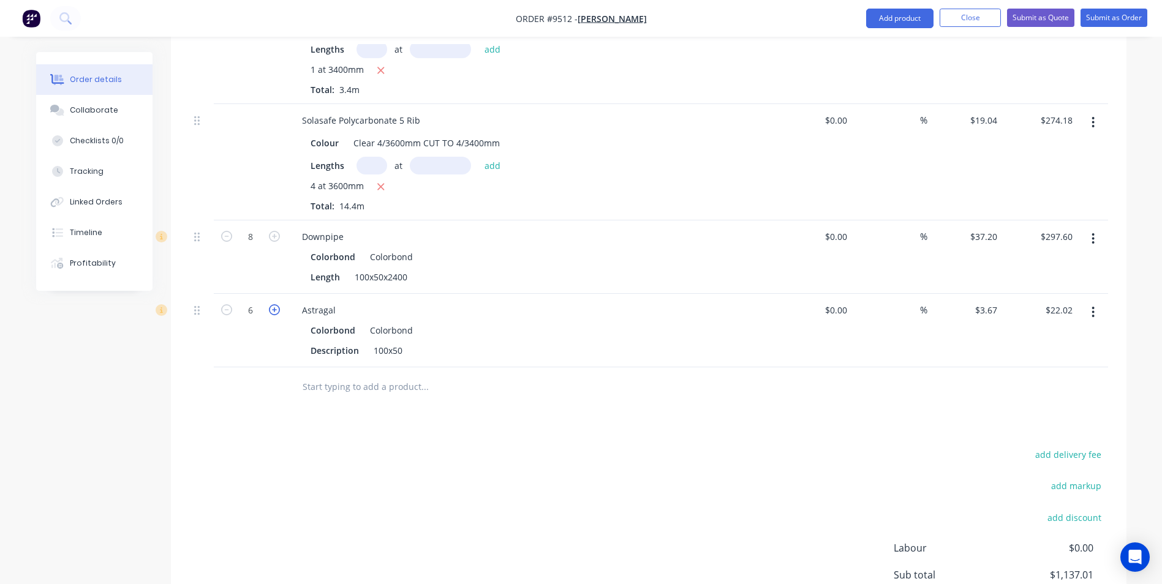
click at [279, 304] on icon "button" at bounding box center [274, 309] width 11 height 11
type input "7"
type input "$25.69"
click at [277, 304] on icon "button" at bounding box center [274, 309] width 11 height 11
type input "8"
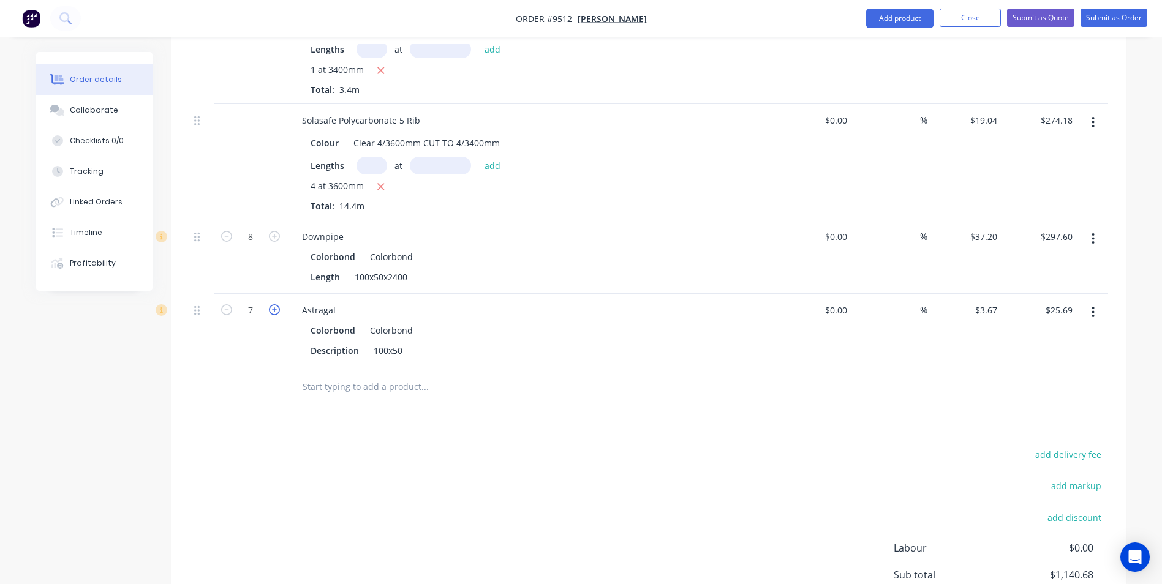
type input "$29.36"
click at [292, 375] on div at bounding box center [475, 387] width 367 height 24
click at [372, 375] on input "text" at bounding box center [424, 387] width 245 height 24
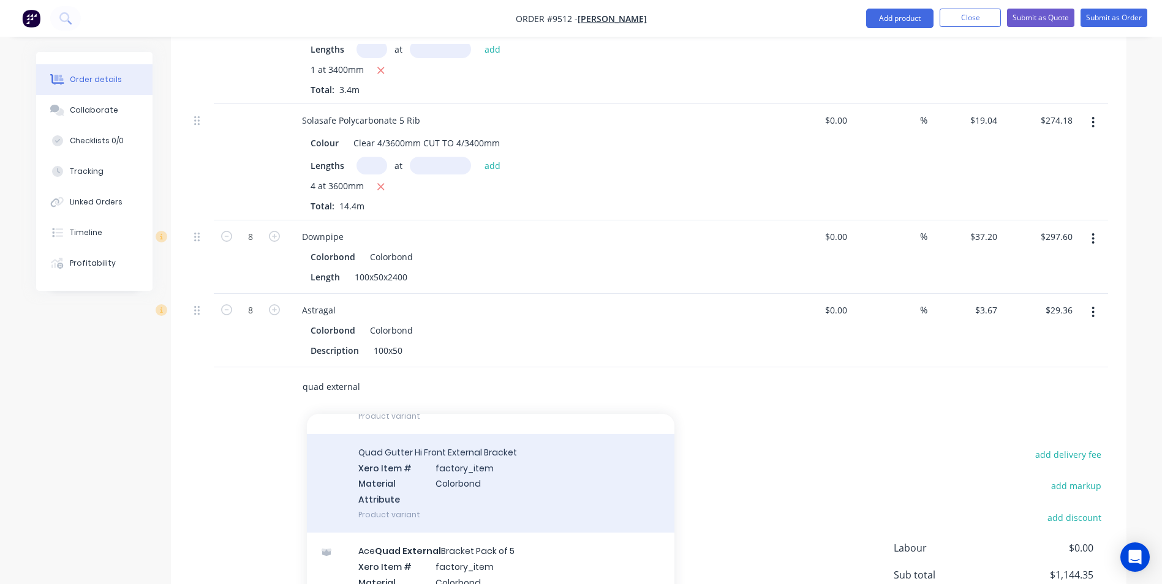
scroll to position [122, 0]
type input "quad external"
click at [423, 440] on div "Quad Gutter Hi Front External Bracket Xero Item # factory_item Material Colorbo…" at bounding box center [490, 478] width 367 height 99
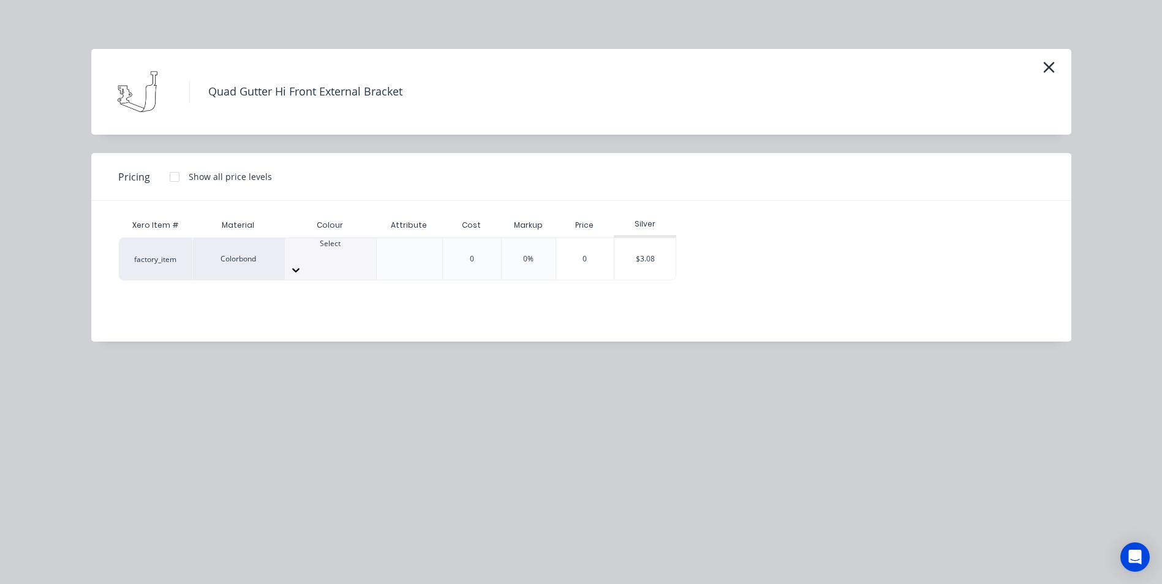
click at [331, 261] on div "Select" at bounding box center [330, 259] width 91 height 42
click at [626, 250] on div "$3.08" at bounding box center [644, 259] width 61 height 42
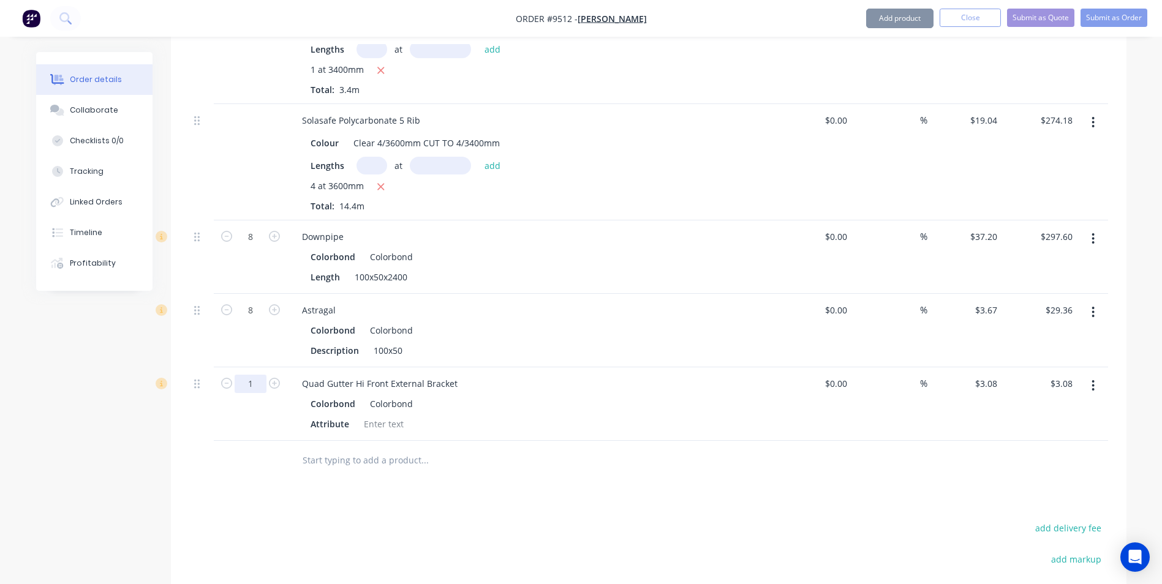
click at [264, 246] on input "1" at bounding box center [251, 237] width 32 height 18
type input "72"
type input "$221.76"
click at [318, 441] on div at bounding box center [507, 461] width 441 height 40
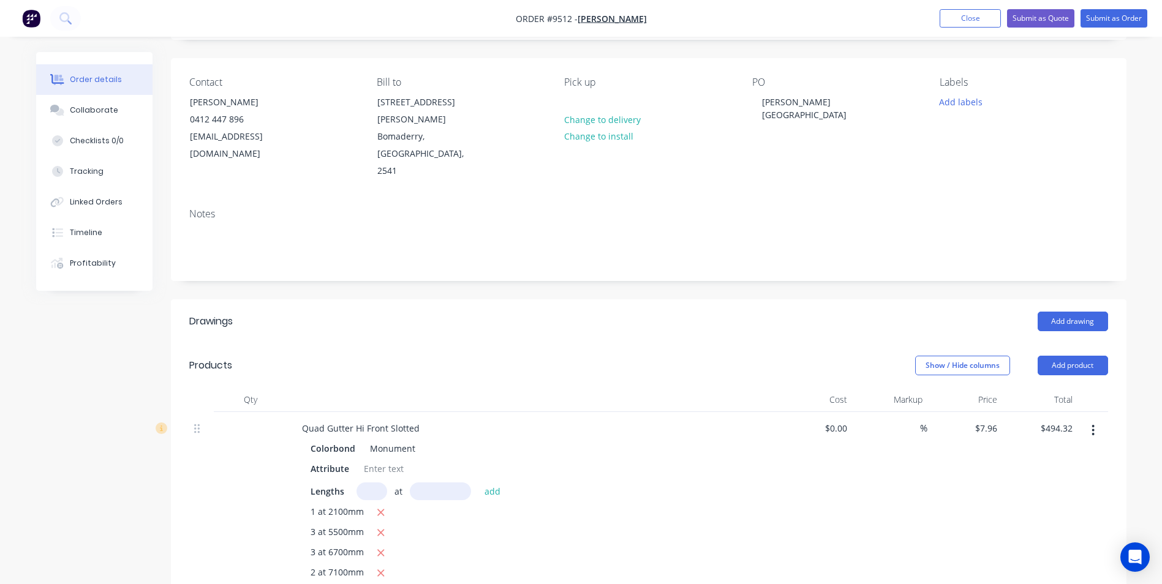
scroll to position [61, 0]
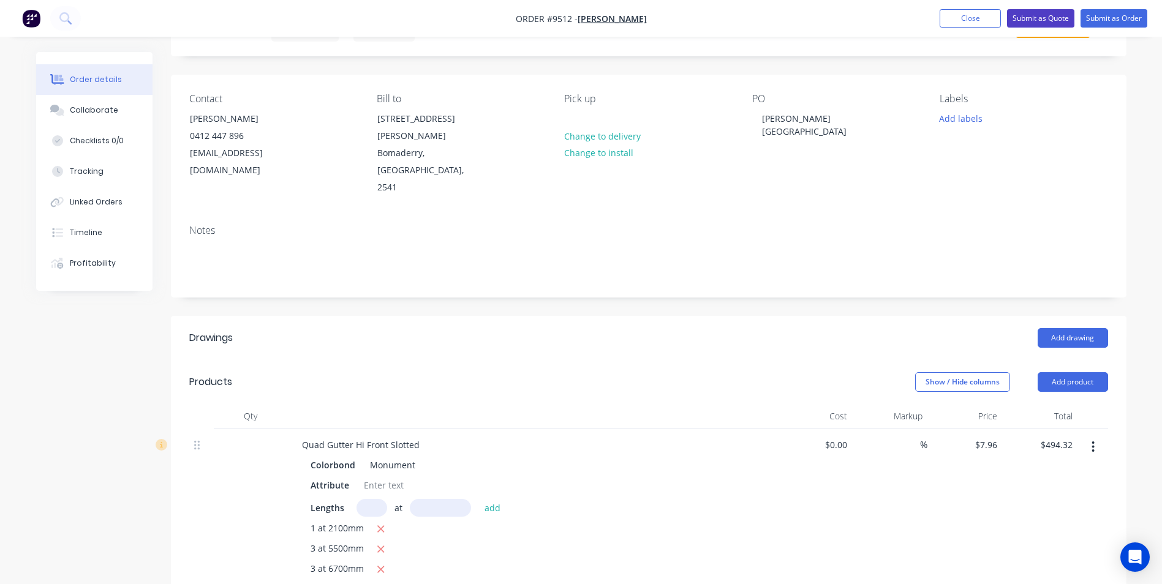
click at [1026, 21] on button "Submit as Quote" at bounding box center [1040, 18] width 67 height 18
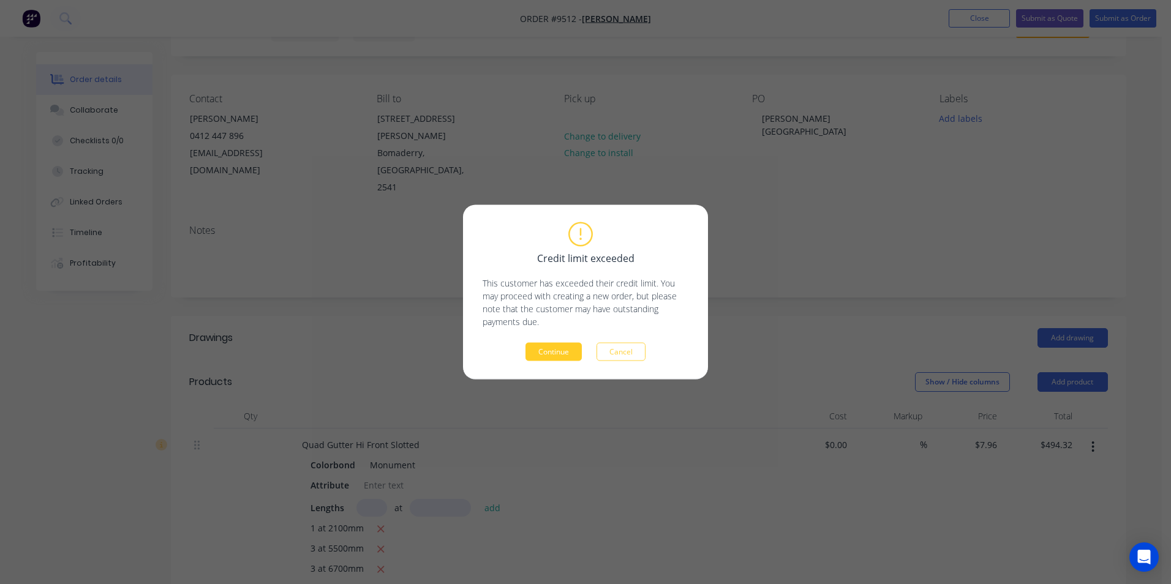
click at [553, 356] on button "Continue" at bounding box center [553, 352] width 56 height 18
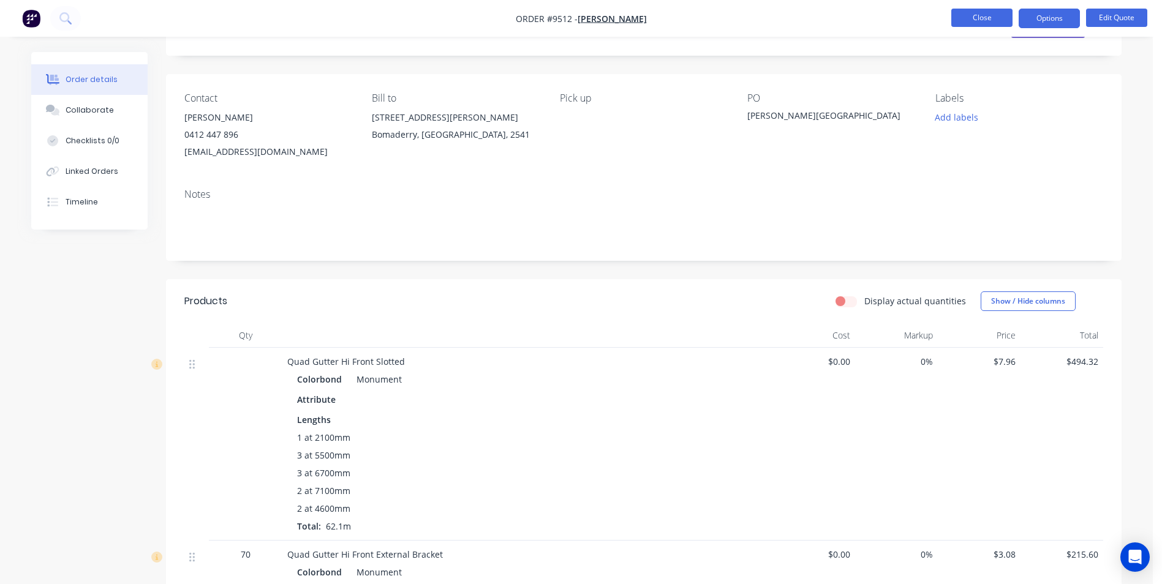
click at [962, 24] on button "Close" at bounding box center [981, 18] width 61 height 18
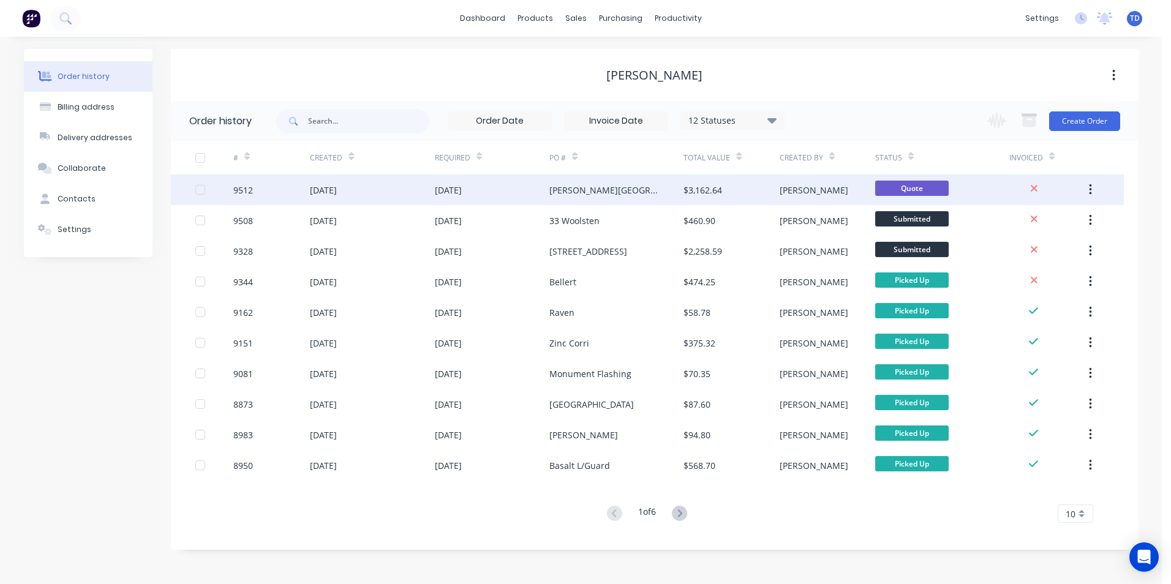
click at [575, 187] on div "Seccombe Street" at bounding box center [604, 190] width 110 height 13
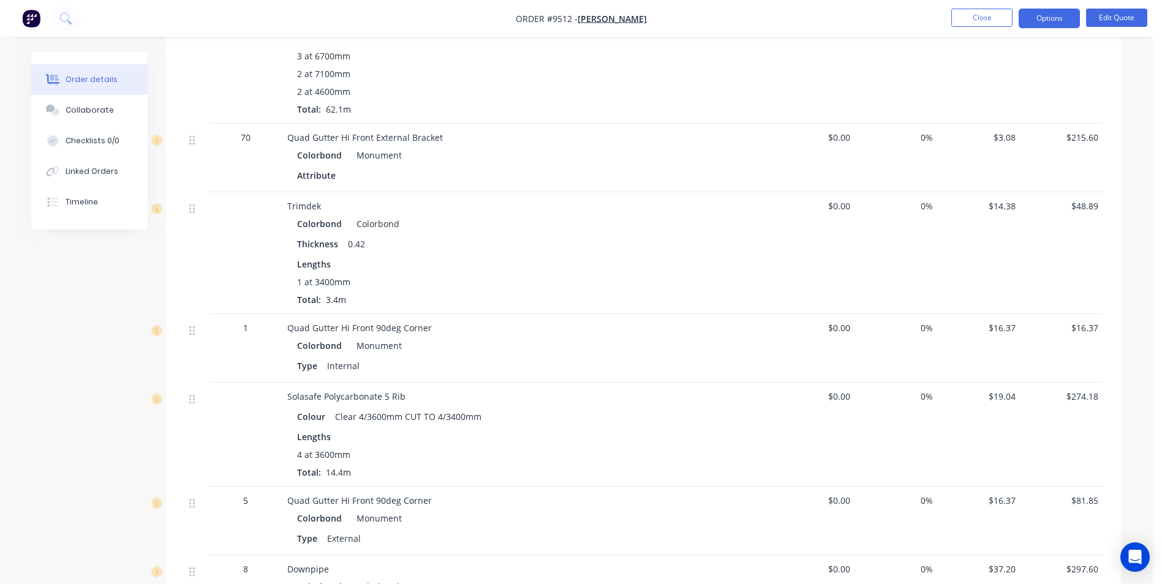
scroll to position [429, 0]
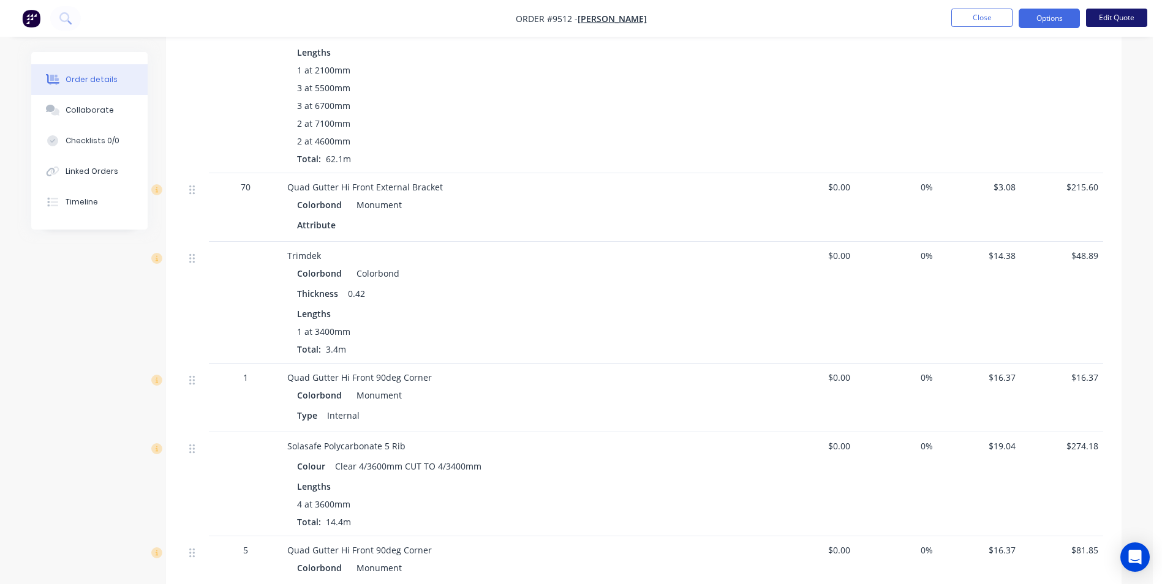
click at [1099, 18] on button "Edit Quote" at bounding box center [1116, 18] width 61 height 18
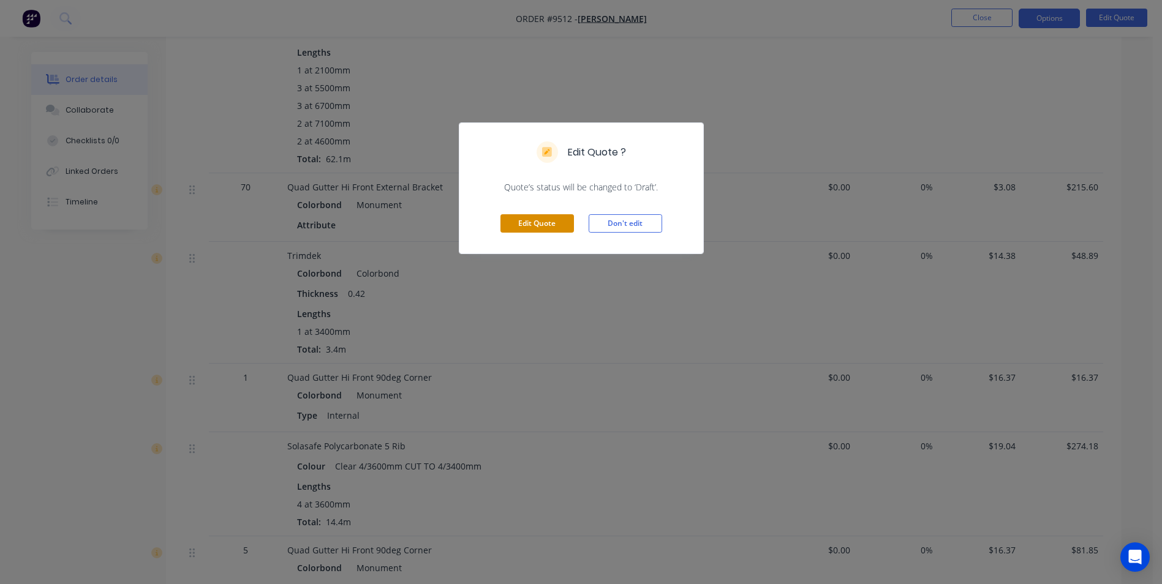
click at [524, 218] on button "Edit Quote" at bounding box center [536, 223] width 73 height 18
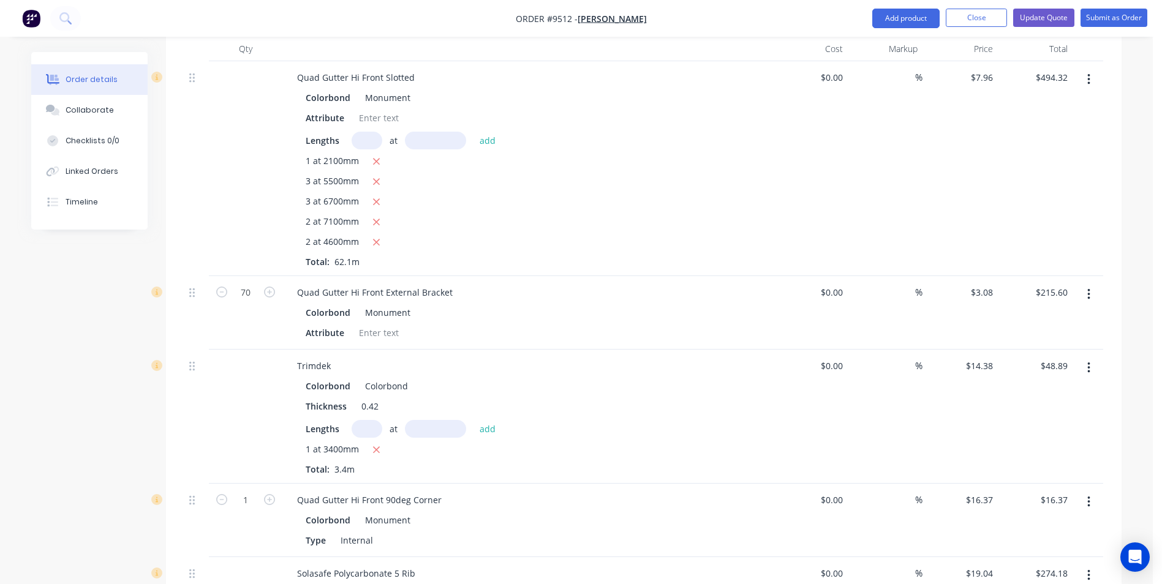
click at [373, 420] on input "text" at bounding box center [366, 429] width 31 height 18
type input "1"
type input "2400"
click at [473, 420] on button "add" at bounding box center [487, 428] width 29 height 17
type input "$83.40"
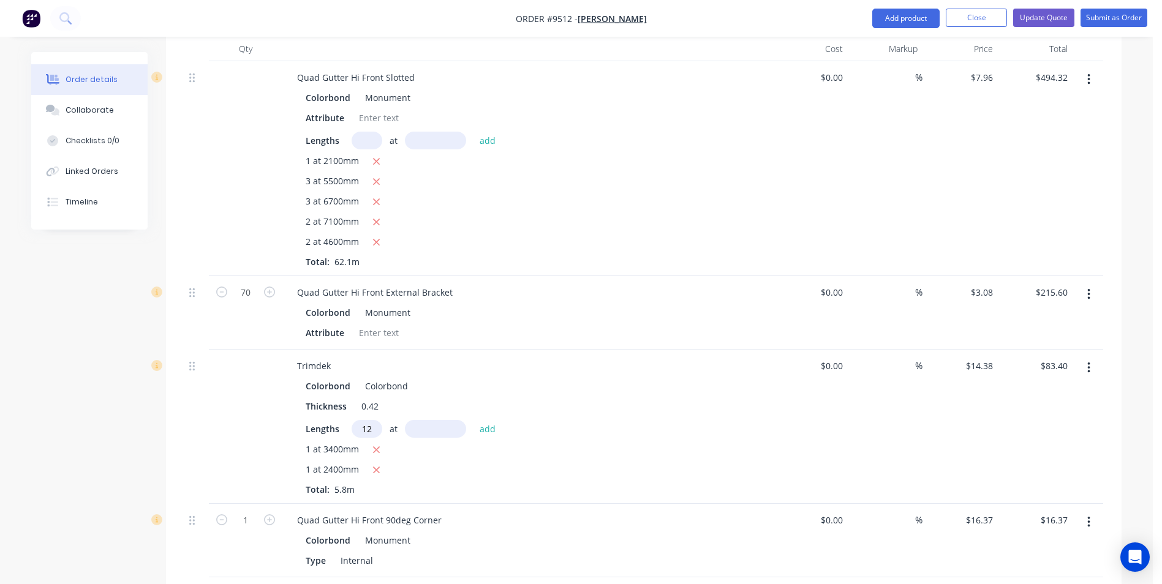
type input "12"
type input "3400"
click at [473, 420] on button "add" at bounding box center [487, 428] width 29 height 17
click at [376, 445] on icon "button" at bounding box center [376, 450] width 8 height 11
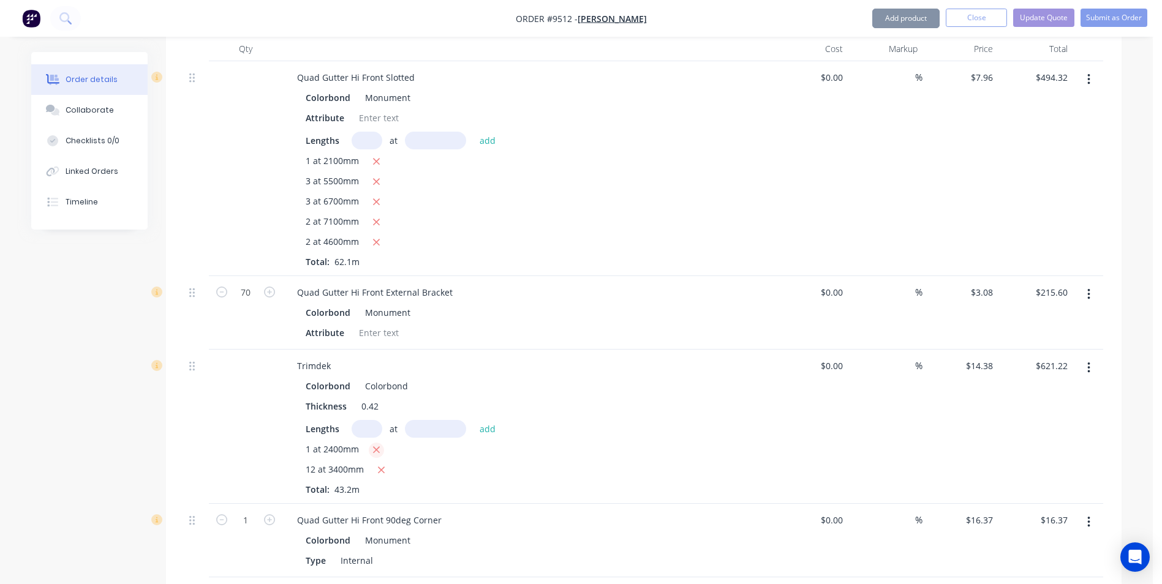
type input "$586.70"
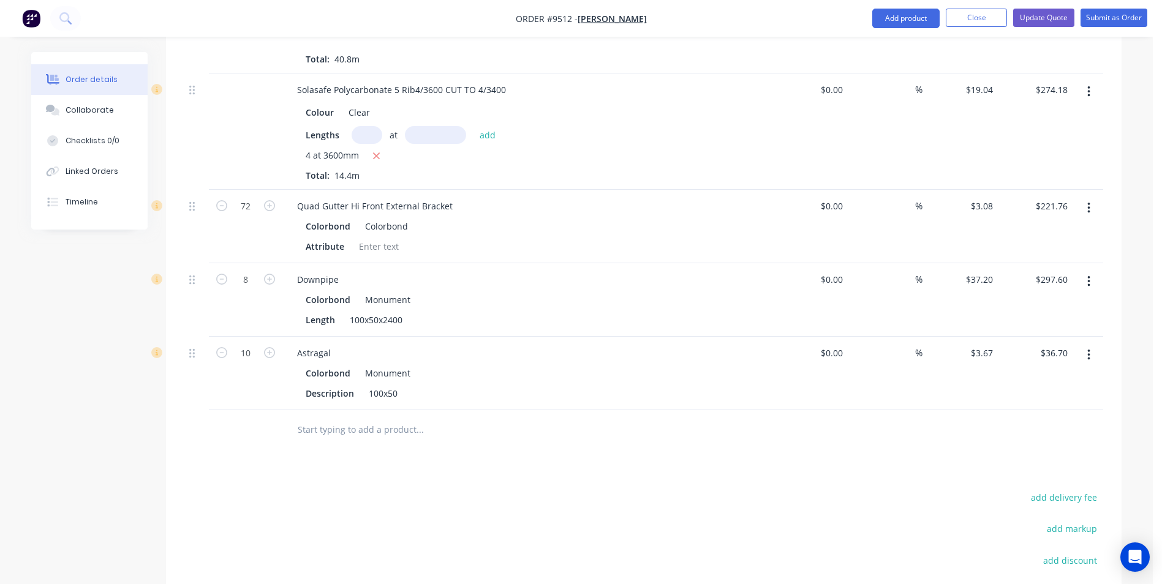
scroll to position [1408, 0]
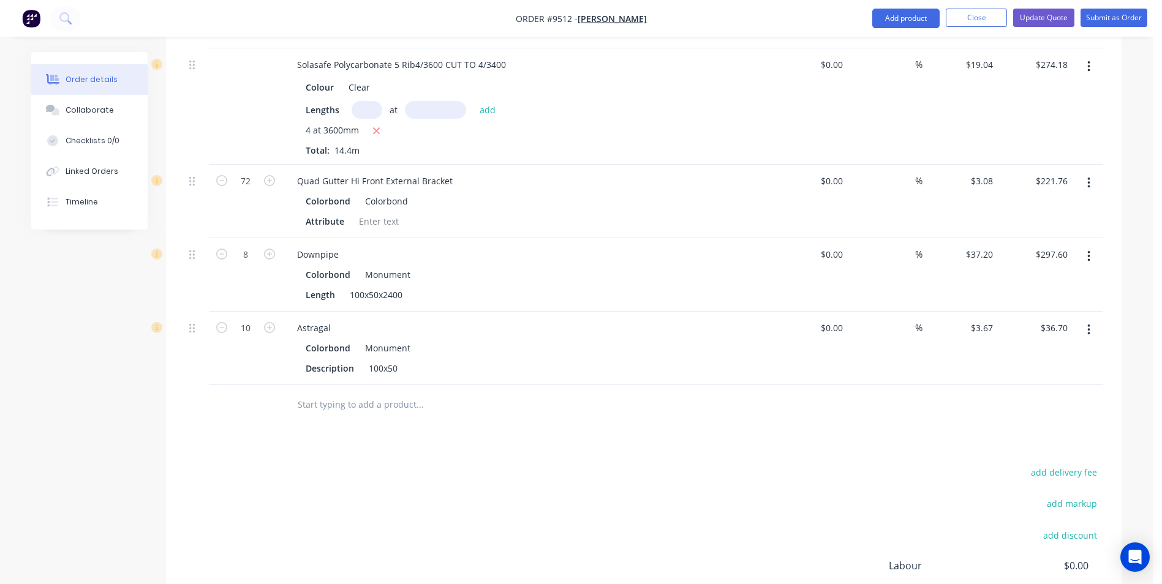
click at [329, 393] on input "text" at bounding box center [419, 405] width 245 height 24
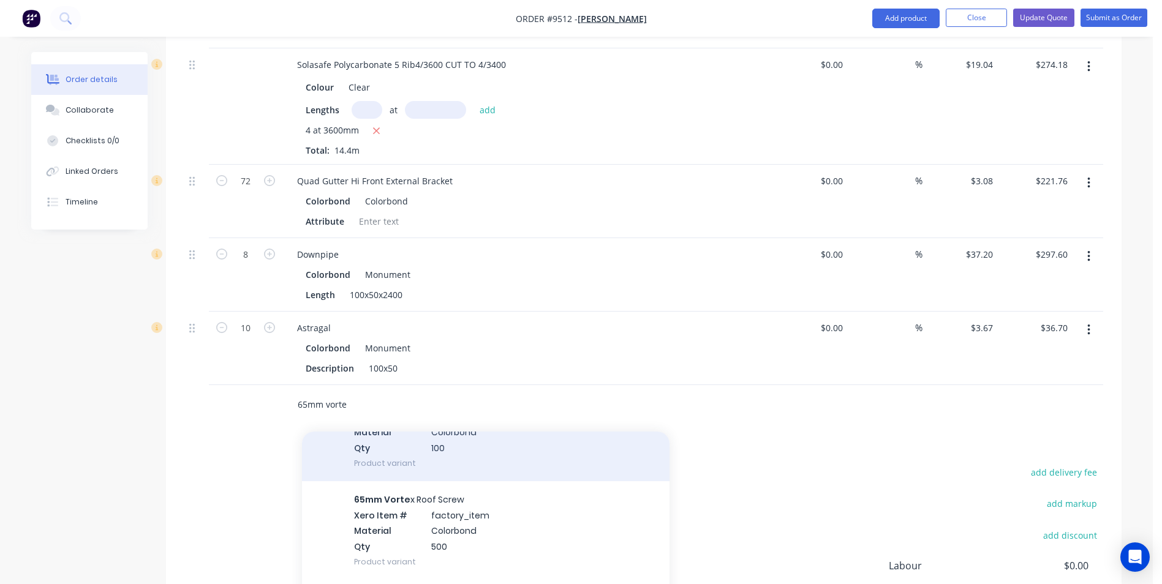
scroll to position [61, 0]
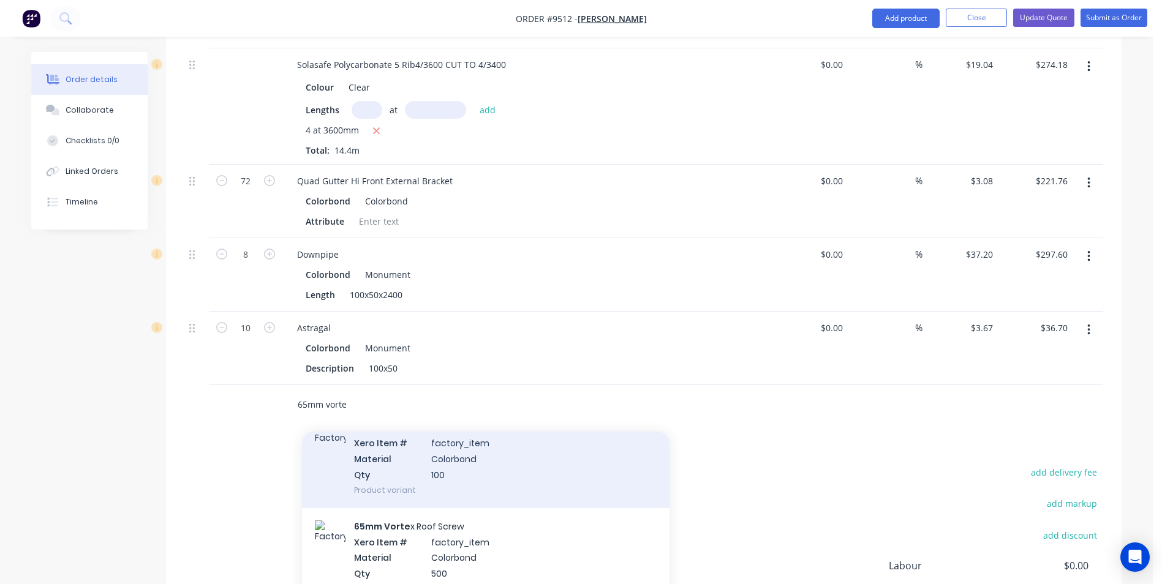
type input "65mm vorte"
click at [402, 442] on div "65mm Vorte x Roof Screw Xero Item # factory_item Material Colorbond Qty 100 Pro…" at bounding box center [485, 459] width 367 height 99
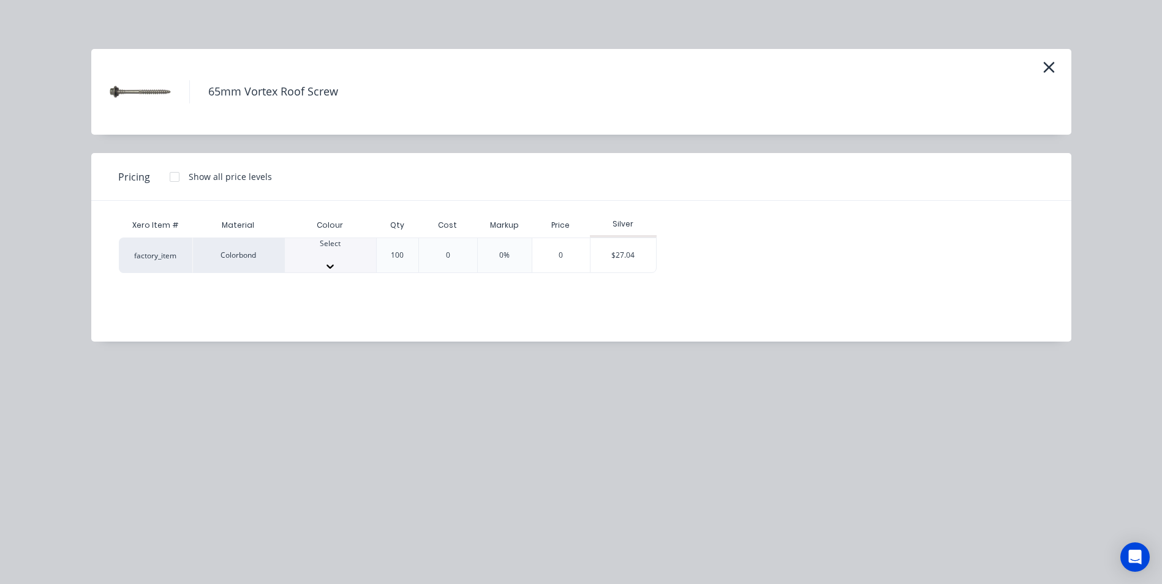
click at [301, 257] on div at bounding box center [330, 254] width 91 height 11
click at [621, 253] on div "$27.04" at bounding box center [623, 259] width 66 height 42
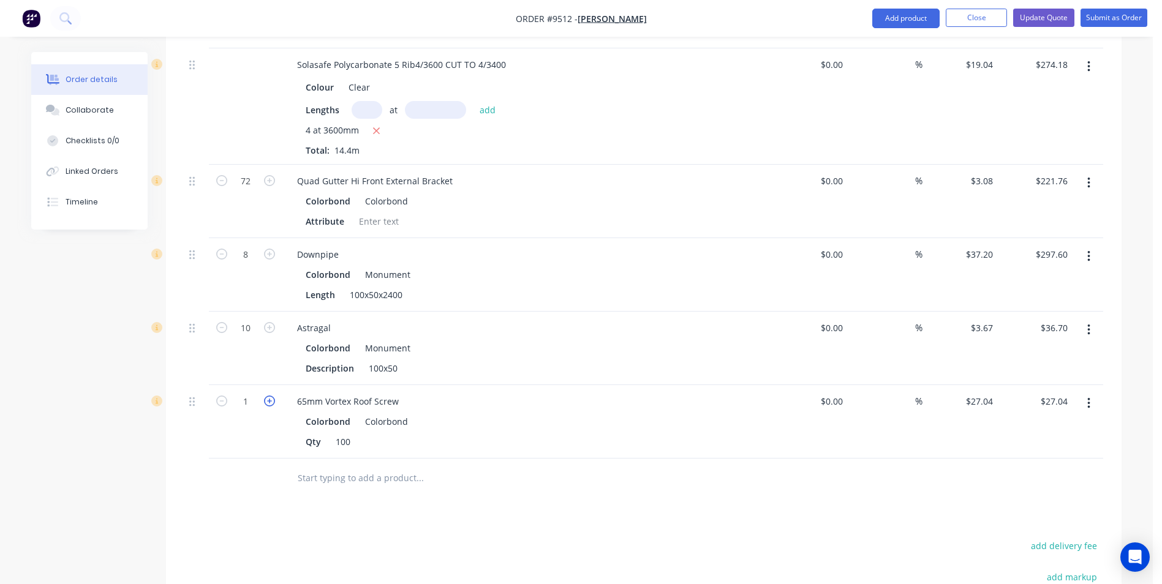
click at [269, 396] on icon "button" at bounding box center [269, 401] width 11 height 11
type input "2"
type input "$54.08"
click at [269, 396] on icon "button" at bounding box center [269, 401] width 11 height 11
type input "3"
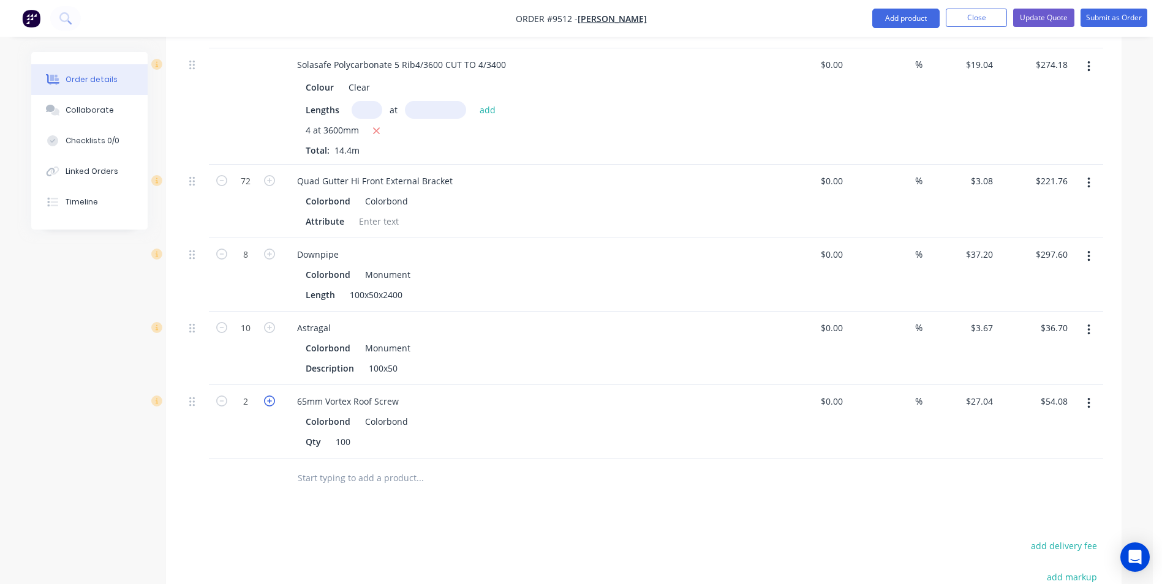
type input "$81.12"
click at [314, 466] on input "text" at bounding box center [419, 478] width 245 height 24
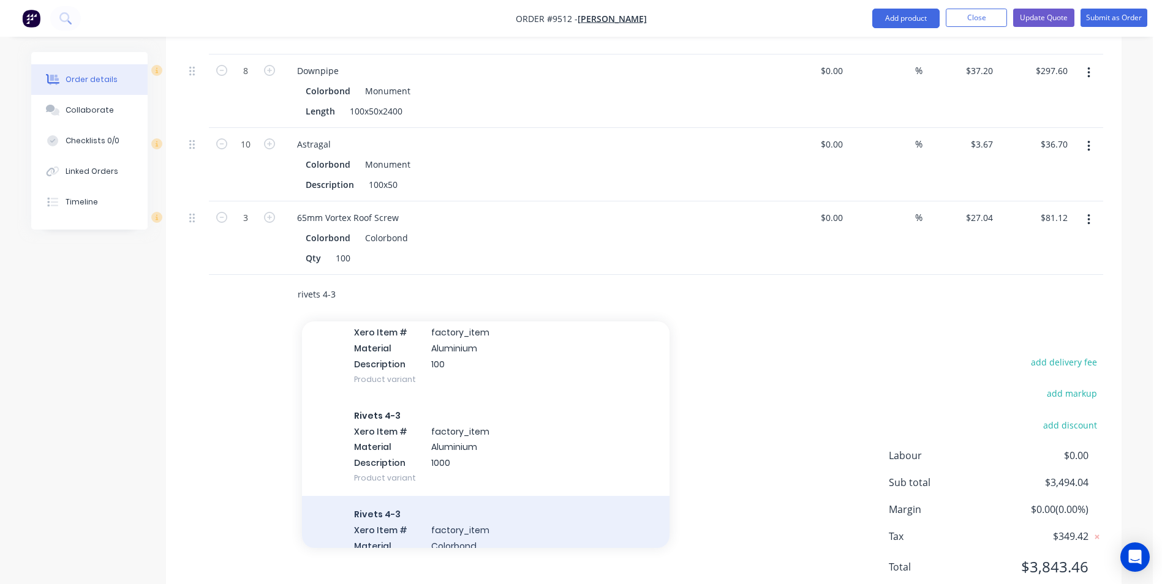
scroll to position [184, 0]
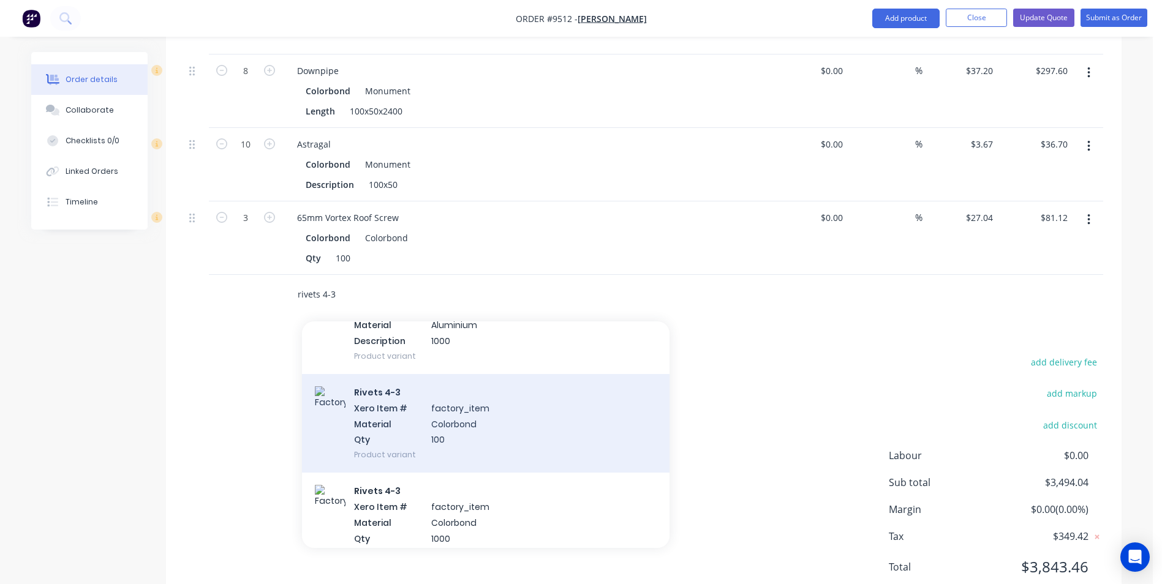
type input "rivets 4-3"
click at [367, 411] on div "Rivets 4-3 Xero Item # factory_item Material Colorbond Qty 100 Product variant" at bounding box center [485, 423] width 367 height 99
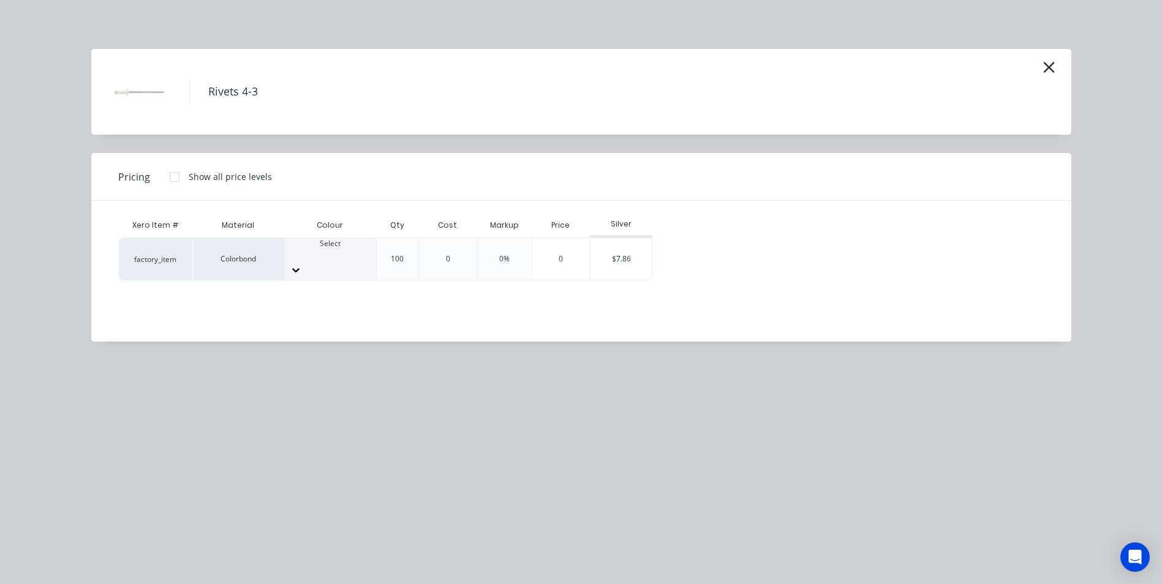
click at [342, 264] on div "Select" at bounding box center [330, 259] width 91 height 42
click at [614, 246] on div "$7.86" at bounding box center [620, 259] width 61 height 42
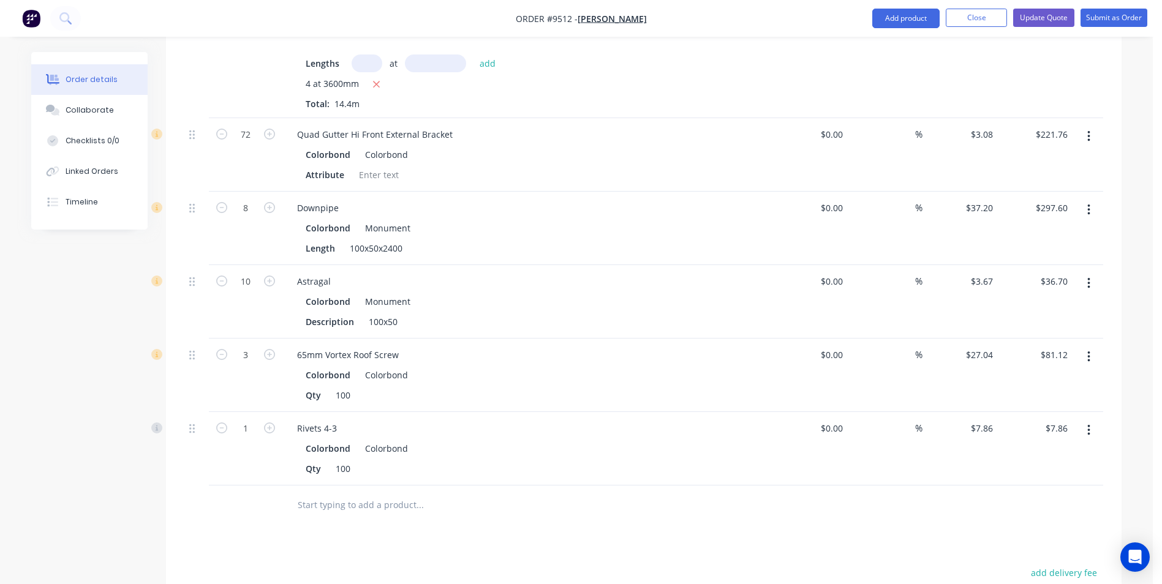
scroll to position [1470, 0]
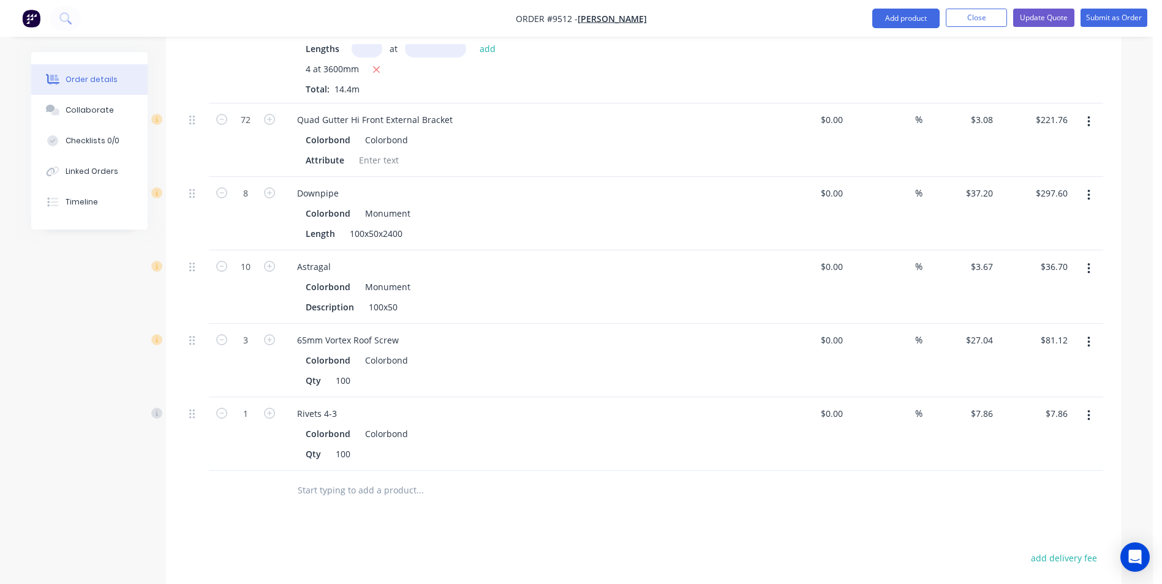
click at [372, 478] on input "text" at bounding box center [419, 490] width 245 height 24
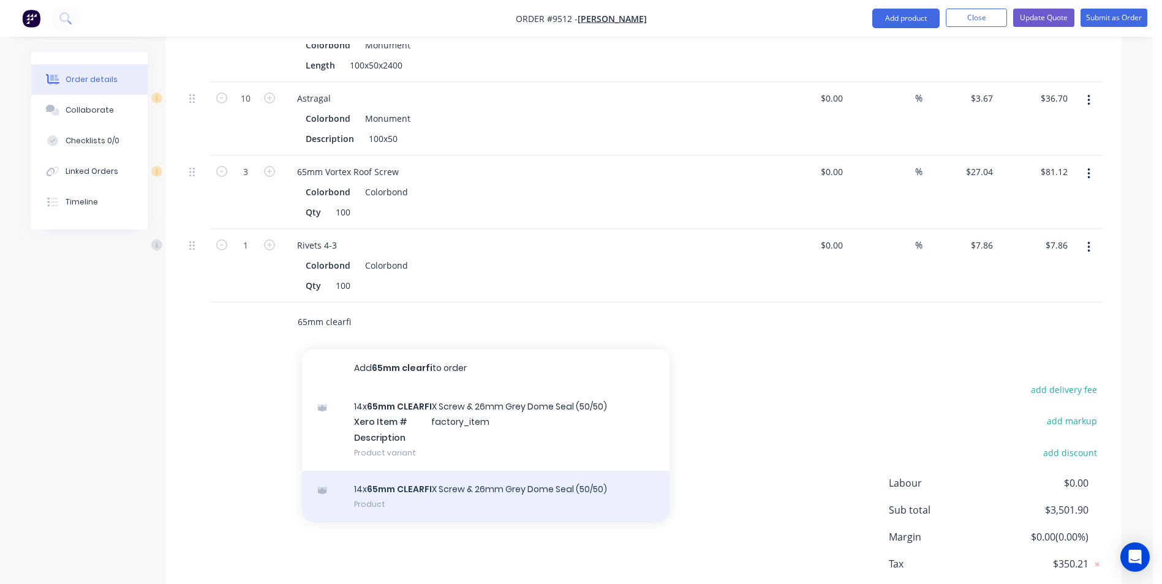
scroll to position [1653, 0]
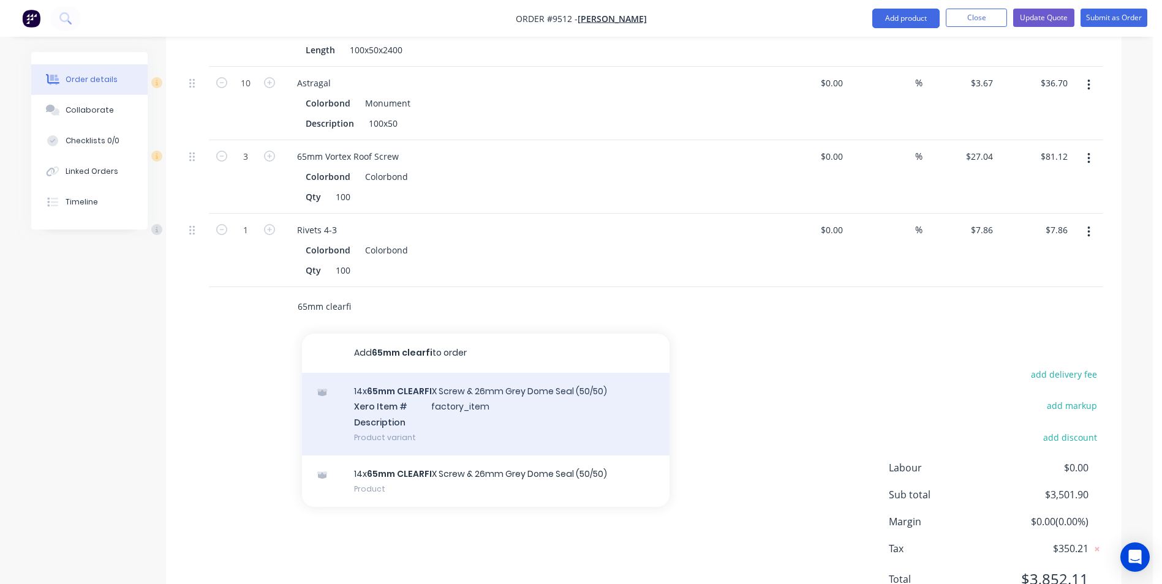
type input "65mm clearfi"
click at [405, 375] on div "14x 65mm CLEARFI X Screw & 26mm Grey Dome Seal (50/50) Xero Item # factory_item…" at bounding box center [485, 414] width 367 height 83
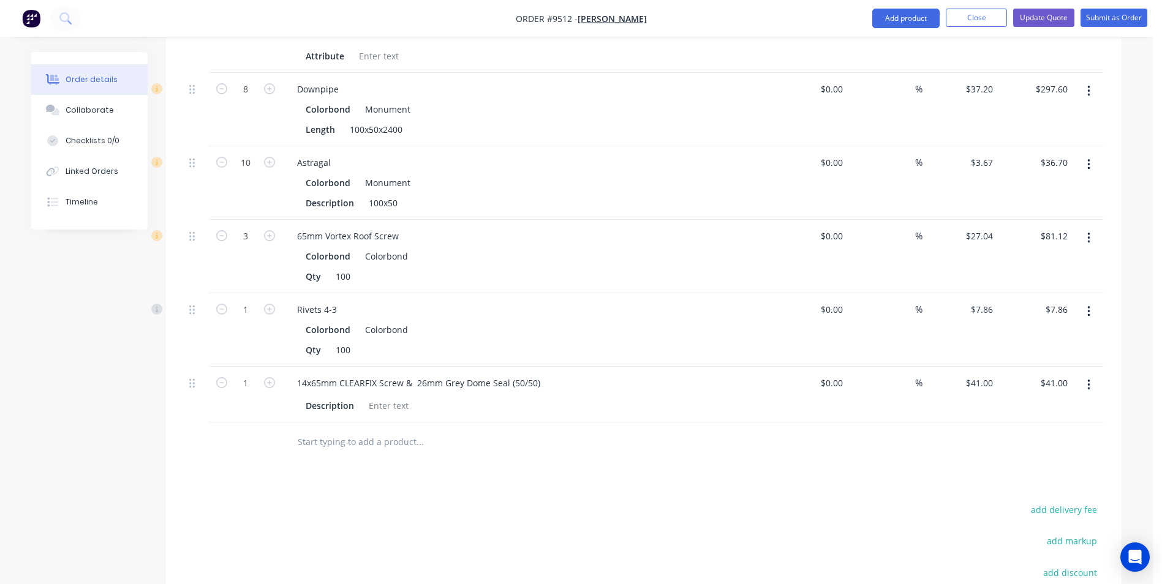
scroll to position [1531, 0]
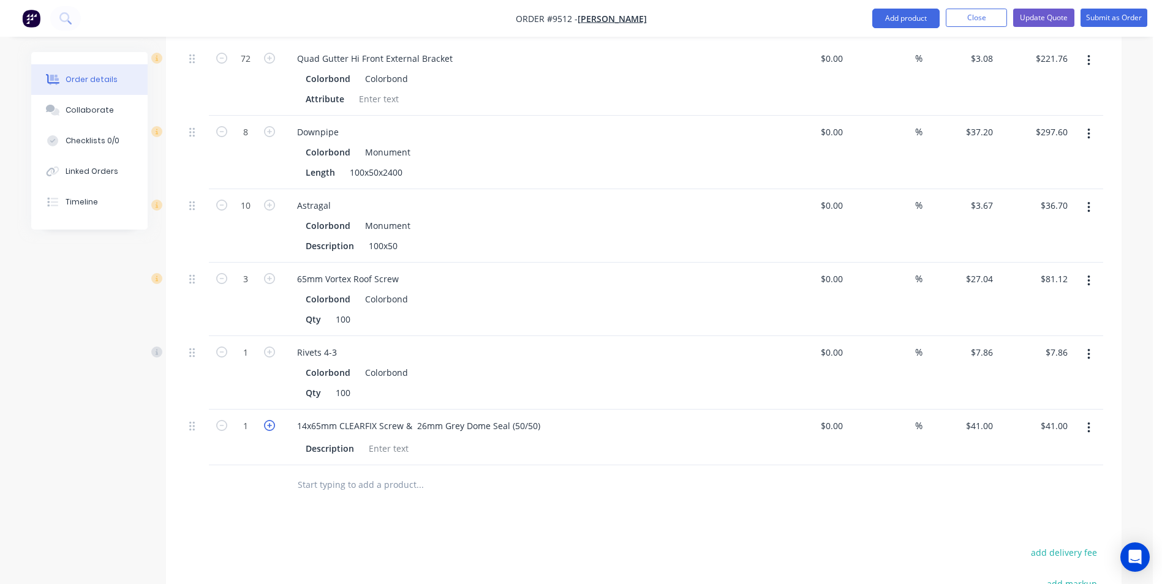
click at [266, 420] on icon "button" at bounding box center [269, 425] width 11 height 11
type input "2"
type input "$82.00"
click at [971, 22] on button "Close" at bounding box center [975, 18] width 61 height 18
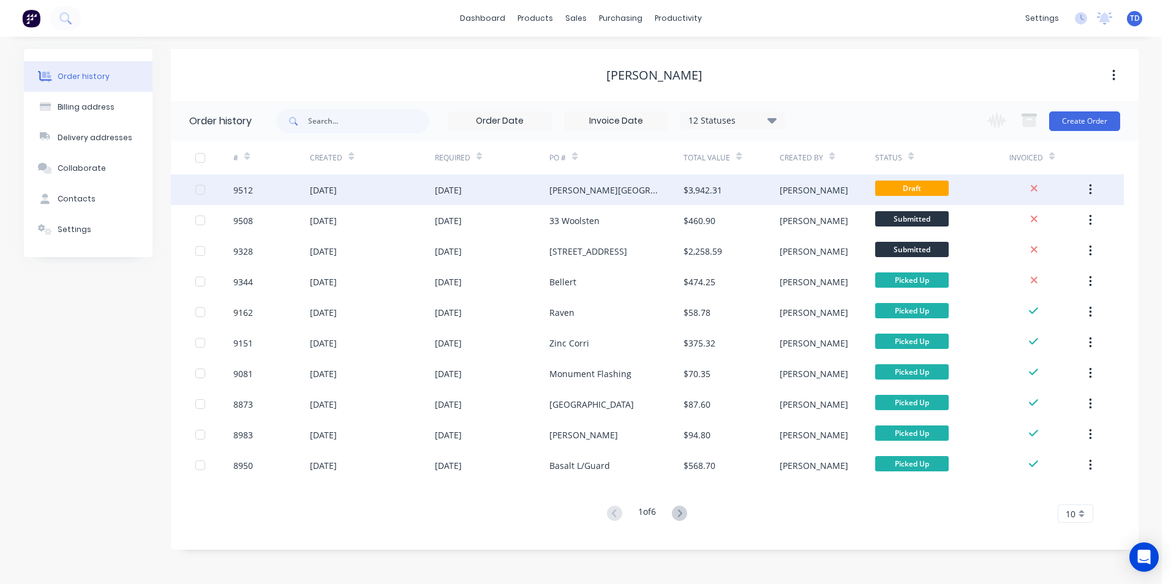
click at [569, 187] on div "Seccombe Street" at bounding box center [604, 190] width 110 height 13
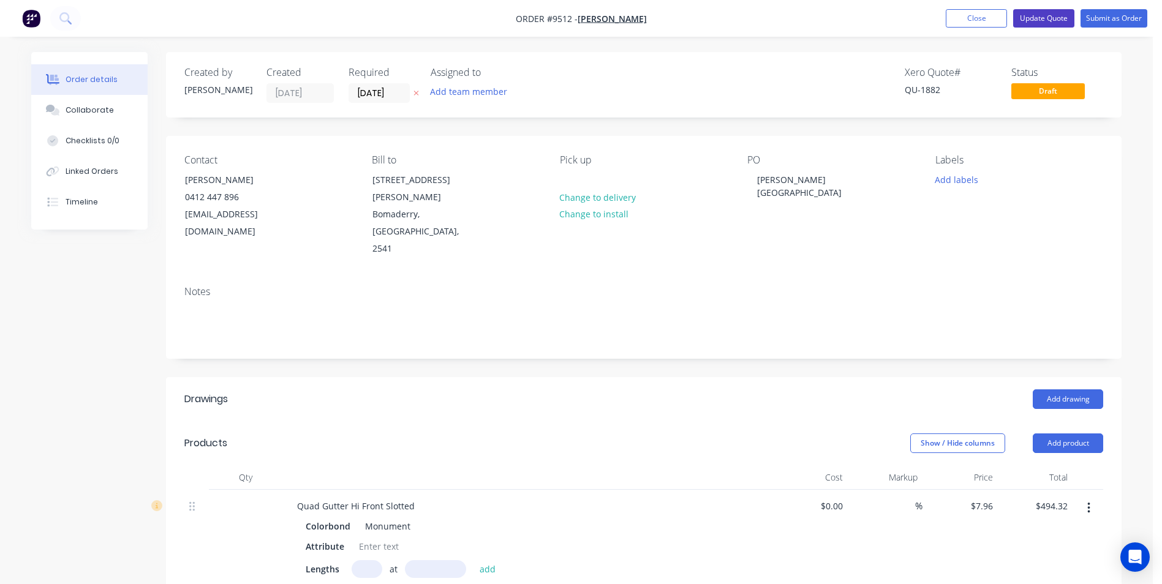
click at [1057, 23] on button "Update Quote" at bounding box center [1043, 18] width 61 height 18
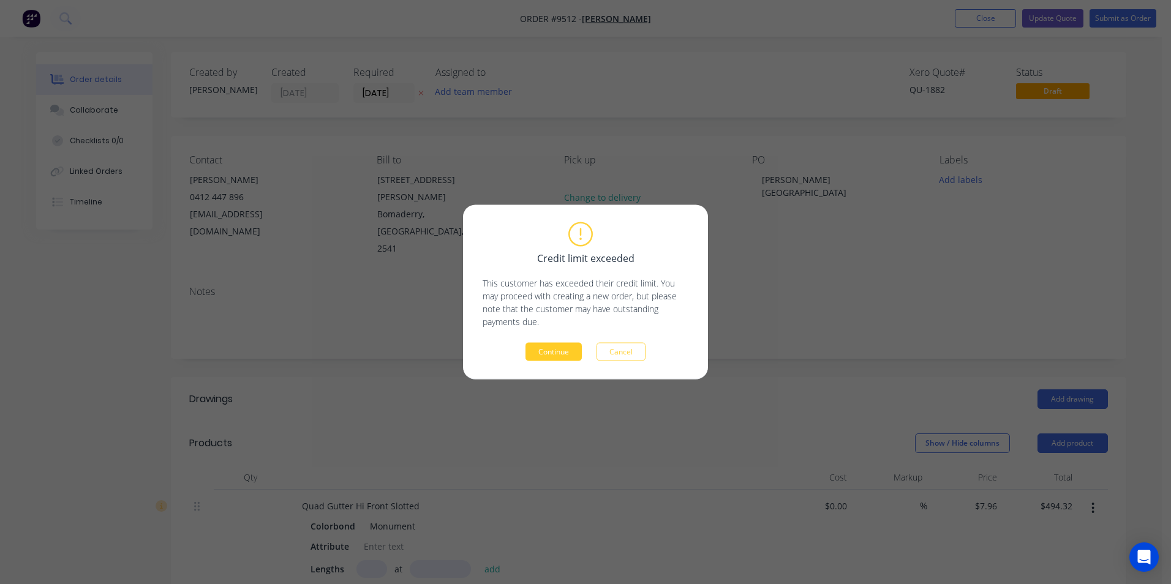
click at [551, 350] on button "Continue" at bounding box center [553, 352] width 56 height 18
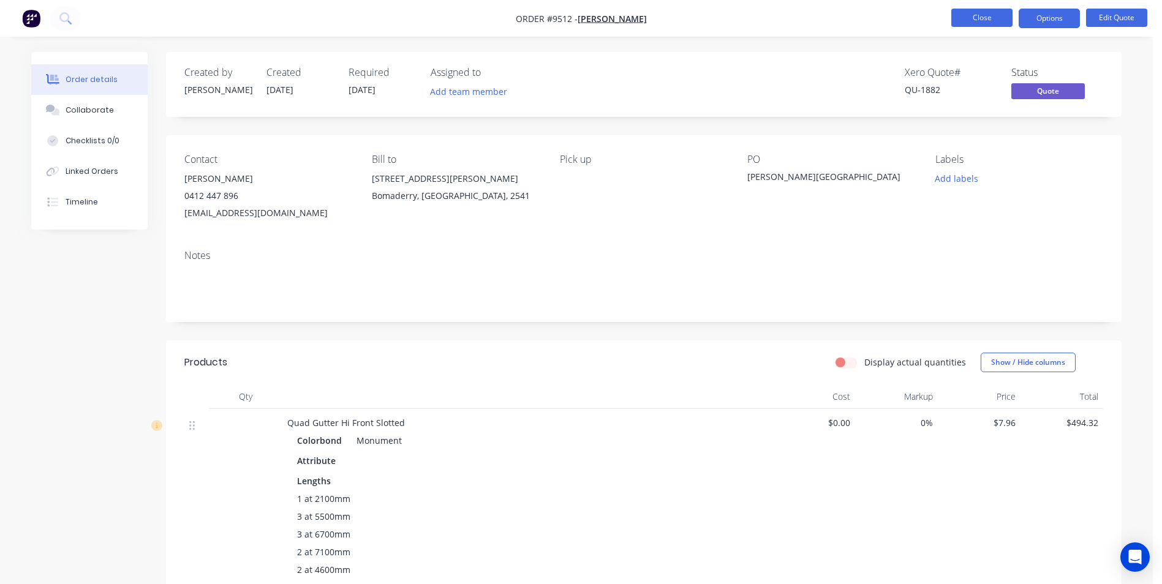
click at [955, 18] on button "Close" at bounding box center [981, 18] width 61 height 18
